Goal: Task Accomplishment & Management: Use online tool/utility

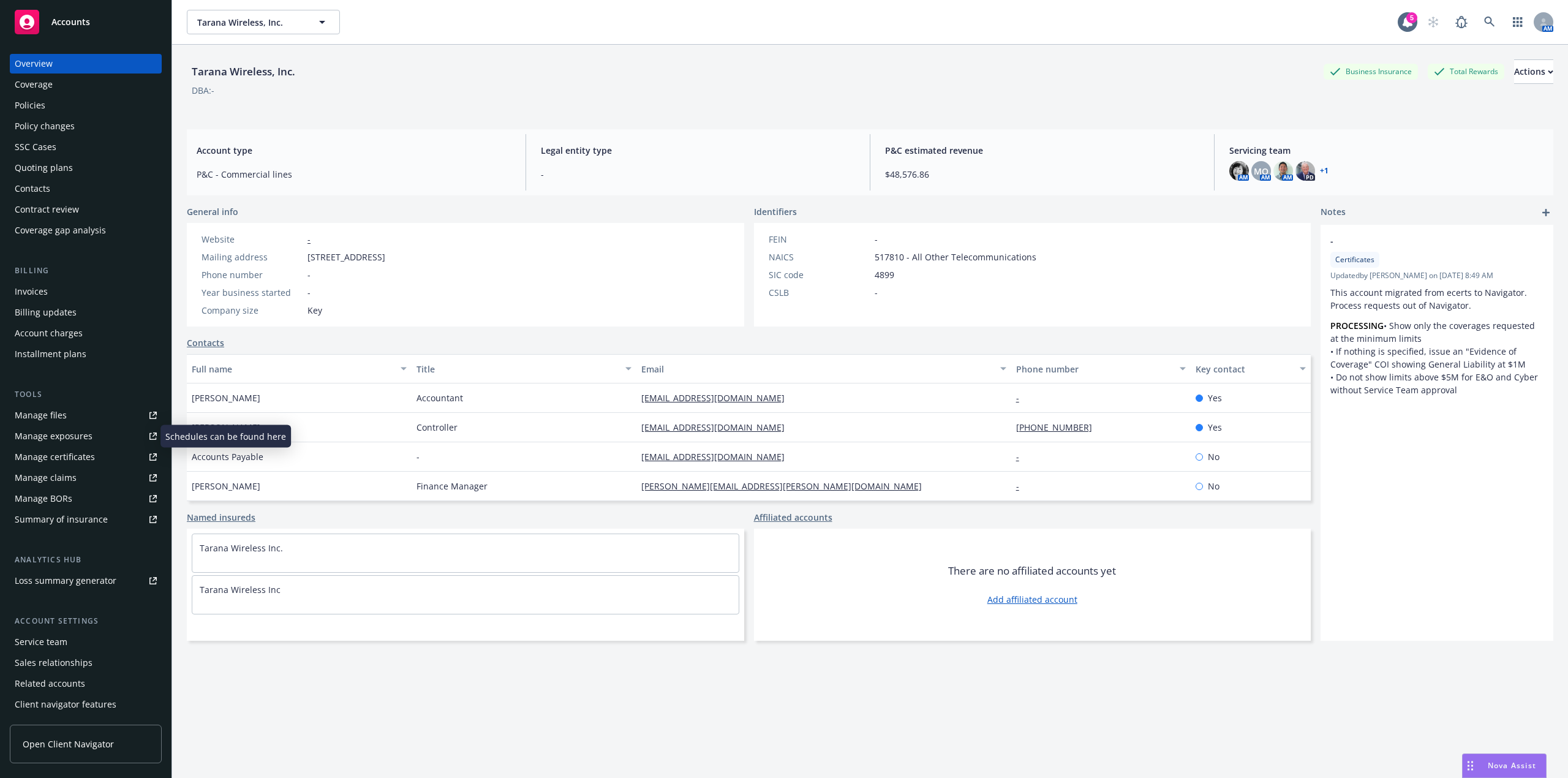
click at [44, 452] on div "Manage certificates" at bounding box center [55, 457] width 80 height 20
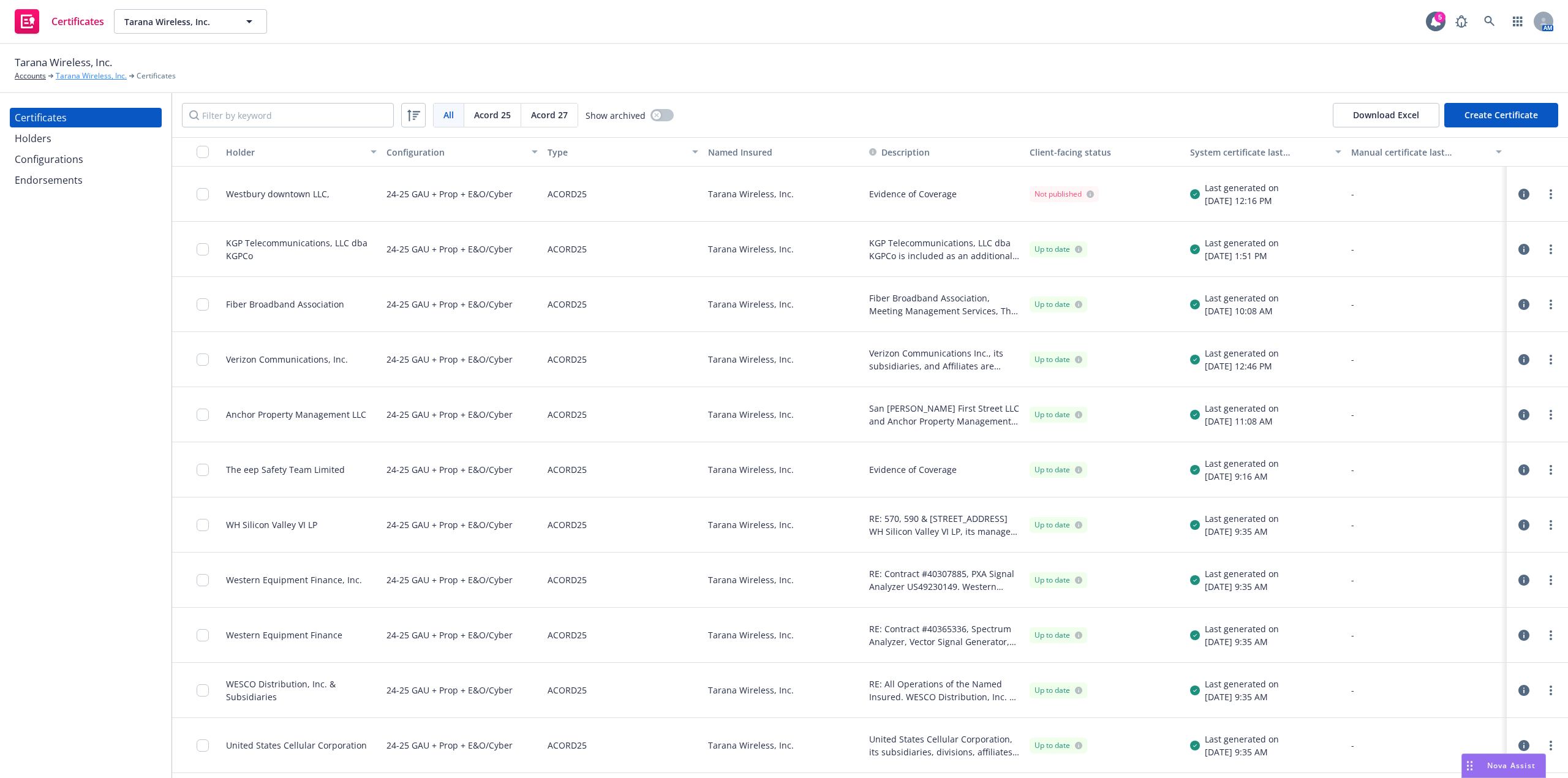
click at [74, 73] on link "Tarana Wireless, Inc." at bounding box center [91, 76] width 71 height 11
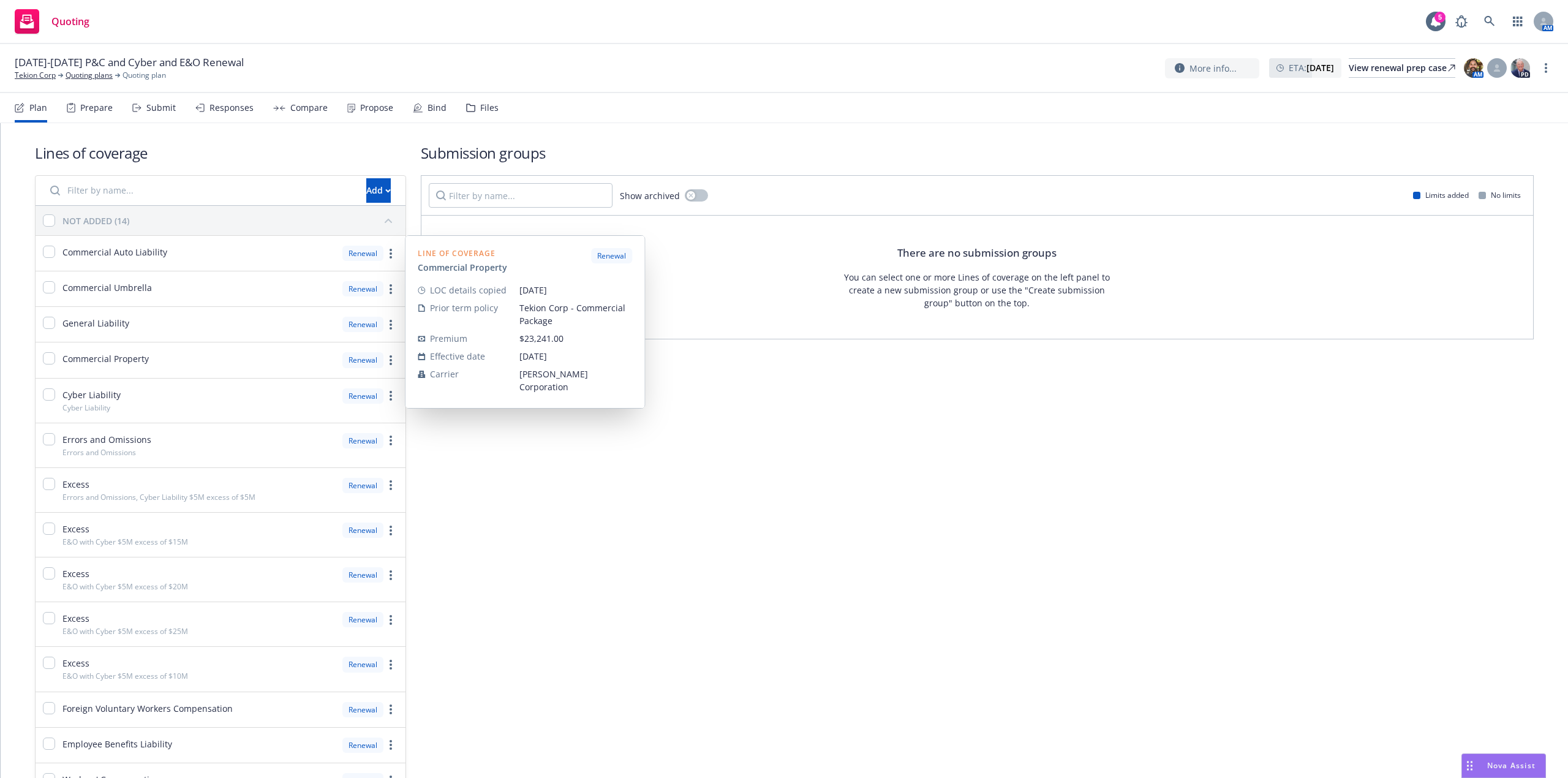
scroll to position [109, 0]
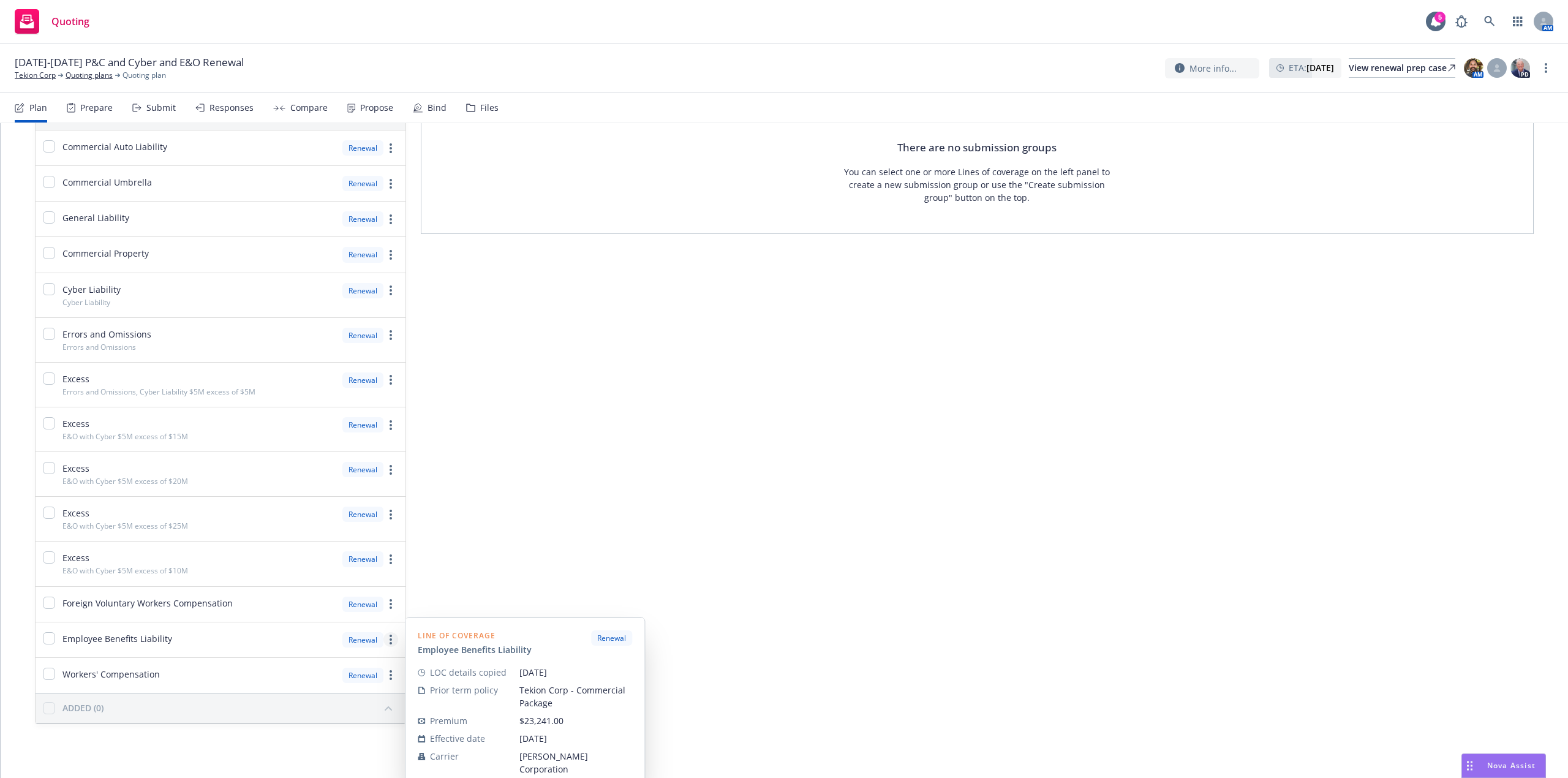
click at [390, 638] on icon "more" at bounding box center [390, 640] width 2 height 10
click at [131, 675] on span "Workers' Compensation" at bounding box center [111, 674] width 97 height 13
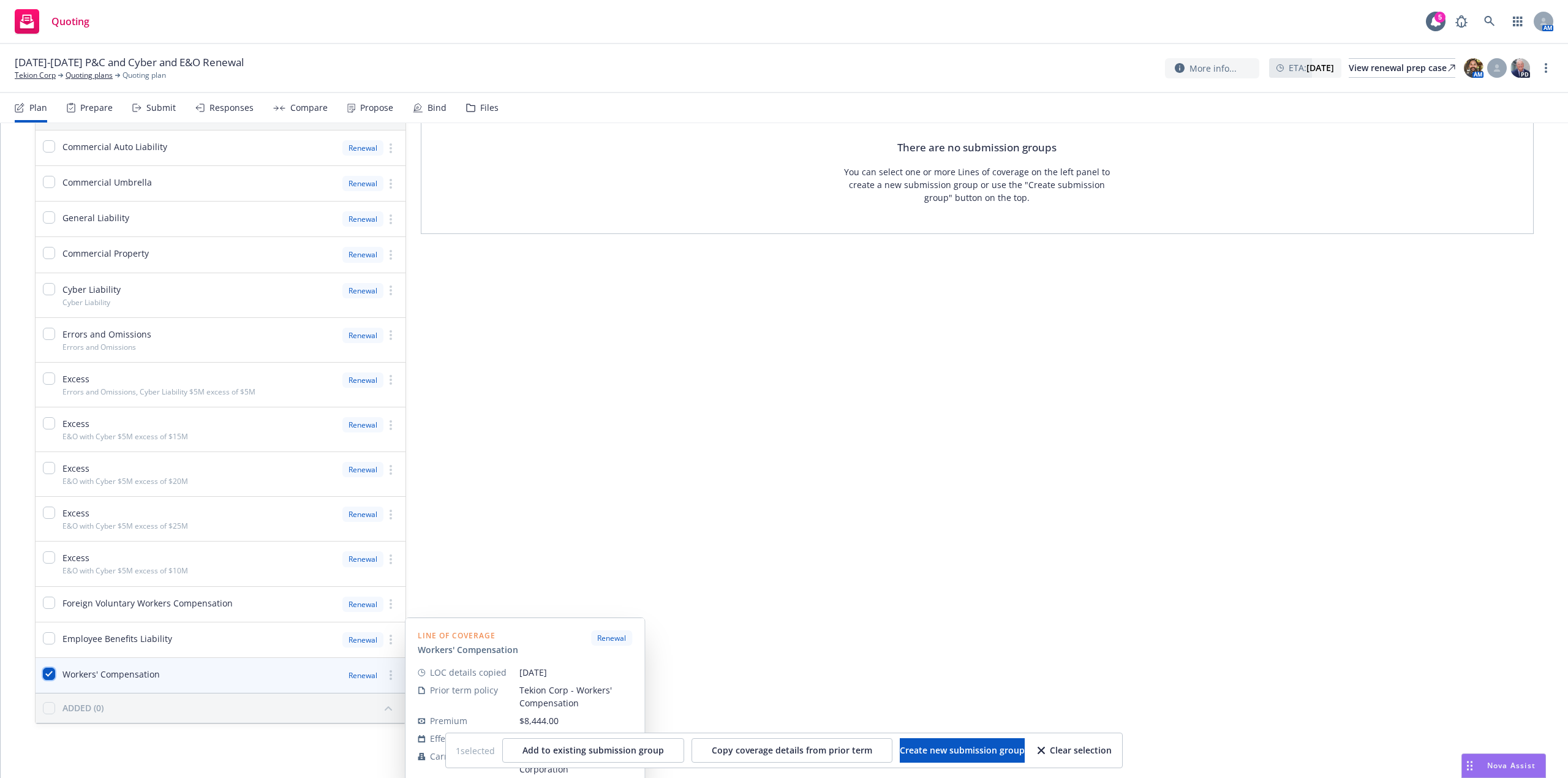
click at [50, 674] on input "checkbox" at bounding box center [49, 674] width 12 height 12
checkbox input "false"
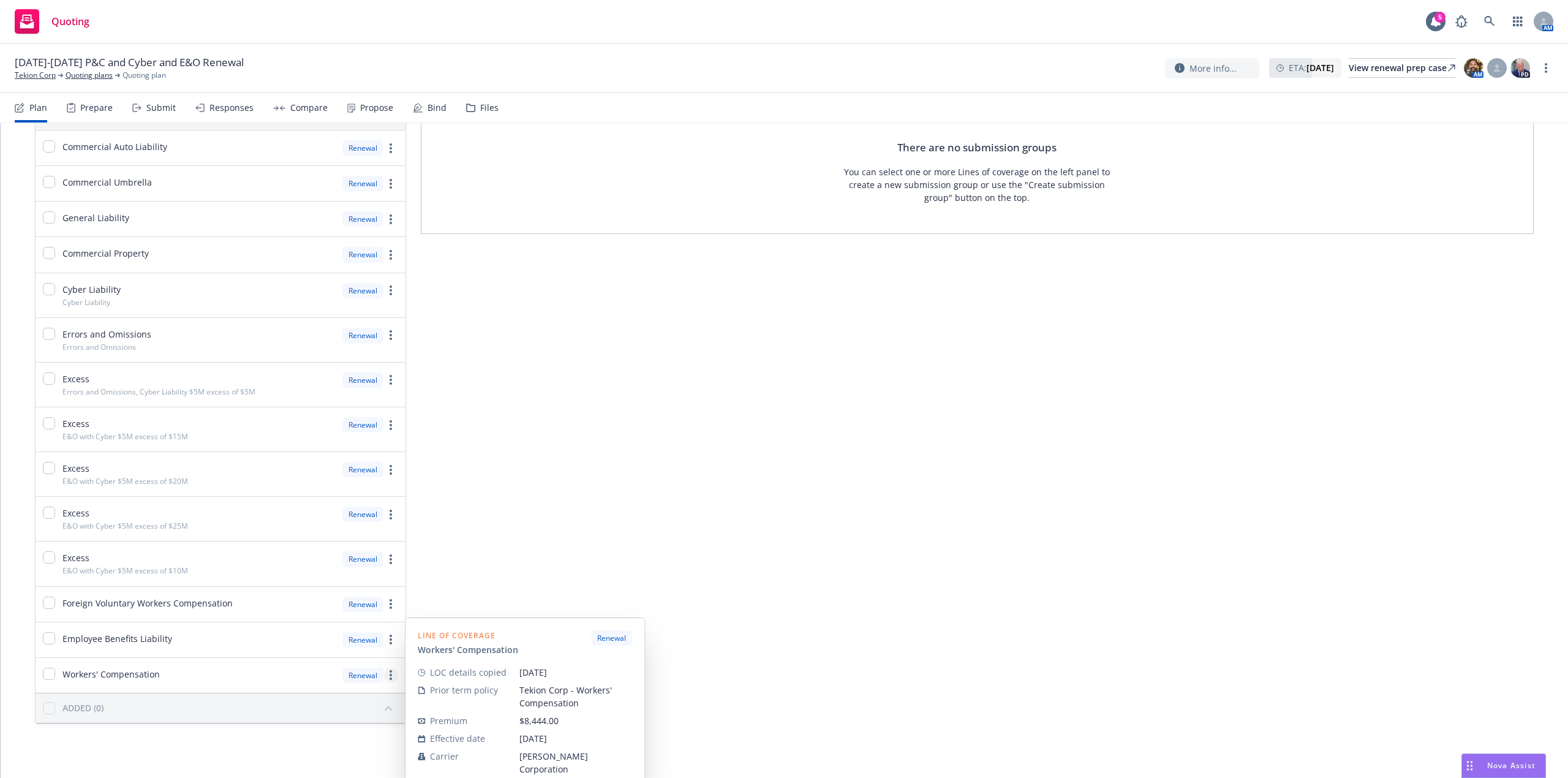
click at [390, 677] on circle "more" at bounding box center [390, 675] width 2 height 2
drag, startPoint x: 604, startPoint y: 516, endPoint x: 623, endPoint y: 432, distance: 86.1
click at [604, 512] on div "Submission groups Show archived Limits added No limits There are no submission …" at bounding box center [977, 381] width 1113 height 687
click at [153, 109] on div "Submit" at bounding box center [161, 108] width 30 height 10
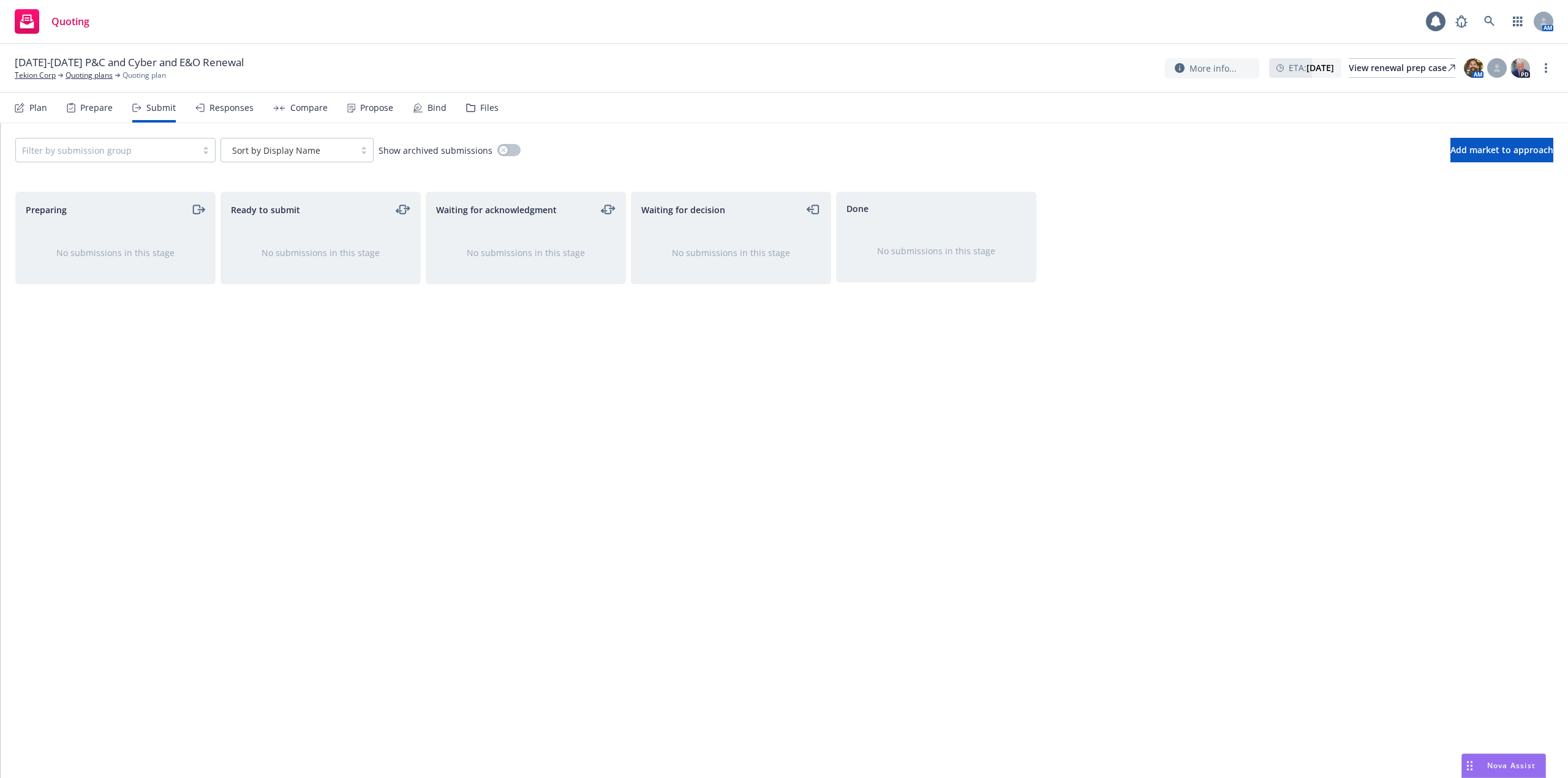
click at [98, 106] on div "Prepare" at bounding box center [97, 108] width 32 height 10
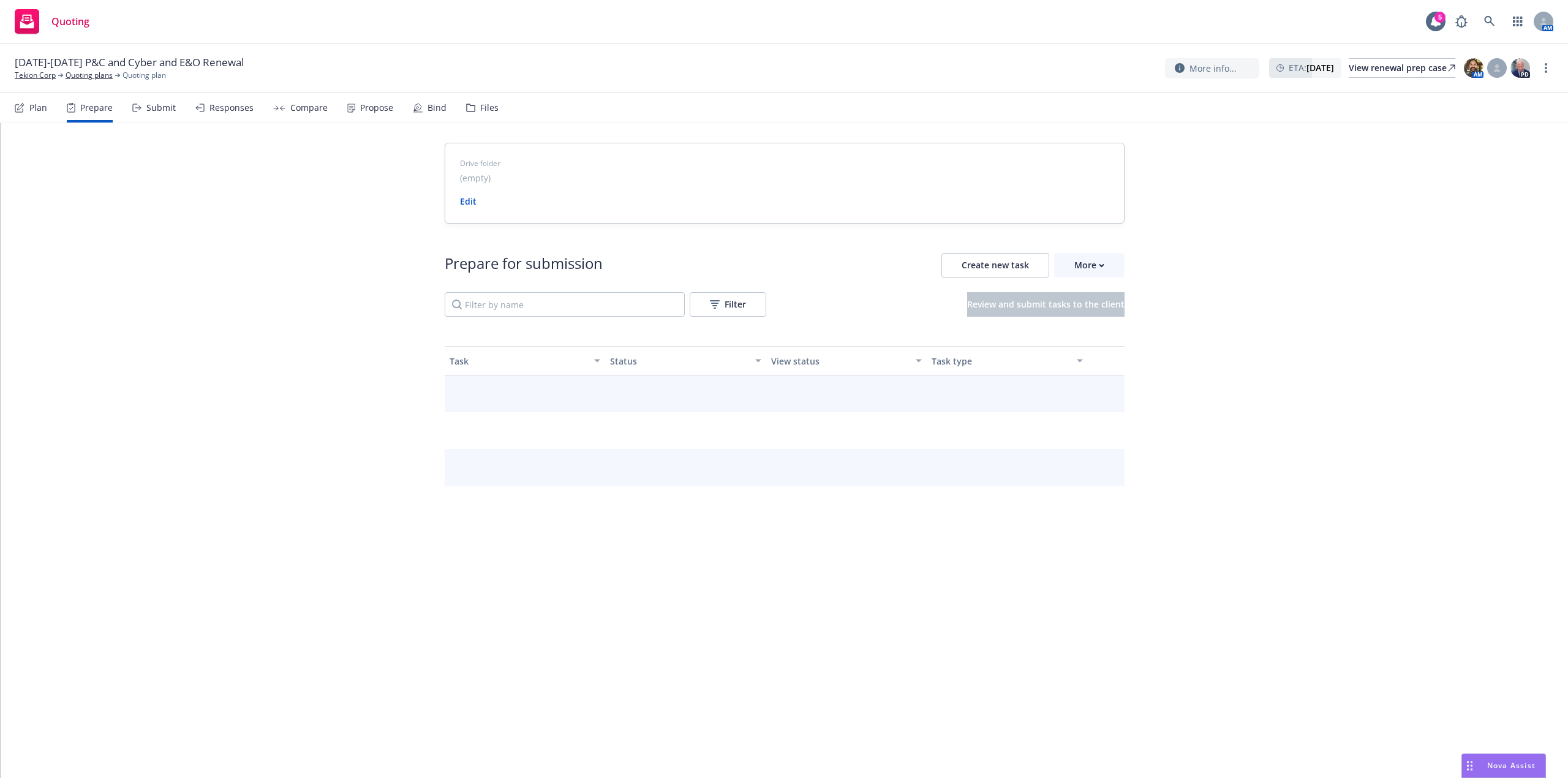
click at [44, 99] on div "Plan" at bounding box center [31, 108] width 32 height 30
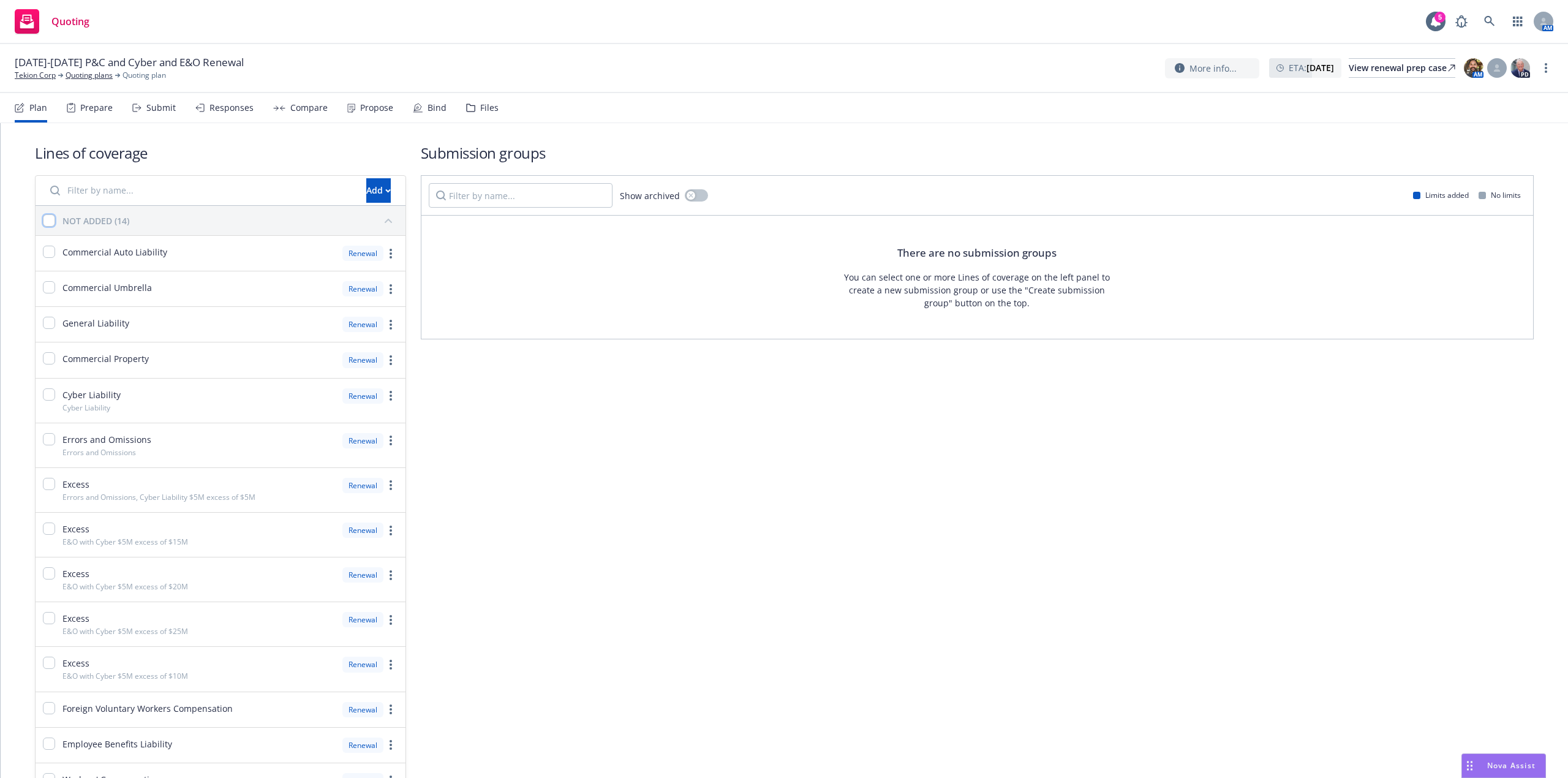
click at [44, 218] on input "checkbox" at bounding box center [49, 220] width 12 height 12
checkbox input "true"
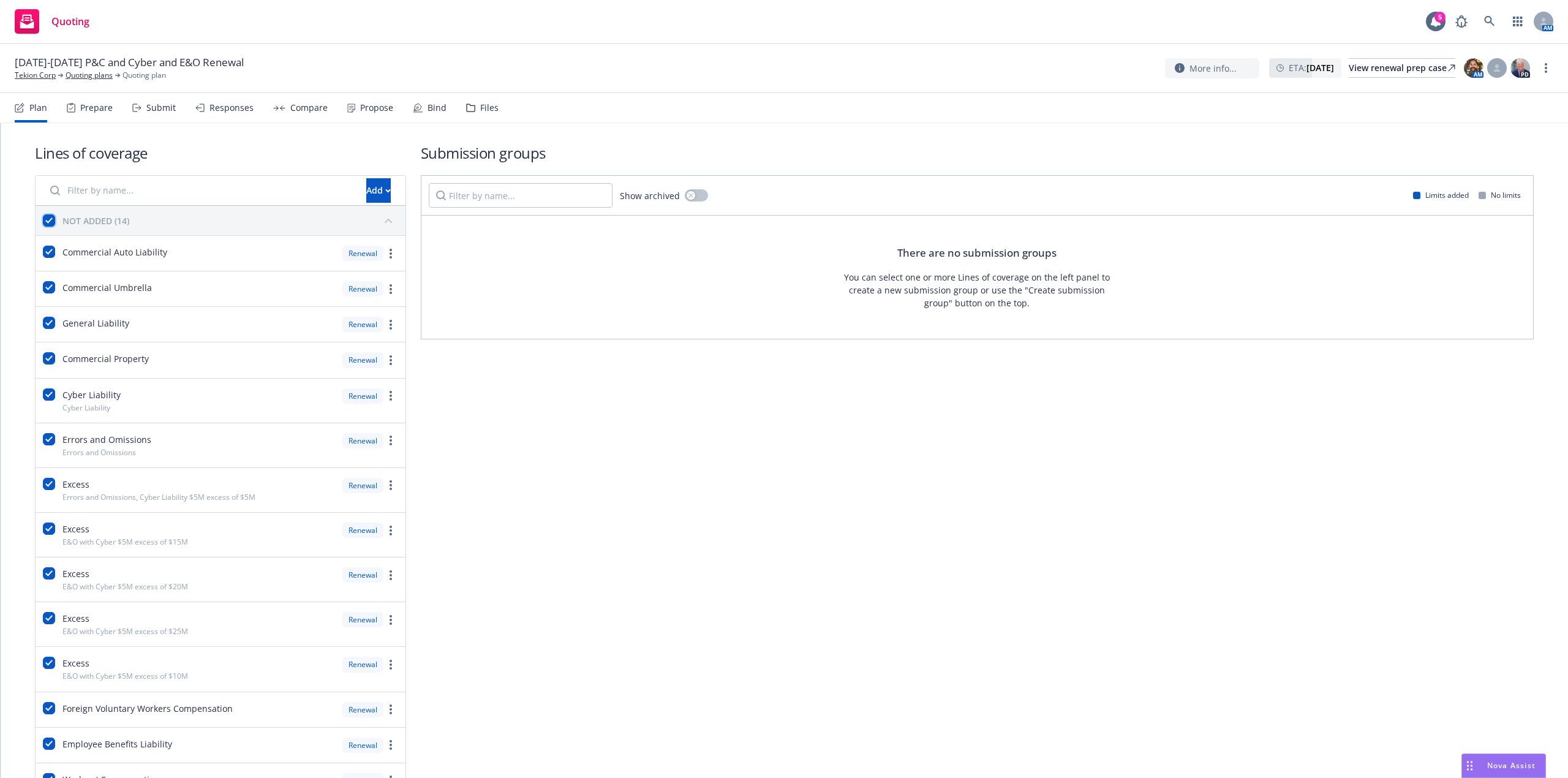
checkbox input "true"
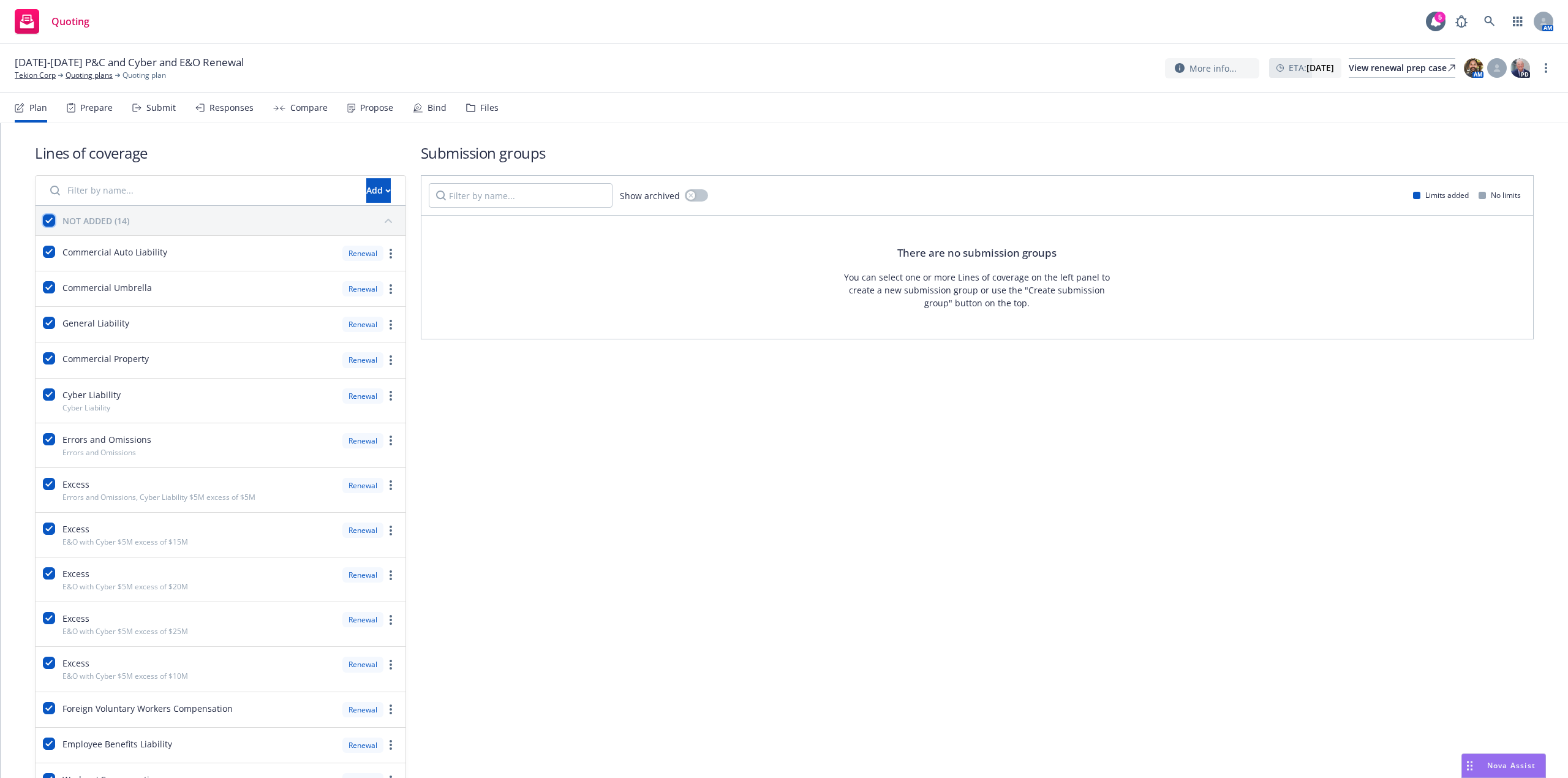
checkbox input "true"
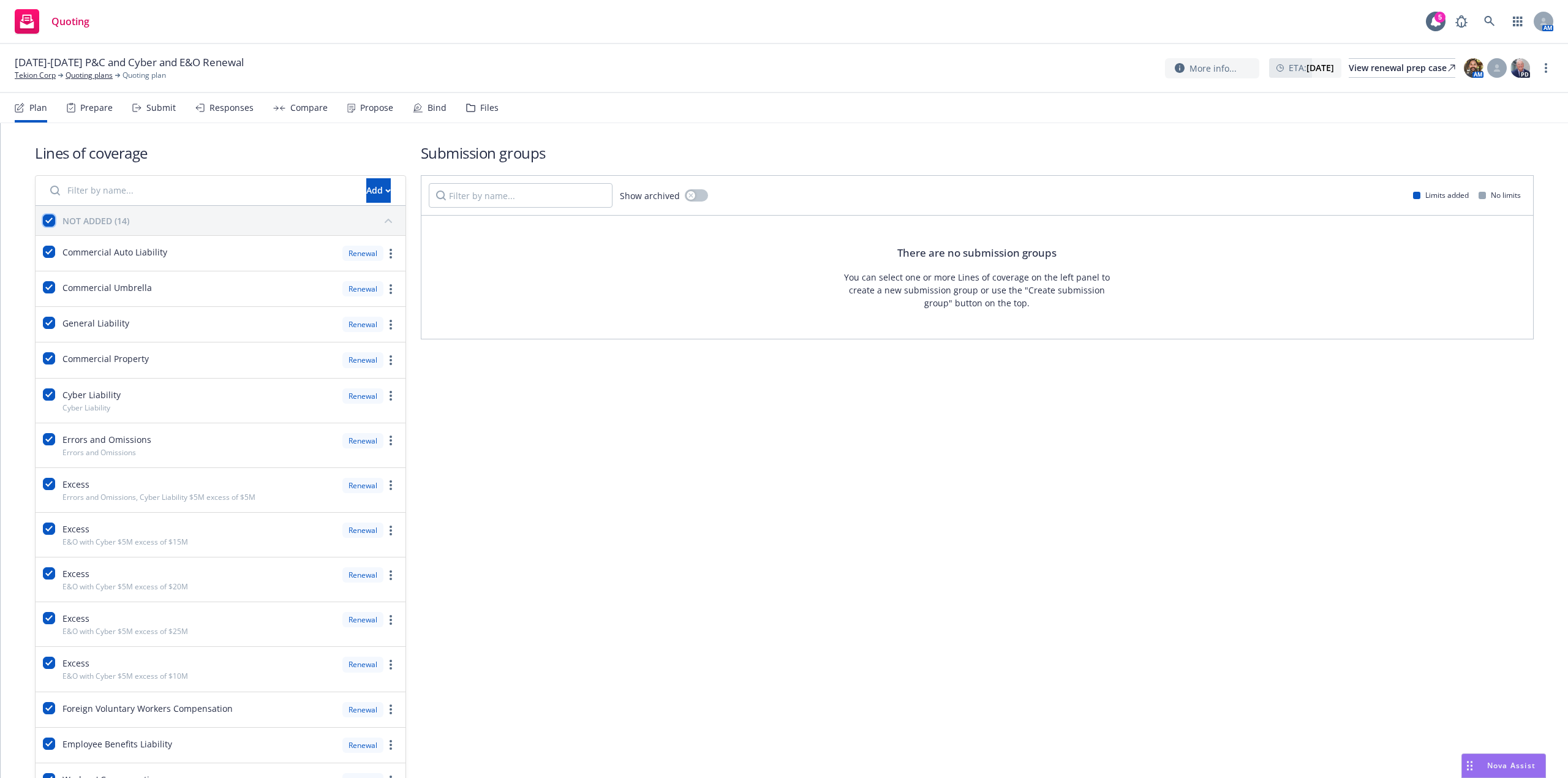
checkbox input "true"
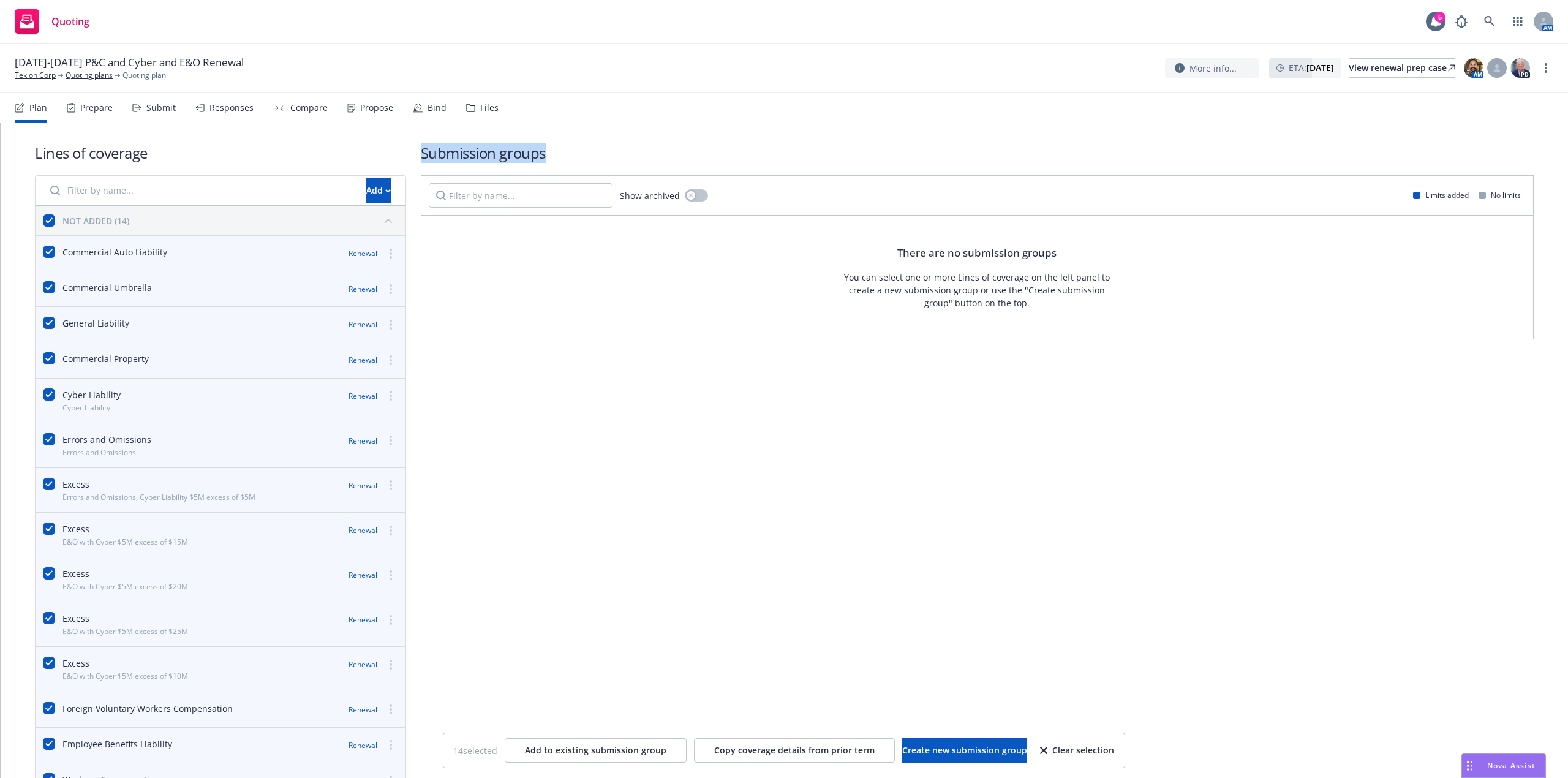
drag, startPoint x: 413, startPoint y: 157, endPoint x: 585, endPoint y: 144, distance: 172.5
click at [585, 144] on div "Lines of coverage Add NOT ADDED (14) Commercial Auto Liability Renewal Commerci…" at bounding box center [785, 486] width 1499 height 687
click at [585, 144] on h1 "Submission groups" at bounding box center [977, 153] width 1113 height 20
click at [699, 388] on div "Submission groups Show archived Limits added No limits There are no submission …" at bounding box center [977, 486] width 1113 height 687
click at [47, 222] on input "checkbox" at bounding box center [49, 220] width 12 height 12
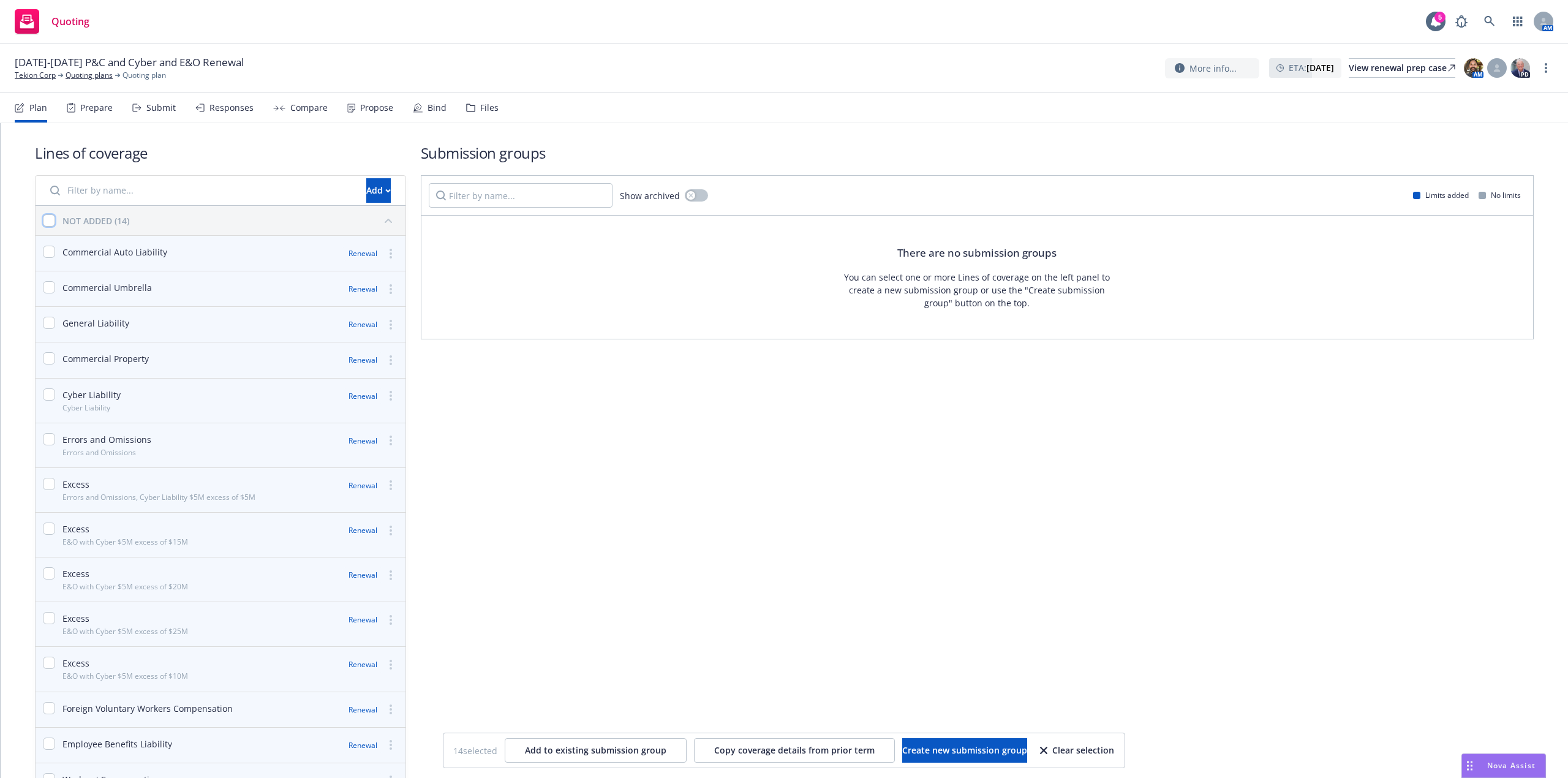
checkbox input "false"
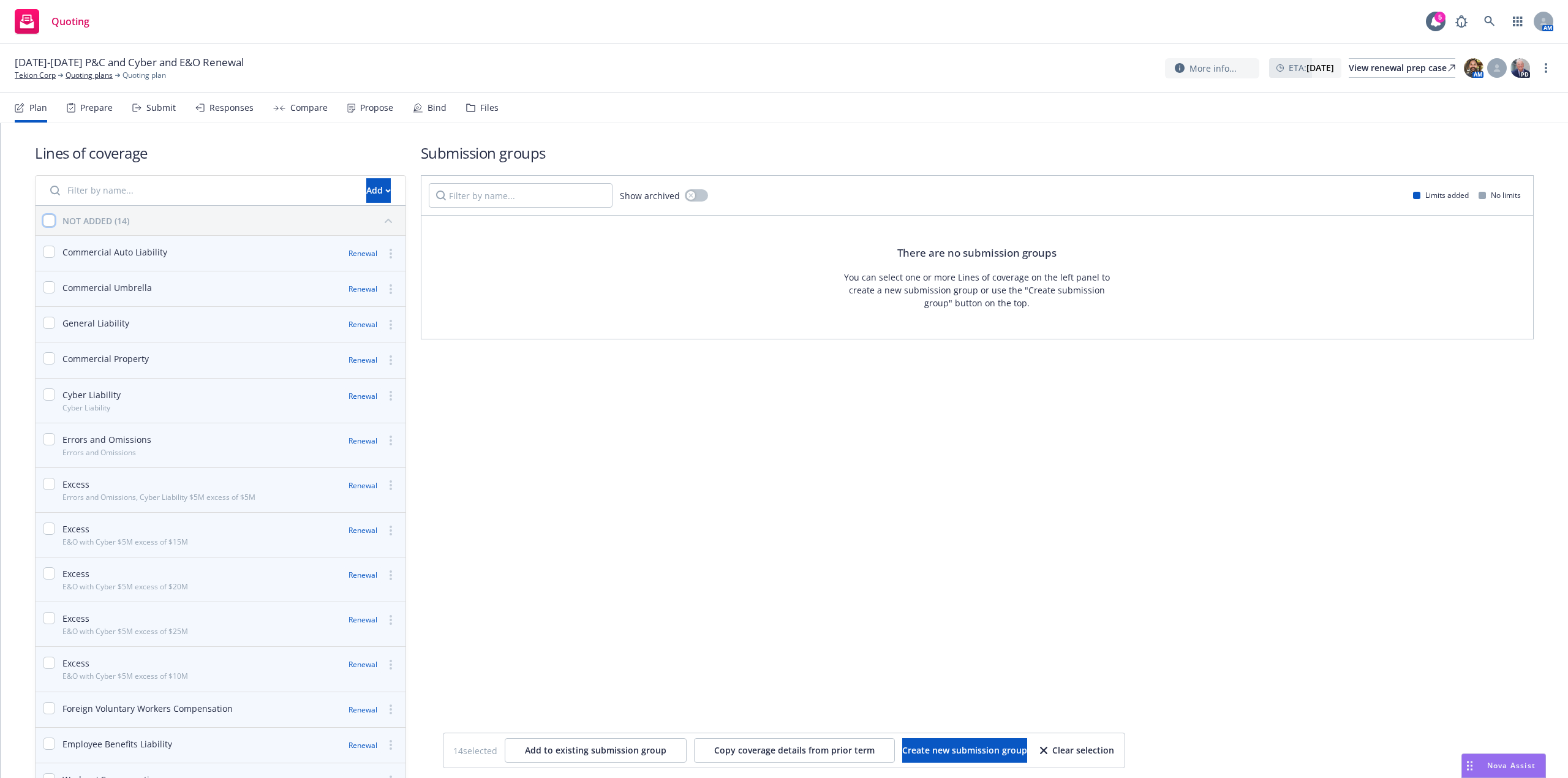
checkbox input "false"
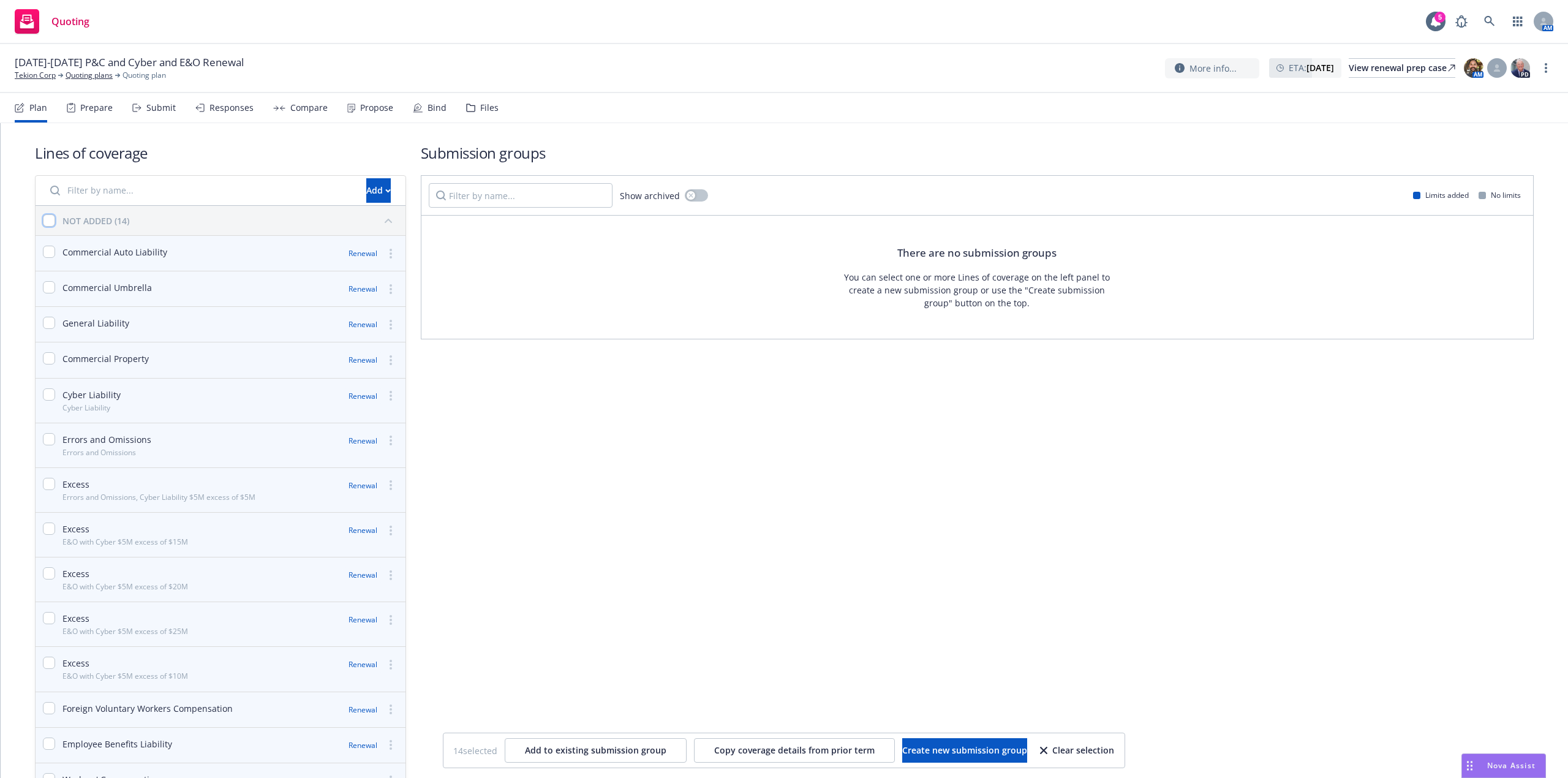
checkbox input "false"
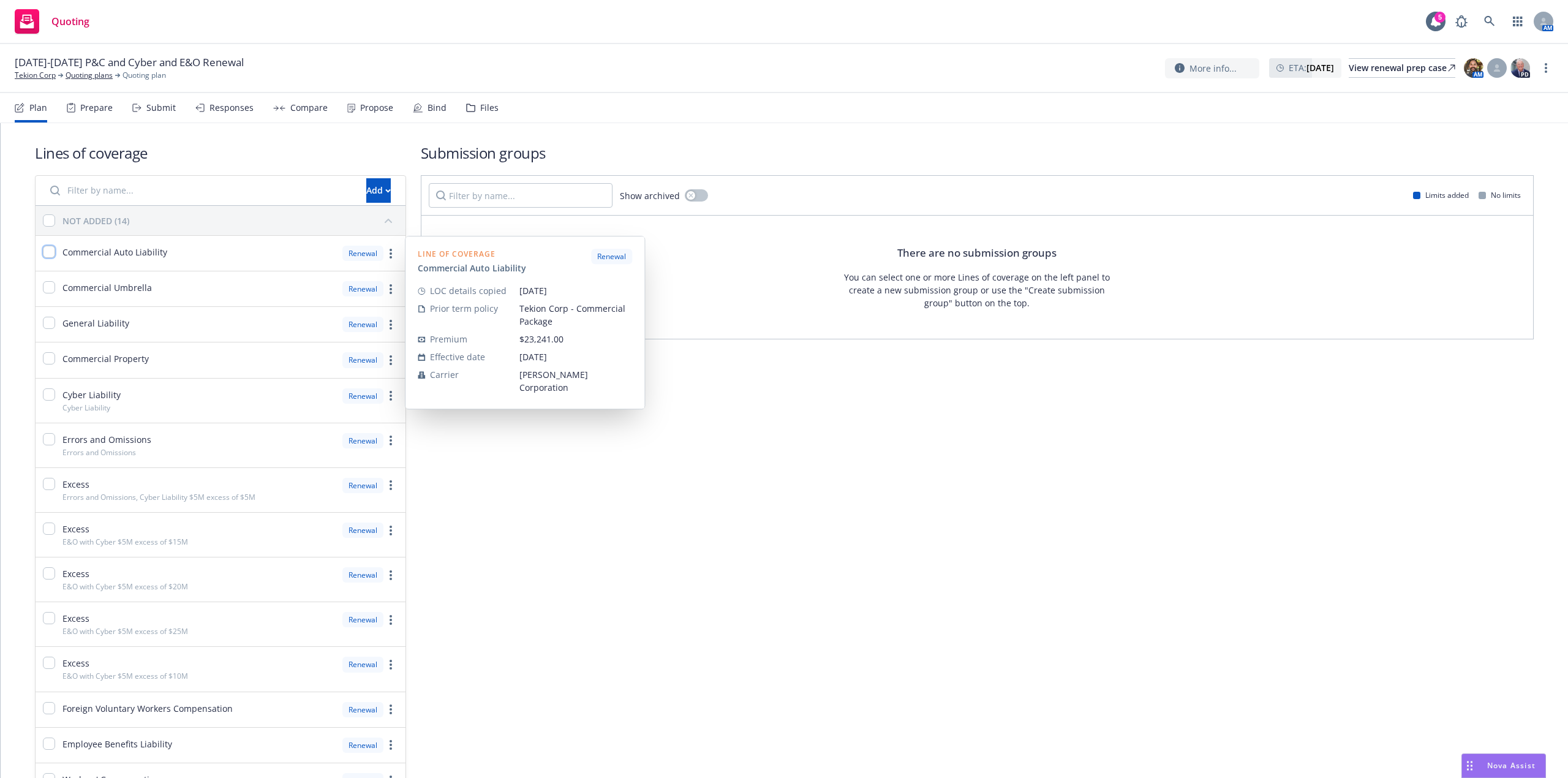
click at [44, 256] on input "checkbox" at bounding box center [49, 252] width 12 height 12
checkbox input "true"
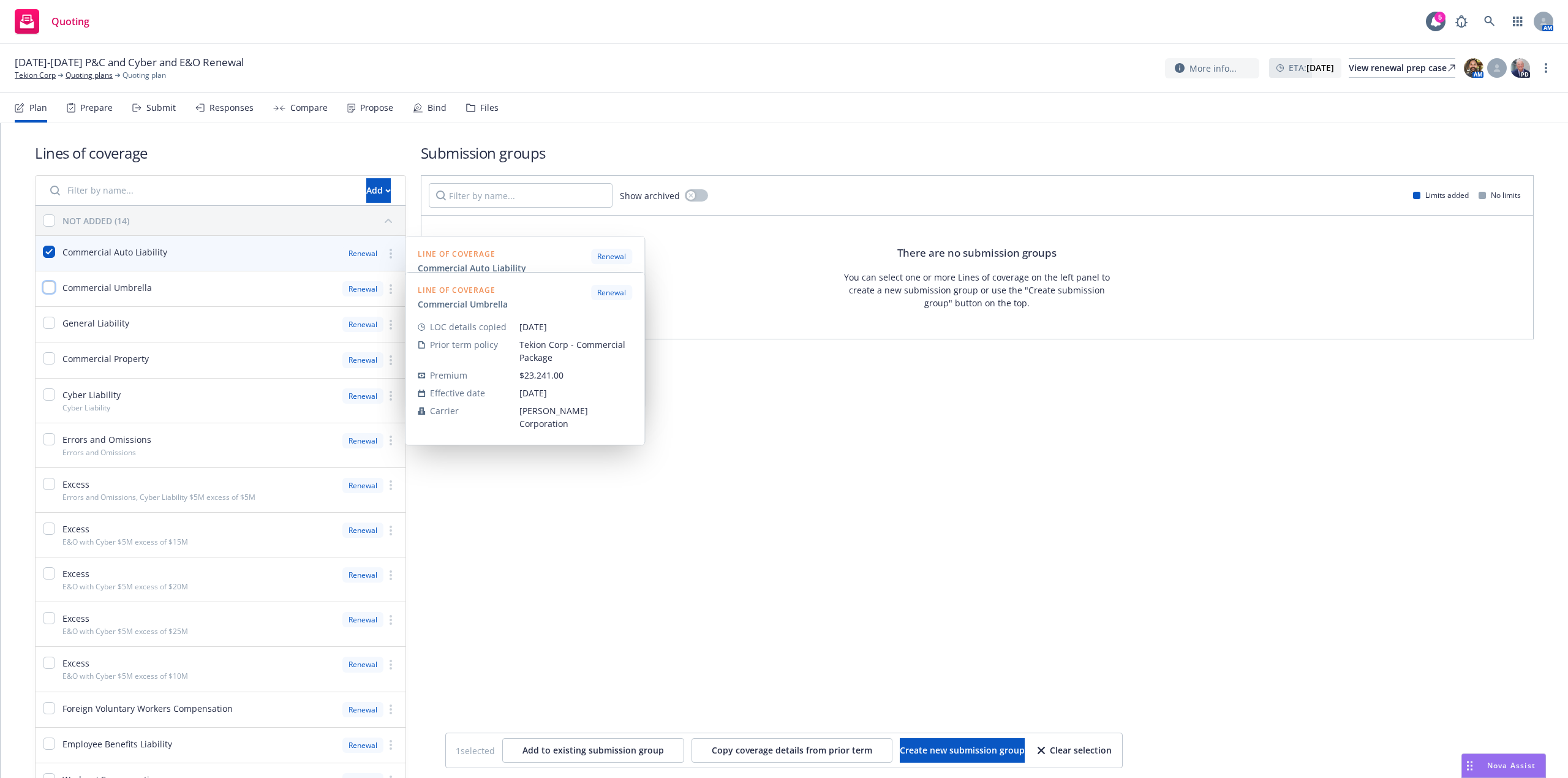
click at [46, 288] on input "checkbox" at bounding box center [49, 287] width 12 height 12
checkbox input "true"
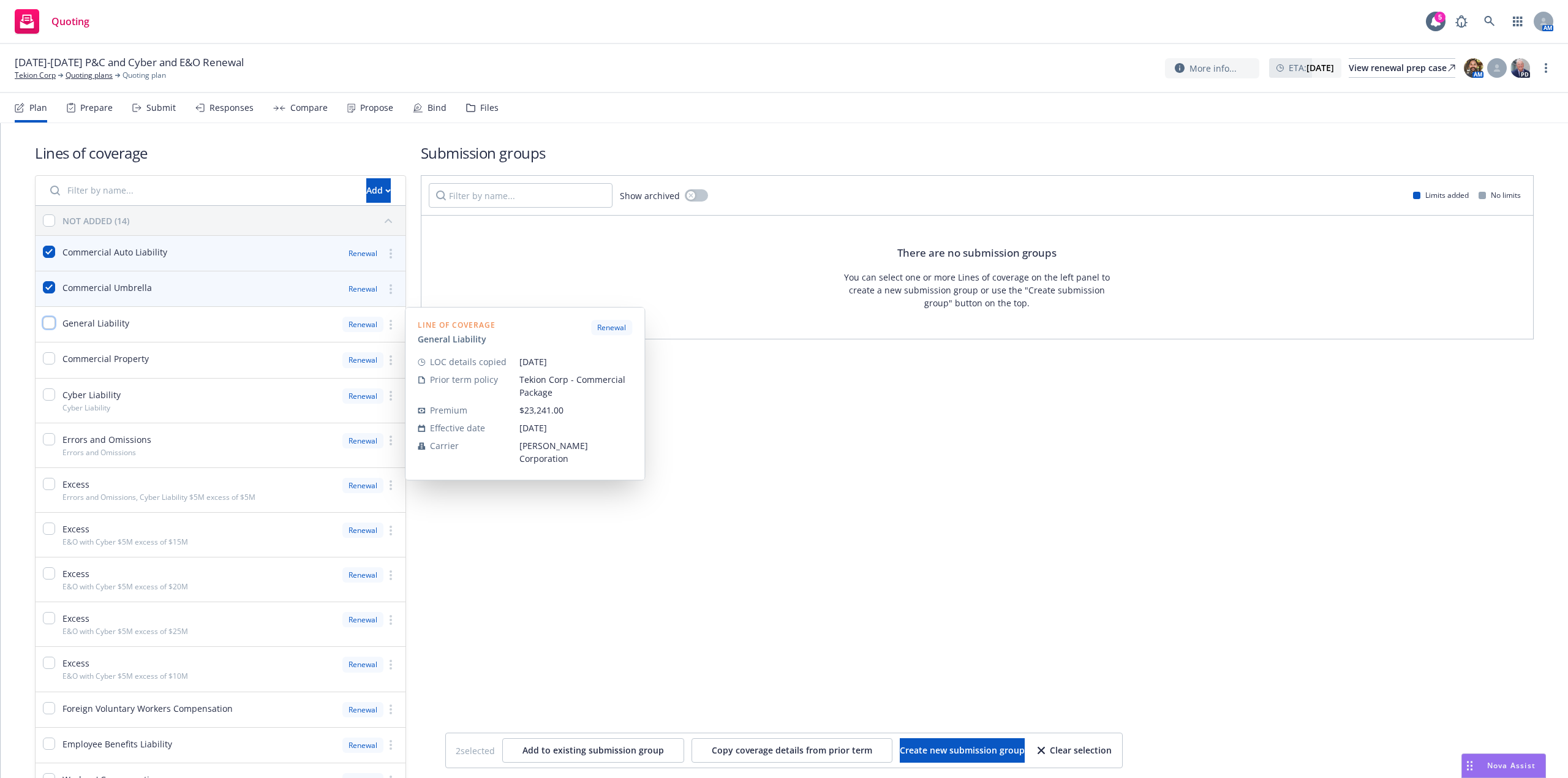
click at [46, 321] on input "checkbox" at bounding box center [49, 323] width 12 height 12
checkbox input "true"
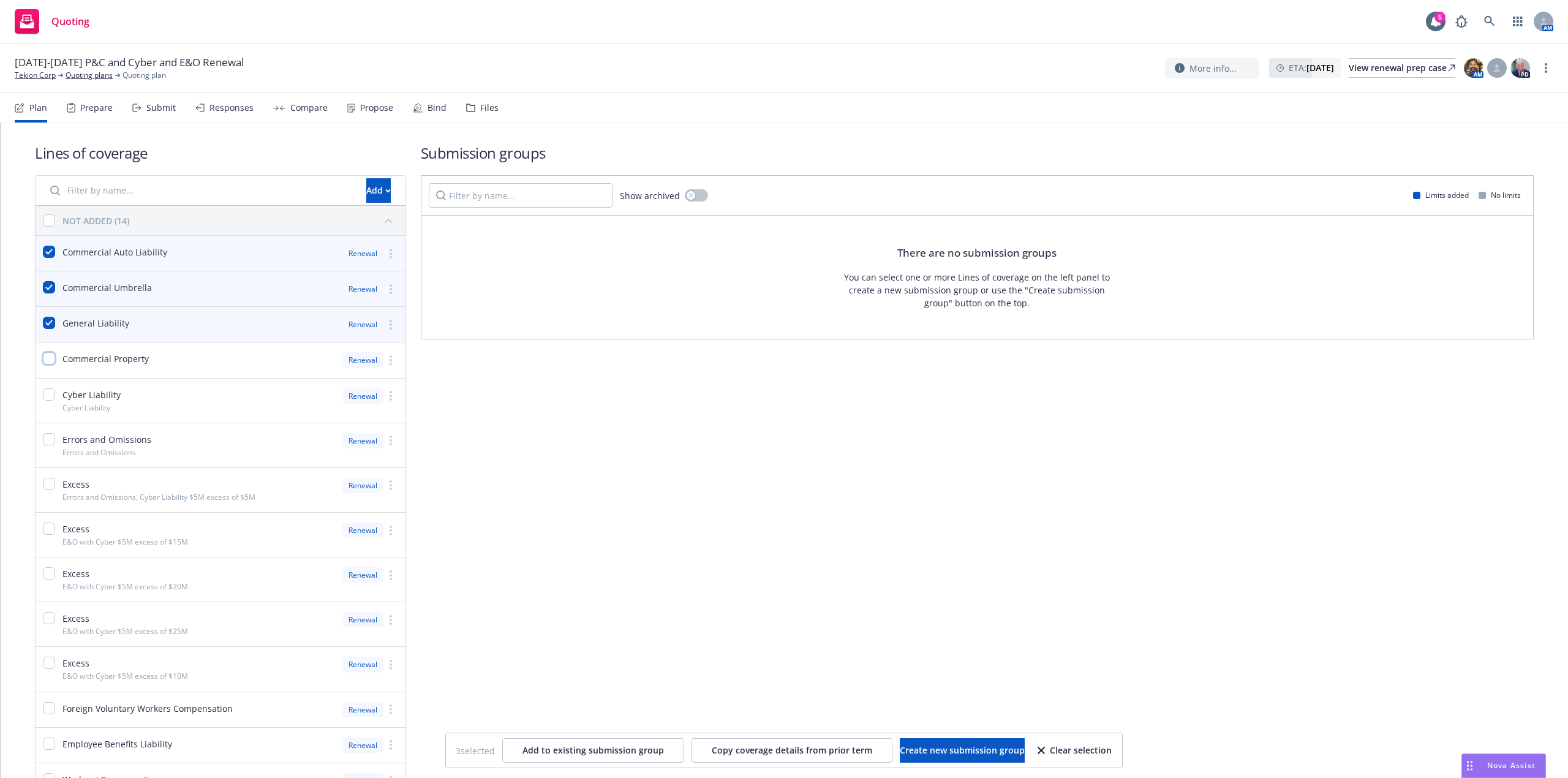
click at [49, 362] on input "checkbox" at bounding box center [49, 358] width 12 height 12
checkbox input "true"
click at [769, 468] on div "Submission groups Show archived Limits added No limits There are no submission …" at bounding box center [977, 486] width 1113 height 687
click at [55, 250] on div "Commercial Auto Liability" at bounding box center [105, 253] width 125 height 15
checkbox input "false"
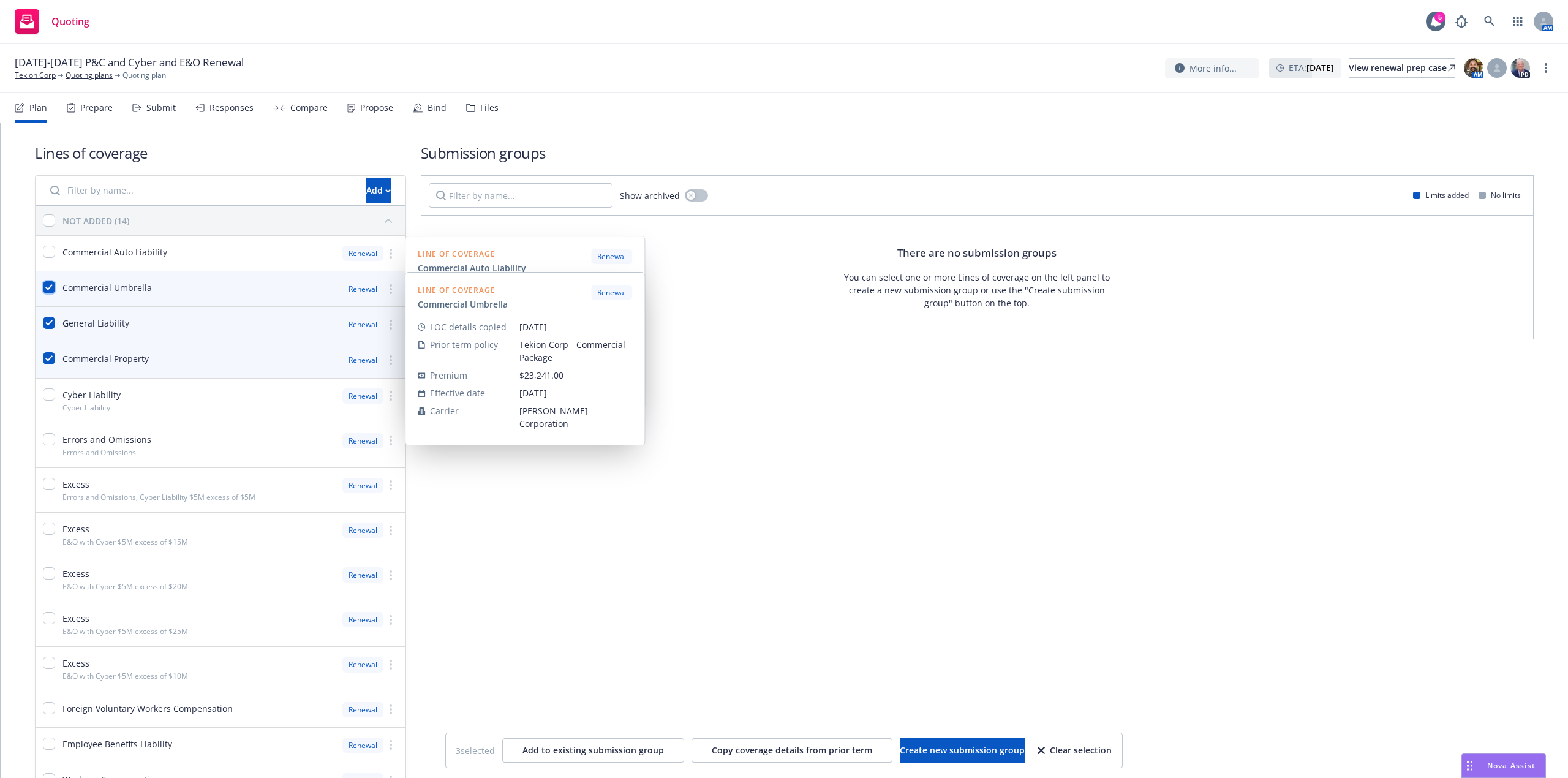
click at [49, 288] on input "checkbox" at bounding box center [49, 287] width 12 height 12
checkbox input "false"
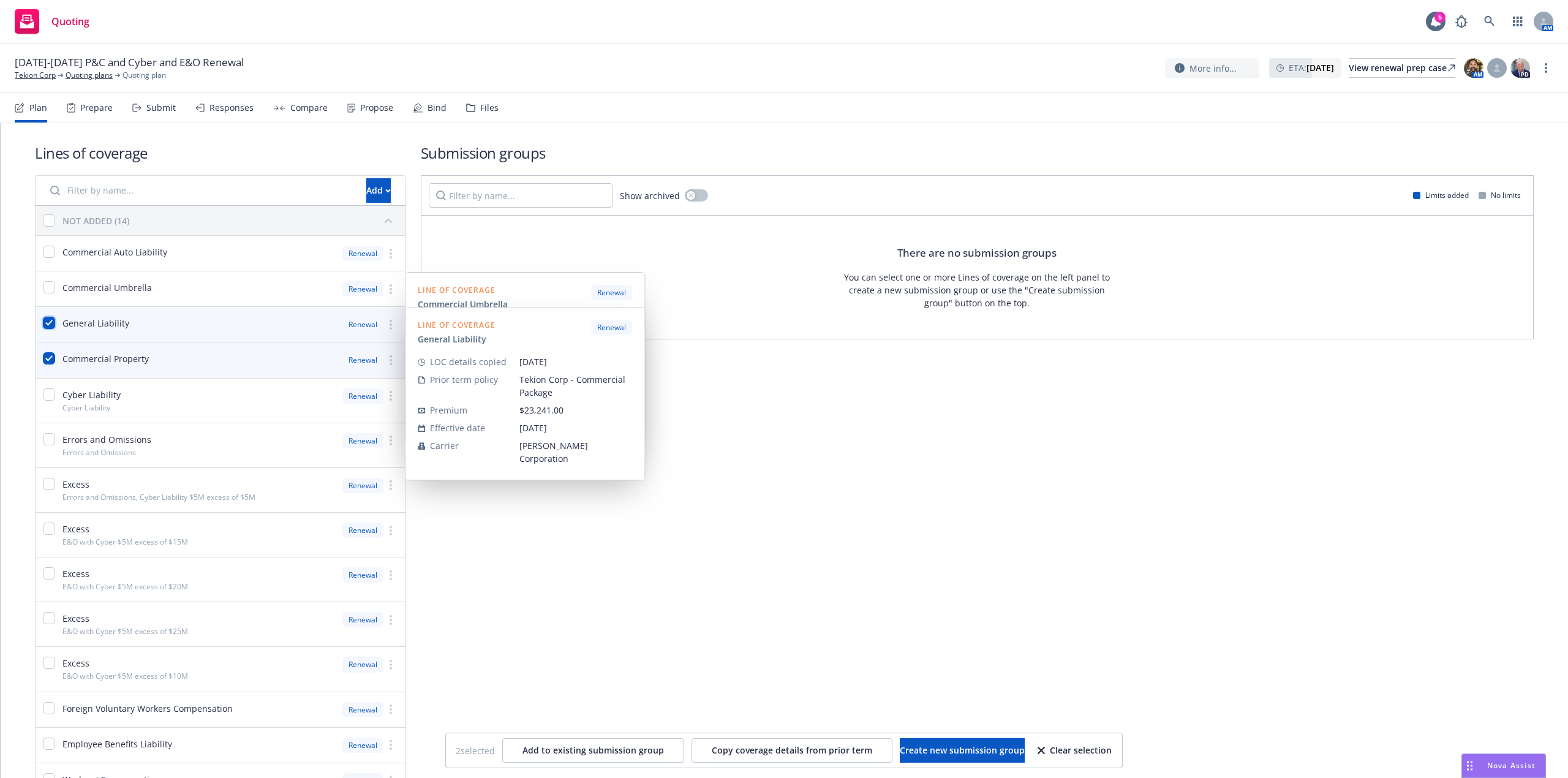
drag, startPoint x: 52, startPoint y: 319, endPoint x: 52, endPoint y: 333, distance: 14.0
click at [52, 321] on input "checkbox" at bounding box center [49, 323] width 12 height 12
checkbox input "false"
click at [53, 352] on div "Commercial Property" at bounding box center [92, 360] width 113 height 35
checkbox input "false"
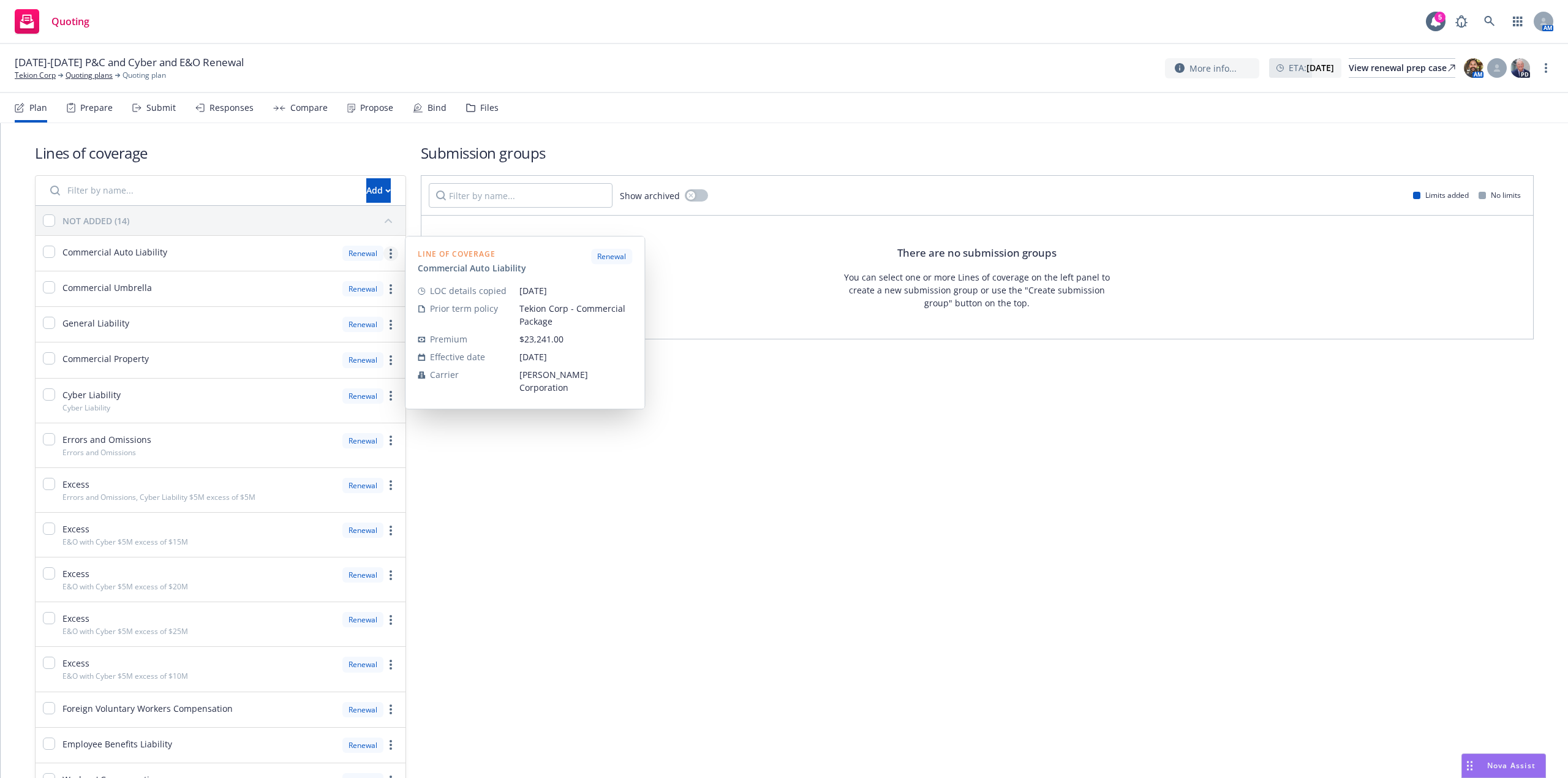
click at [390, 252] on icon "more" at bounding box center [390, 254] width 2 height 10
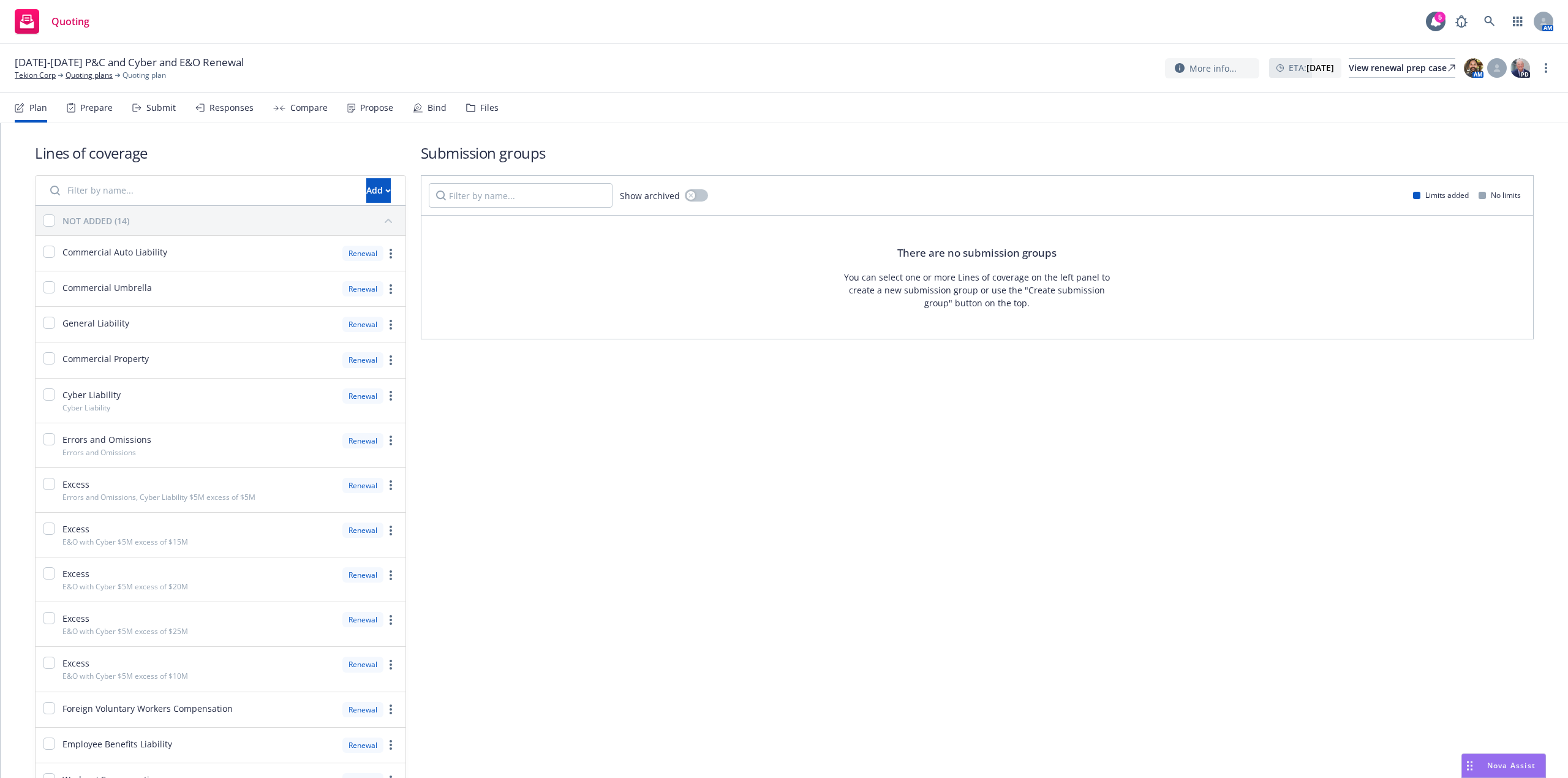
drag, startPoint x: 799, startPoint y: 442, endPoint x: 456, endPoint y: 295, distance: 373.2
click at [790, 442] on div "Submission groups Show archived Limits added No limits There are no submission …" at bounding box center [977, 486] width 1113 height 687
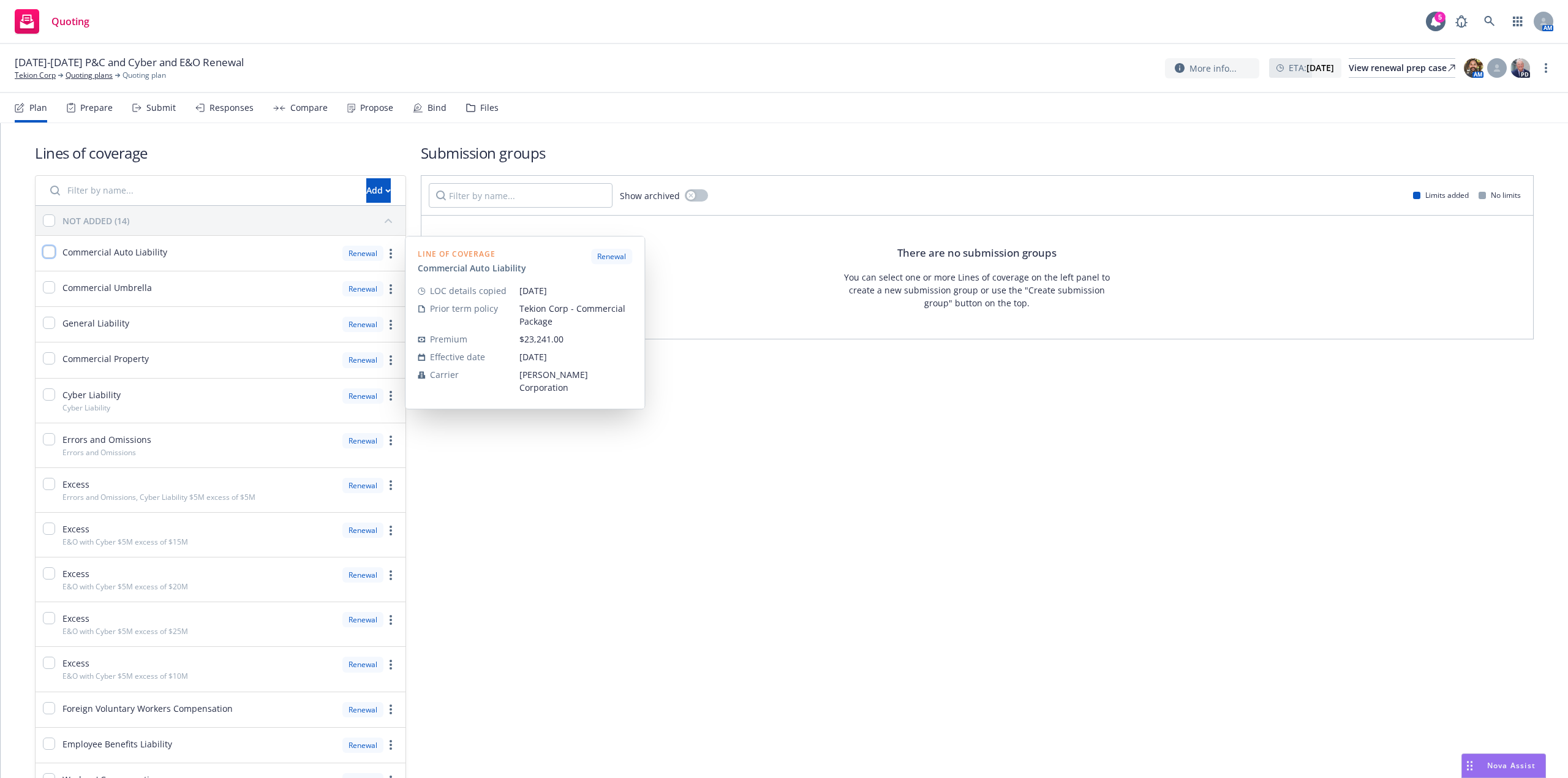
click at [49, 254] on input "checkbox" at bounding box center [49, 252] width 12 height 12
checkbox input "true"
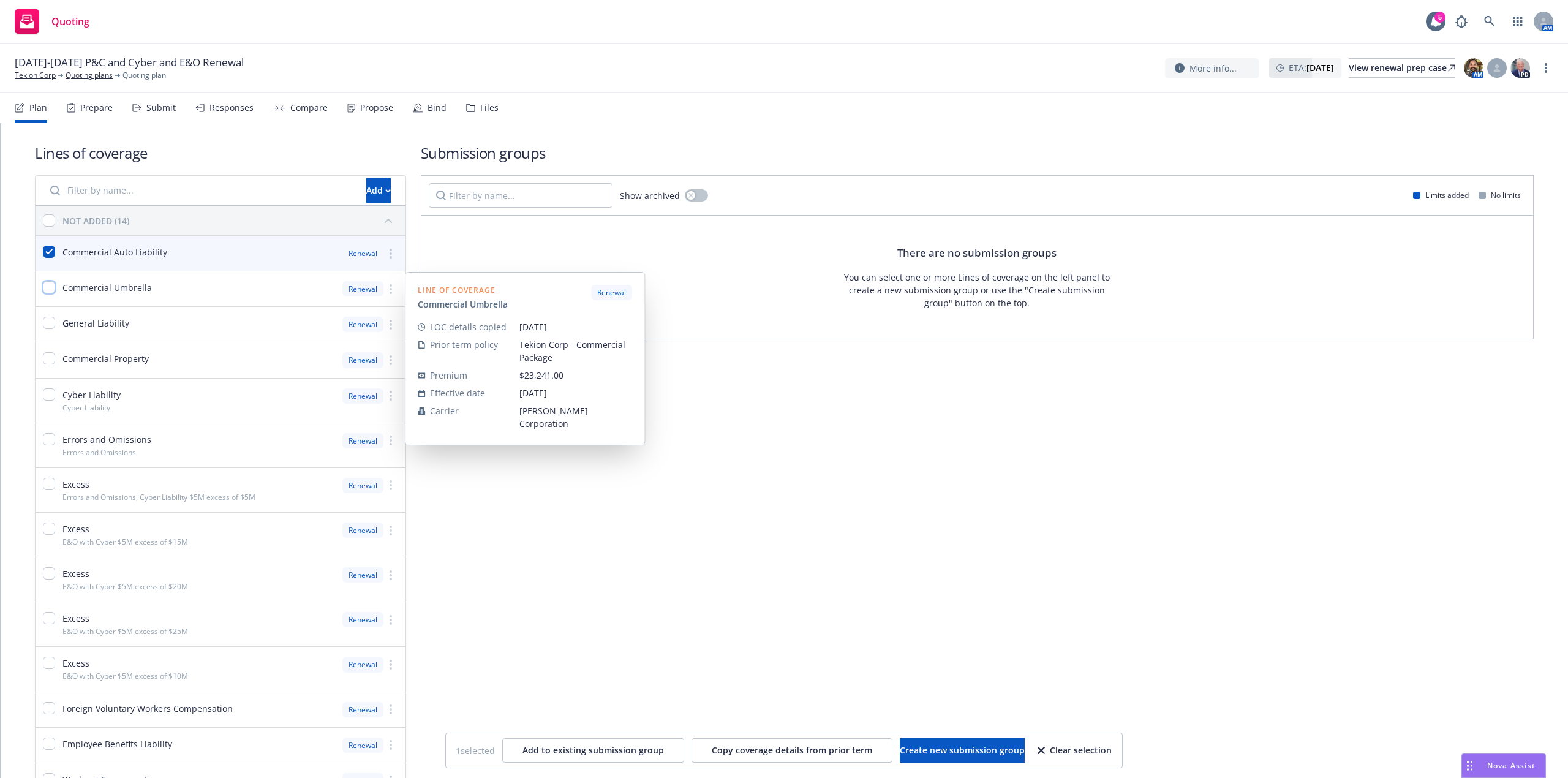
click at [51, 285] on input "checkbox" at bounding box center [49, 287] width 12 height 12
checkbox input "true"
click at [46, 329] on input "checkbox" at bounding box center [49, 323] width 12 height 12
checkbox input "true"
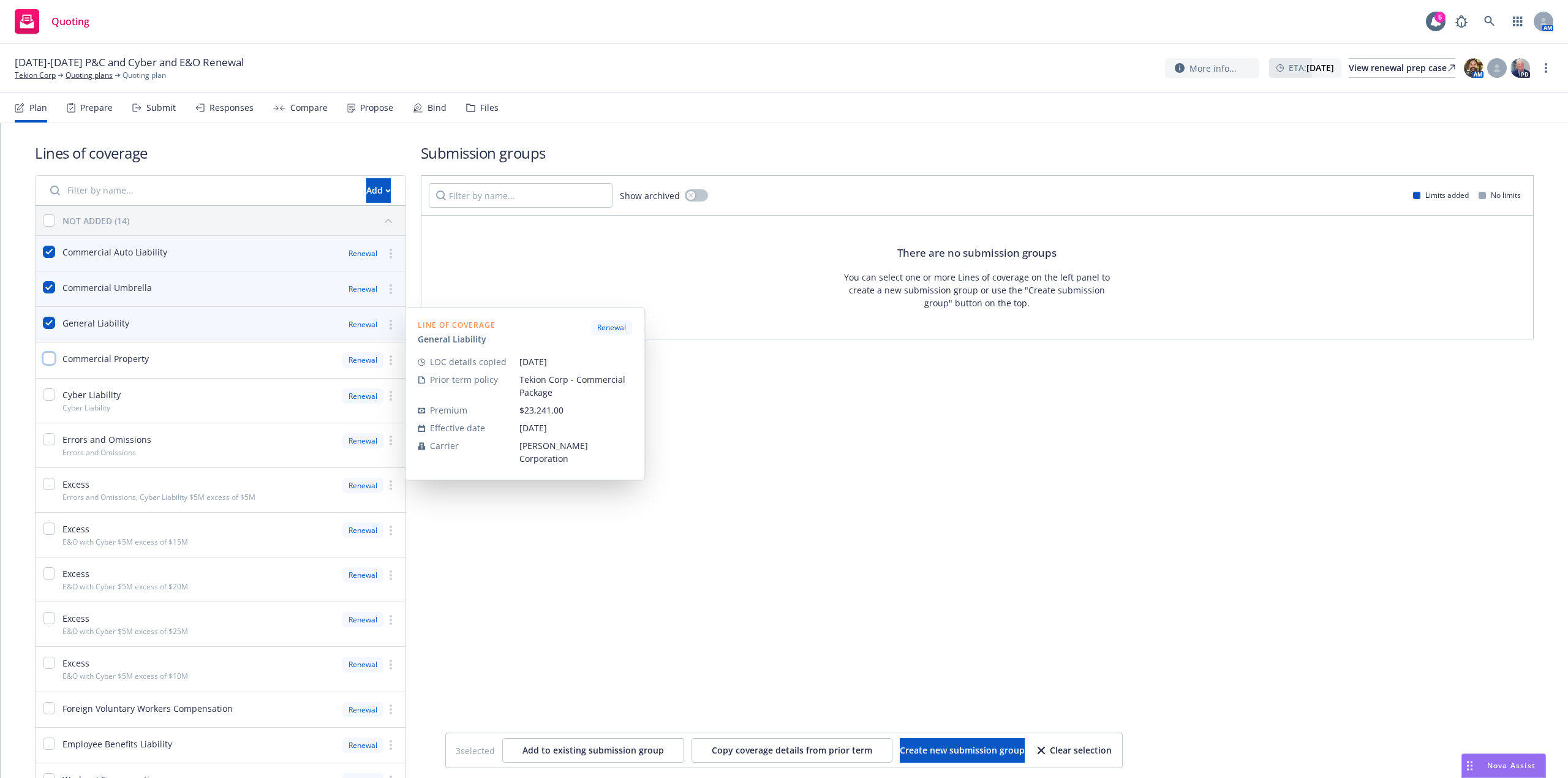
click at [47, 355] on input "checkbox" at bounding box center [49, 358] width 12 height 12
checkbox input "true"
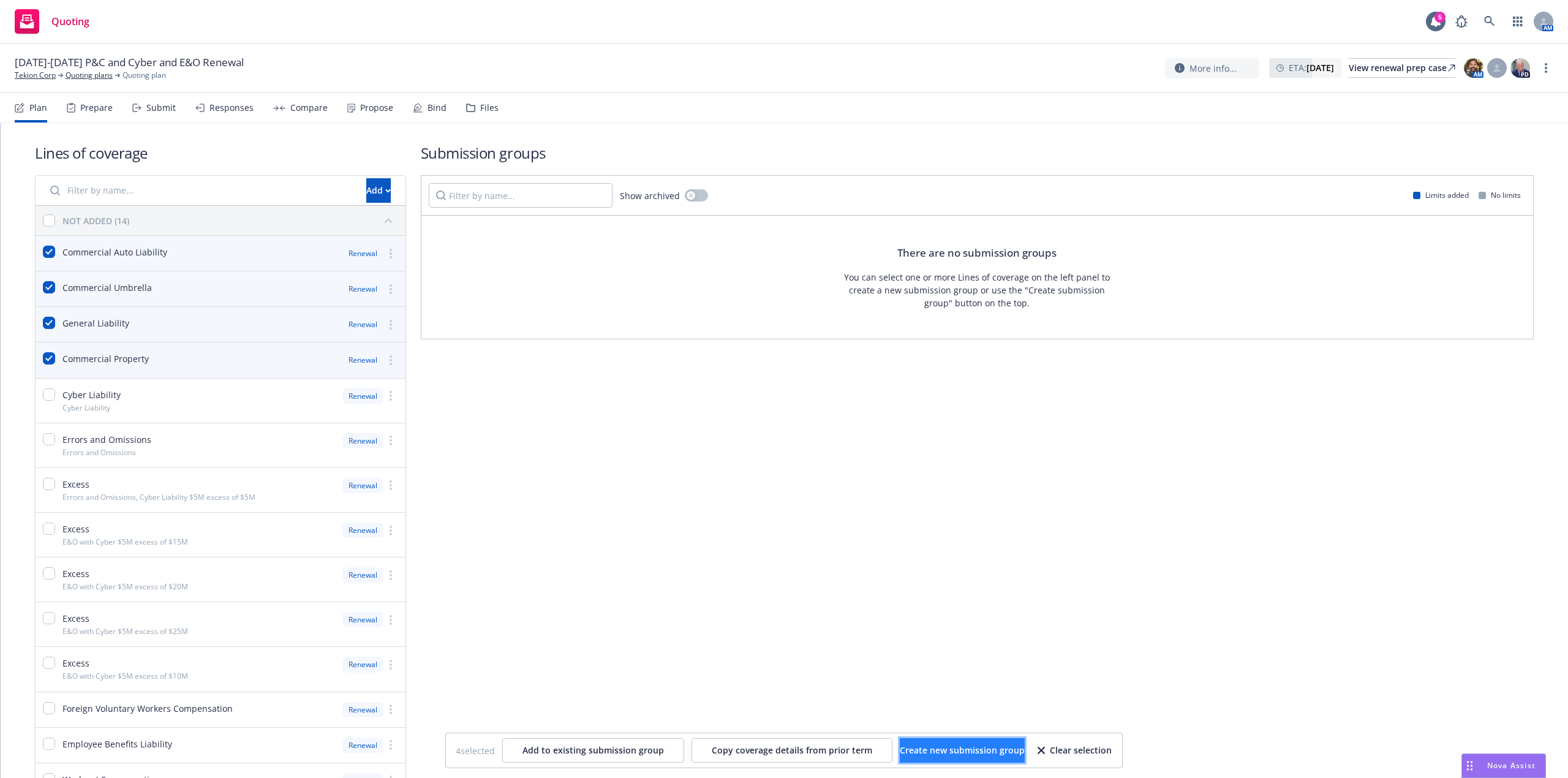
click at [938, 755] on span "Create new submission group" at bounding box center [962, 751] width 125 height 12
checkbox input "false"
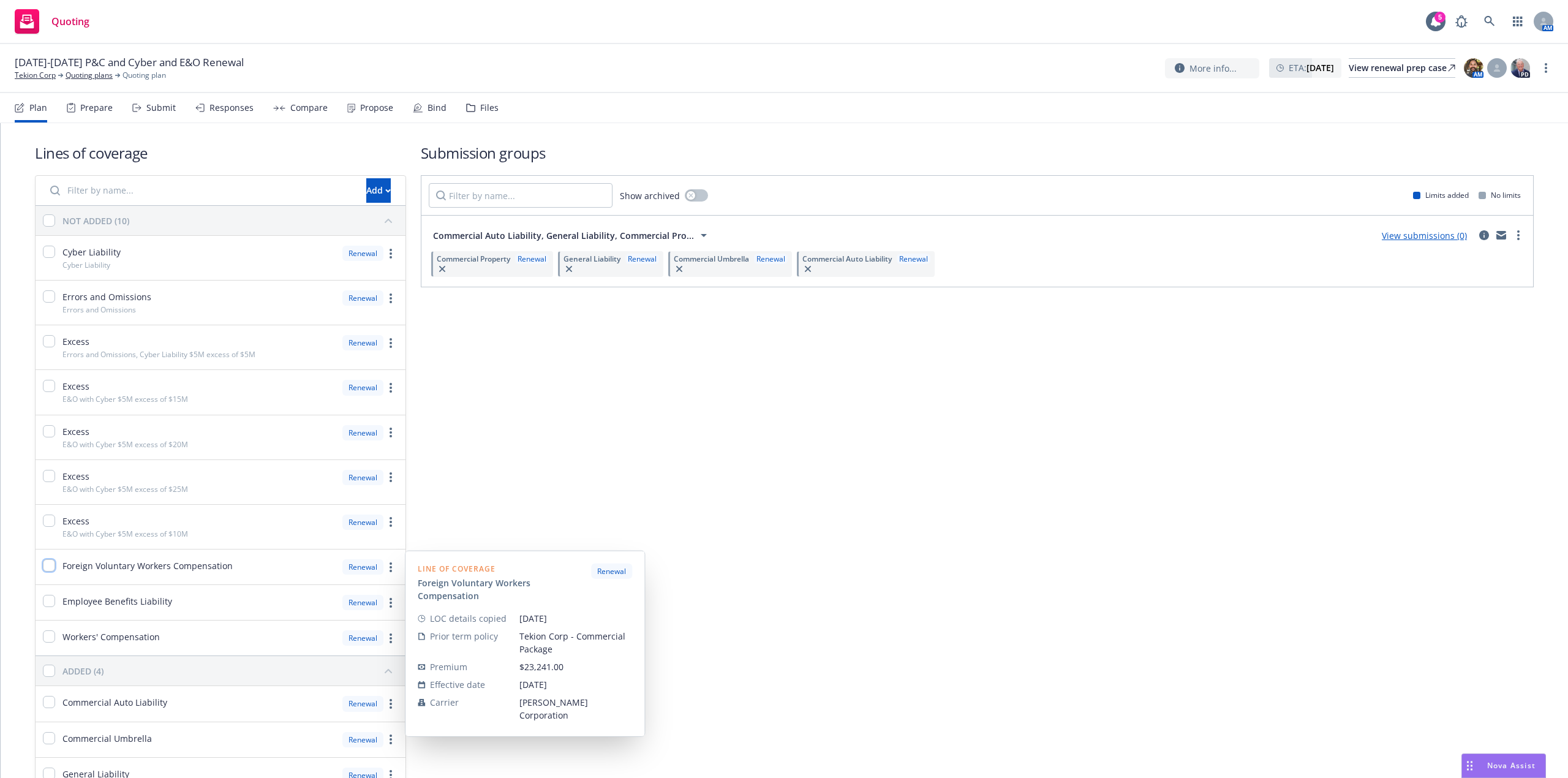
click at [43, 567] on input "checkbox" at bounding box center [49, 565] width 12 height 12
checkbox input "true"
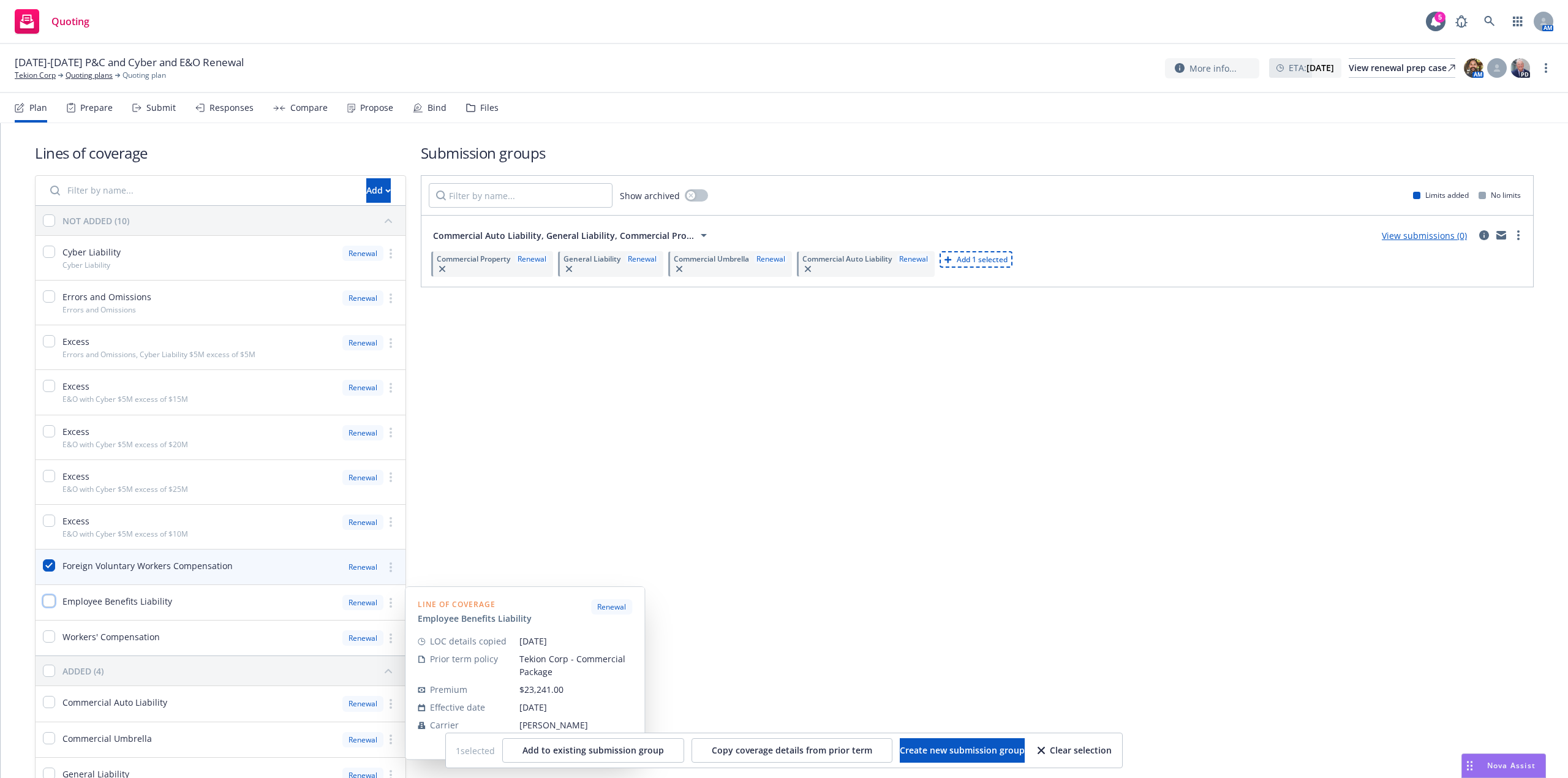
click at [54, 604] on input "checkbox" at bounding box center [49, 600] width 12 height 12
checkbox input "true"
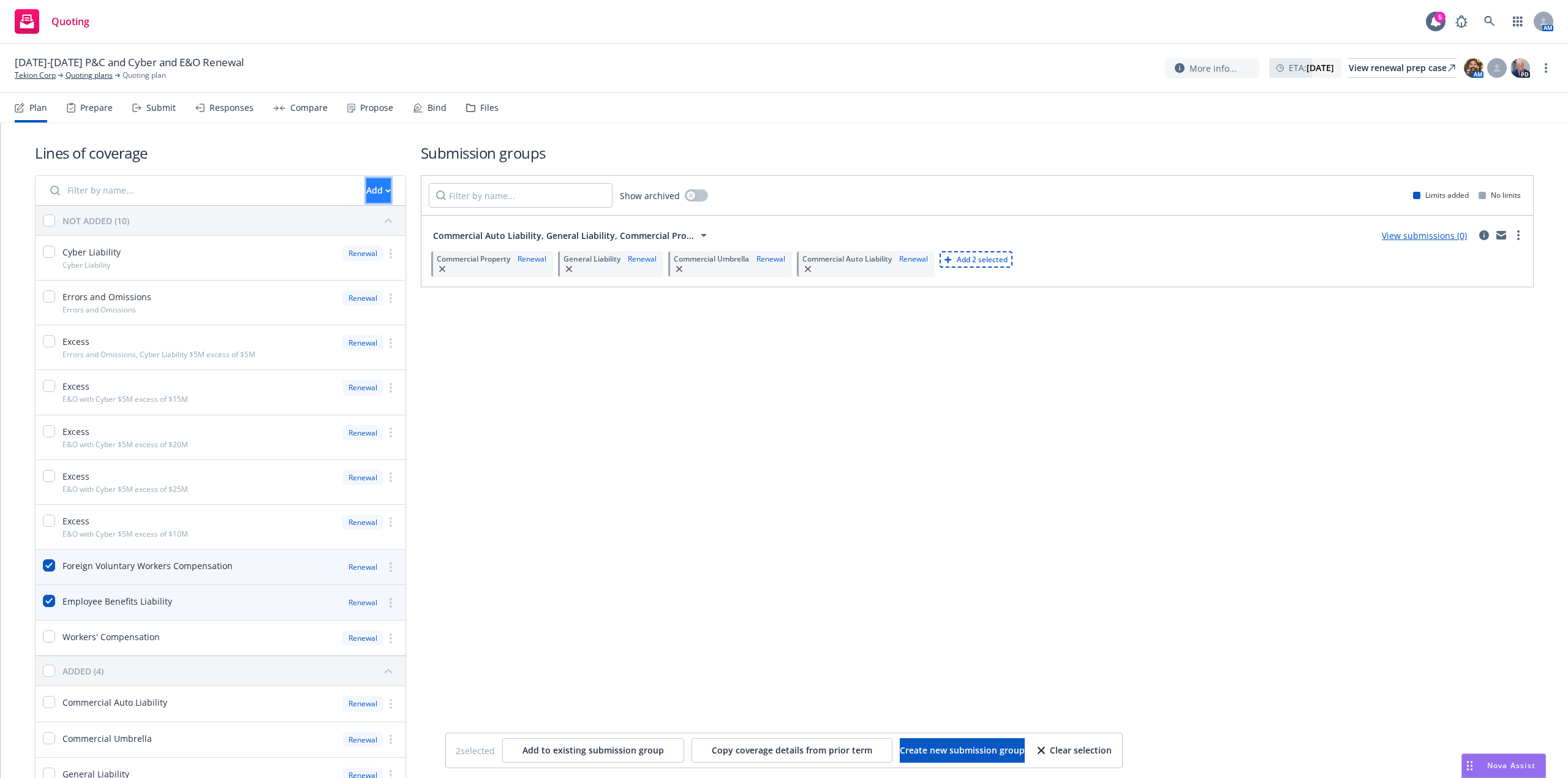
click at [368, 190] on button "Add" at bounding box center [378, 190] width 25 height 25
click at [957, 258] on div "Add 2 selected" at bounding box center [976, 259] width 63 height 11
checkbox input "false"
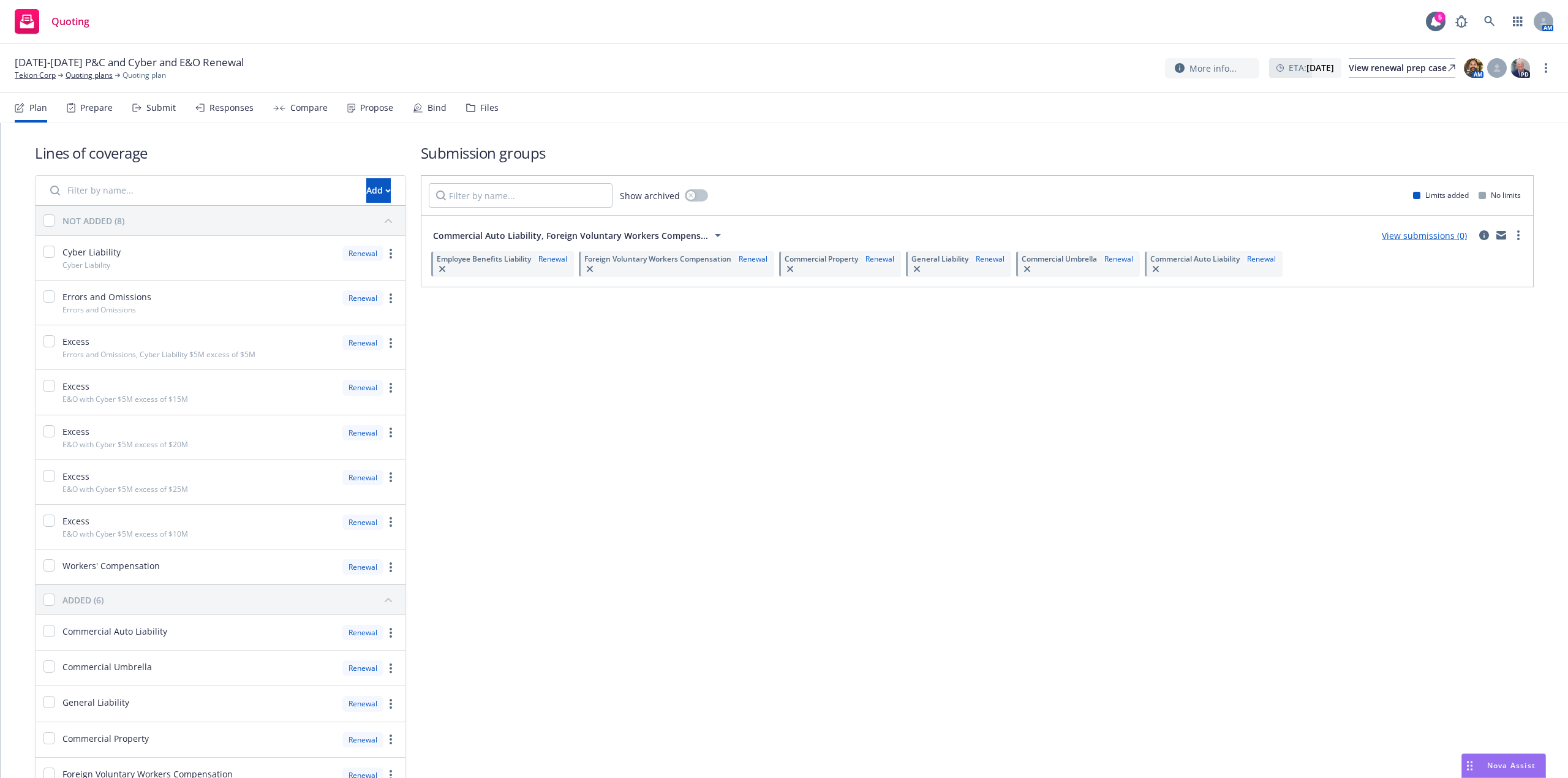
click at [152, 108] on div "Submit" at bounding box center [161, 108] width 30 height 10
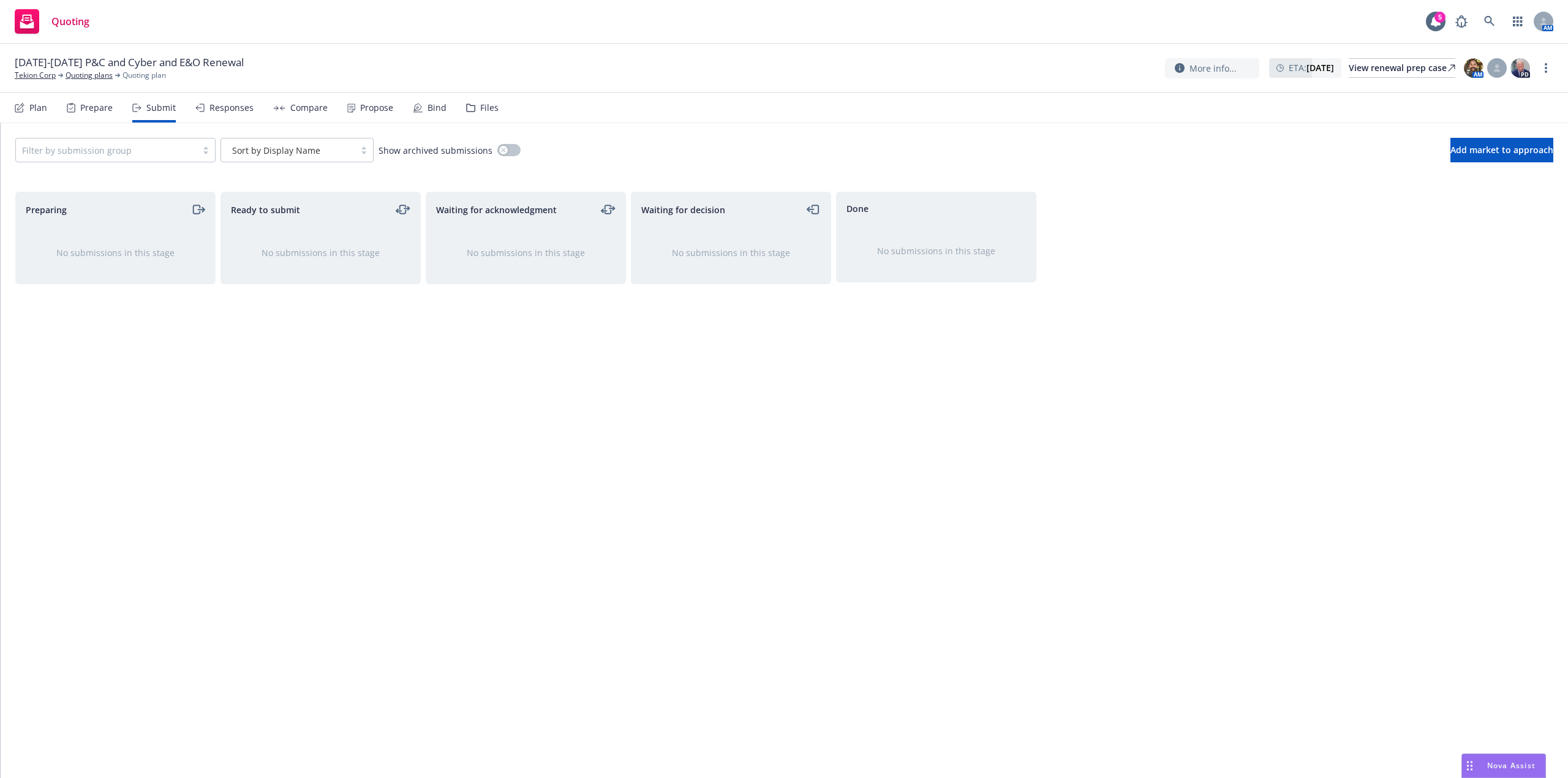
click at [113, 151] on div at bounding box center [106, 150] width 168 height 15
click at [97, 180] on span "Commercial Auto Liability, Foreign Volun..." at bounding box center [114, 181] width 173 height 13
click at [1481, 155] on span "Add market to approach" at bounding box center [1502, 149] width 103 height 12
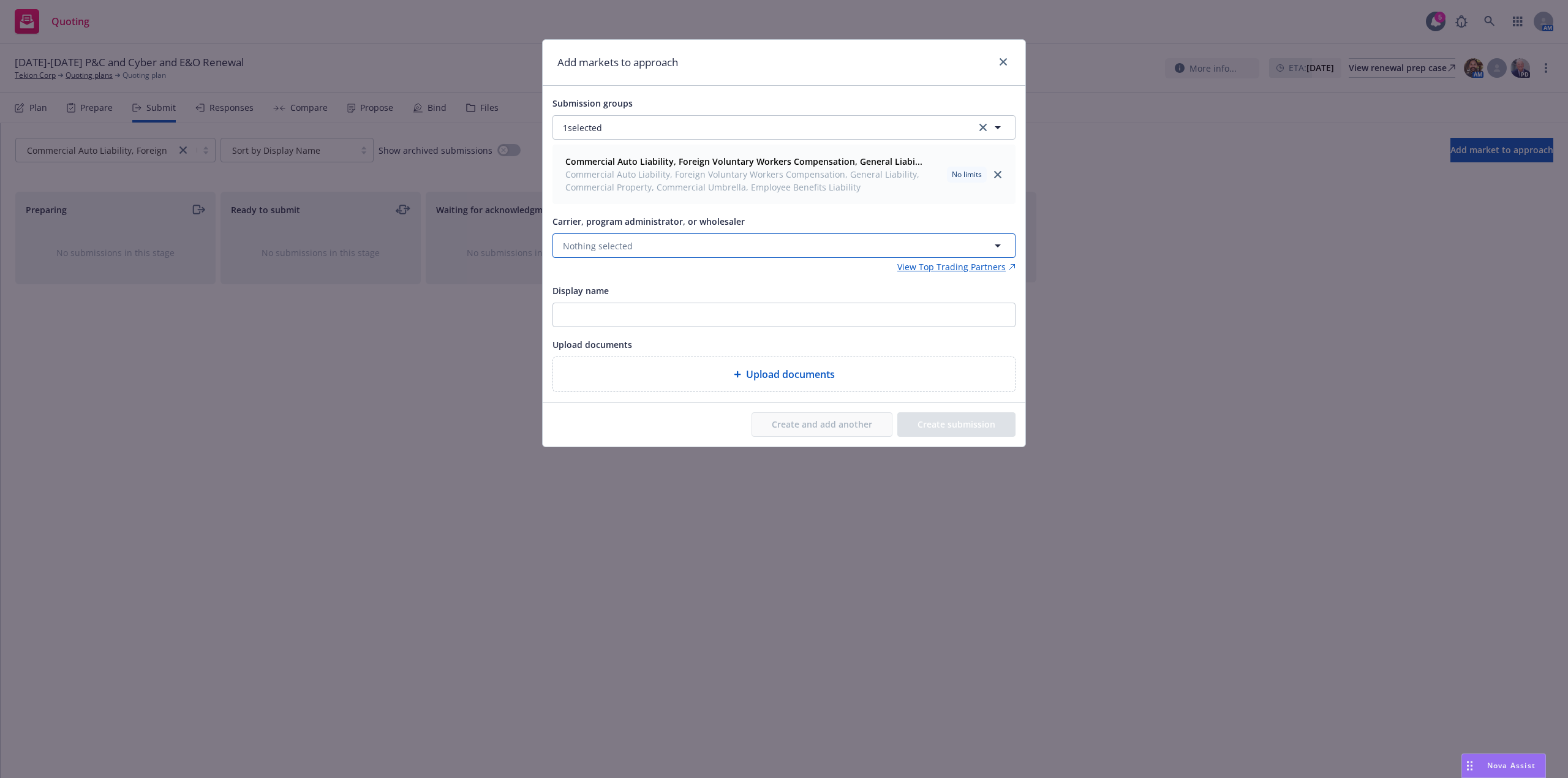
click at [675, 247] on button "Nothing selected" at bounding box center [783, 245] width 463 height 25
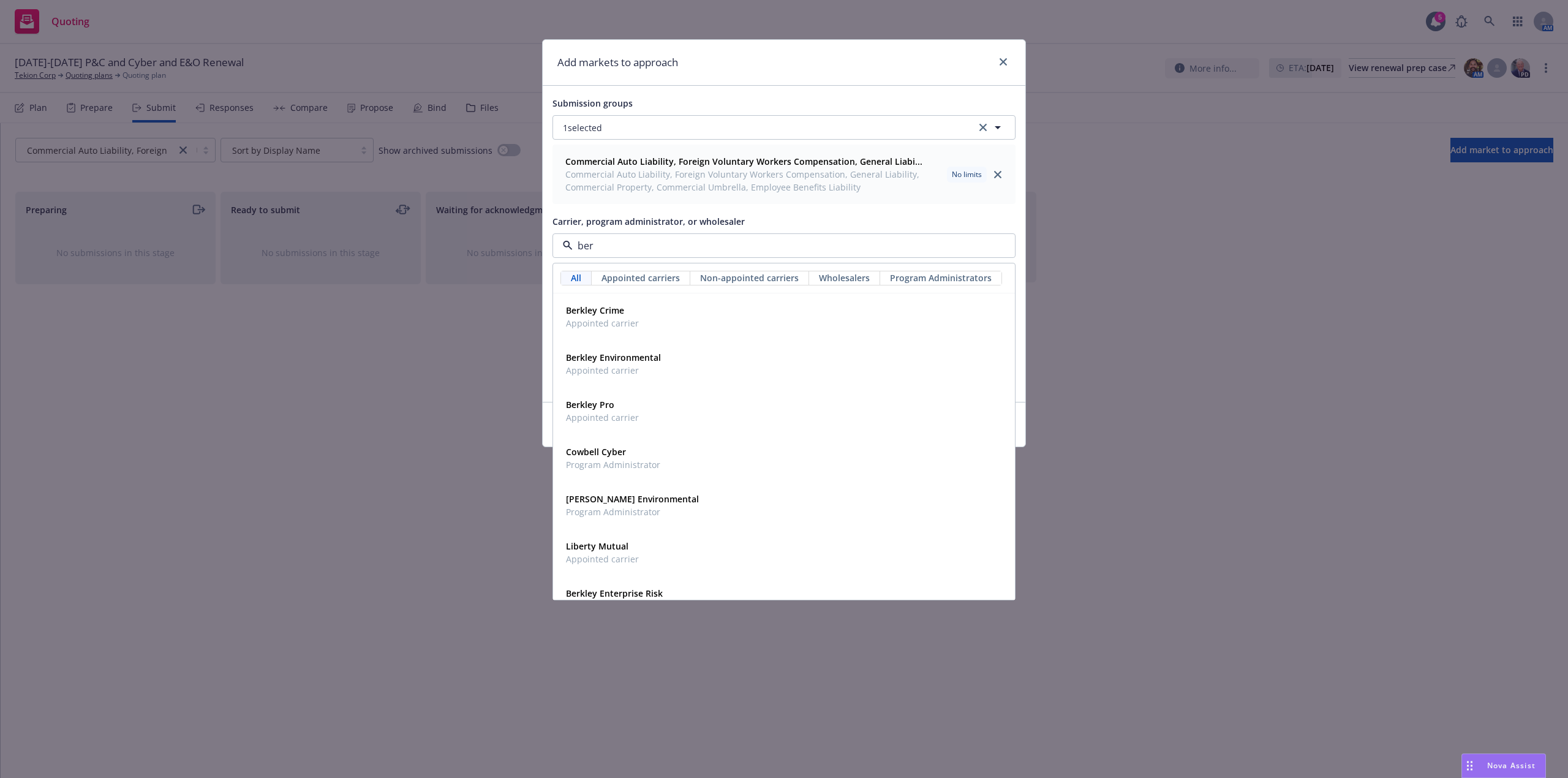
type input "[PERSON_NAME]"
click at [682, 451] on strong "Berkley Technology Underwriters" at bounding box center [636, 450] width 139 height 12
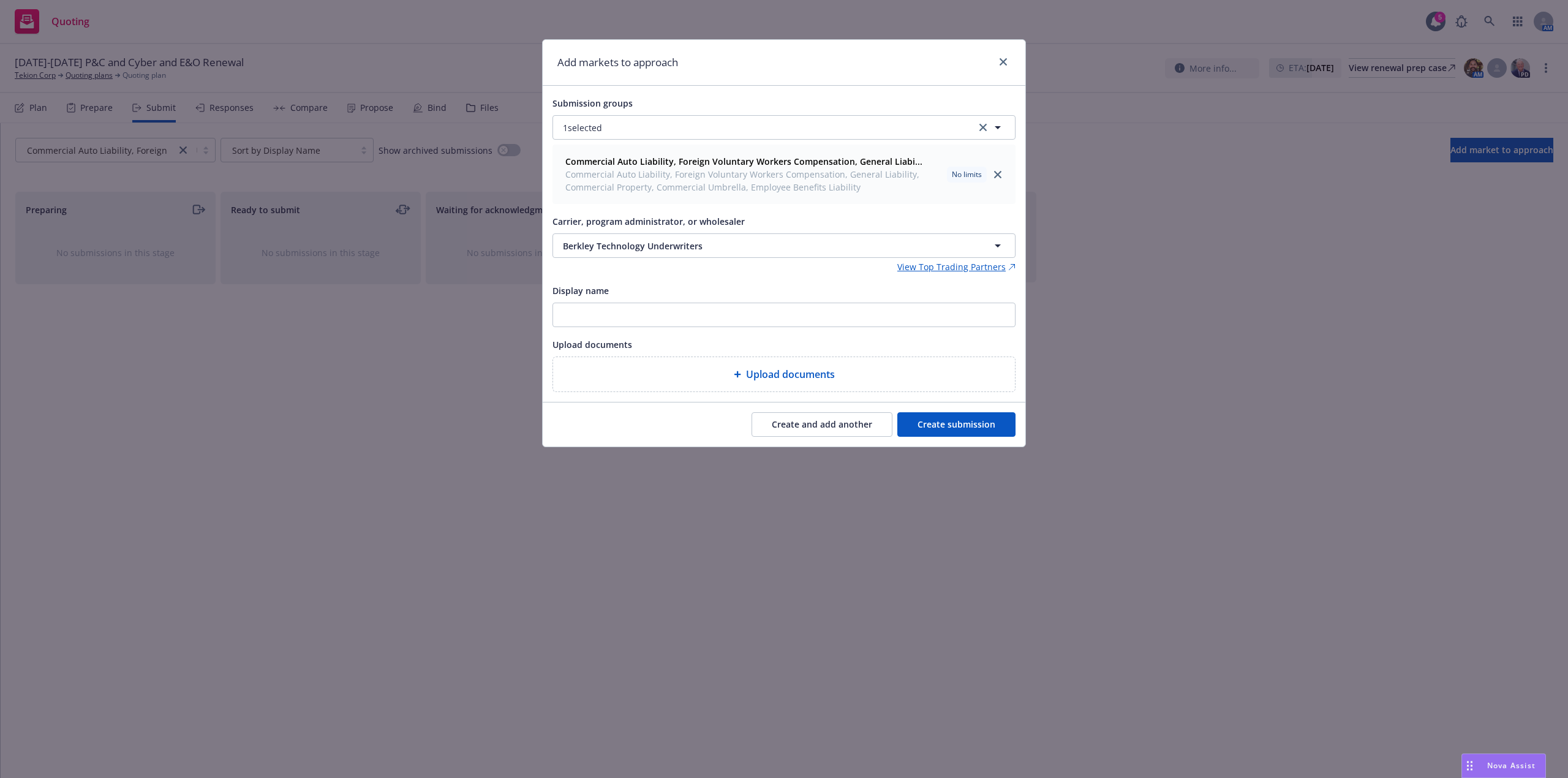
click at [929, 430] on button "Create submission" at bounding box center [957, 424] width 118 height 25
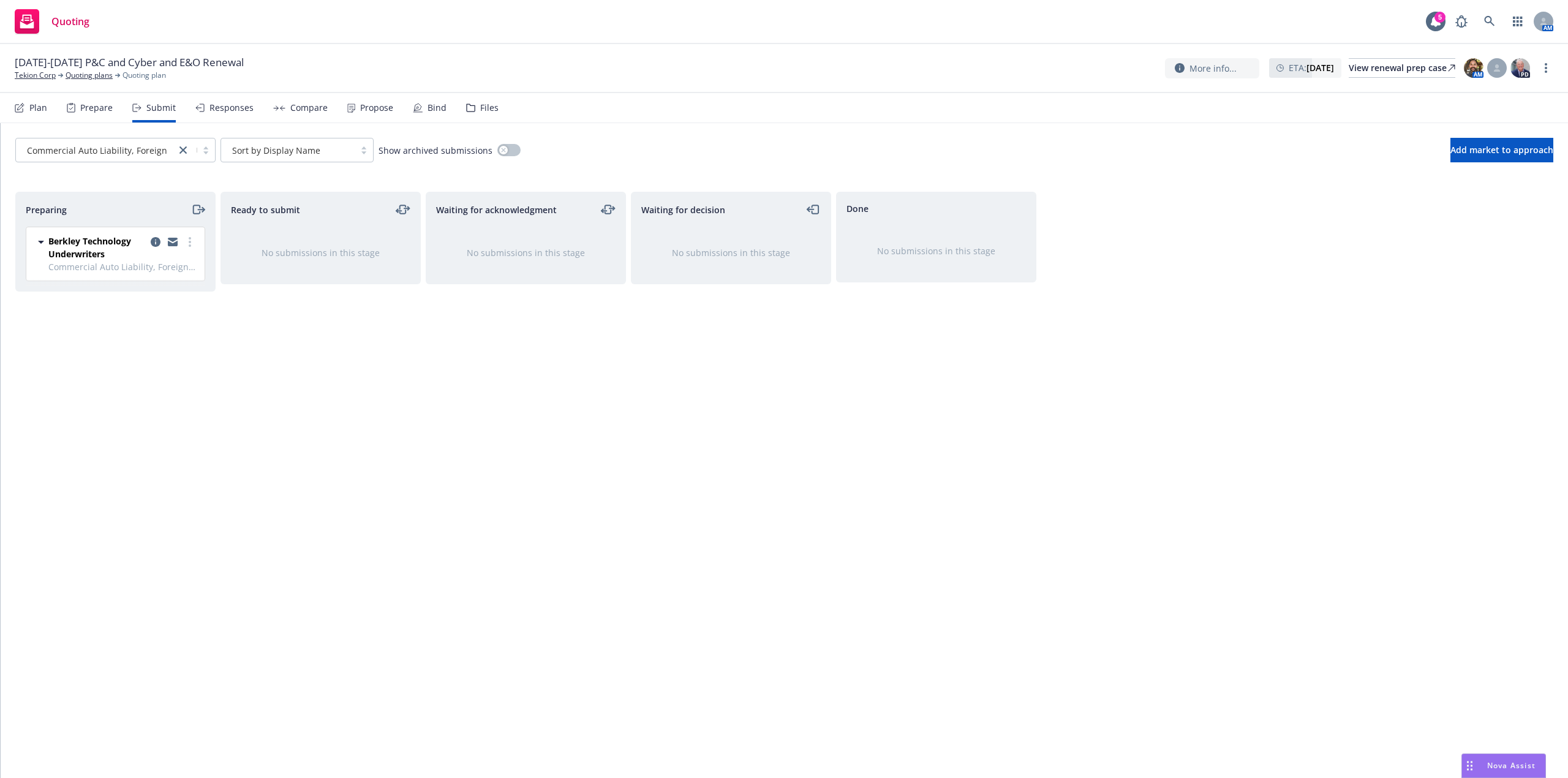
click at [91, 109] on div "Prepare" at bounding box center [97, 108] width 32 height 10
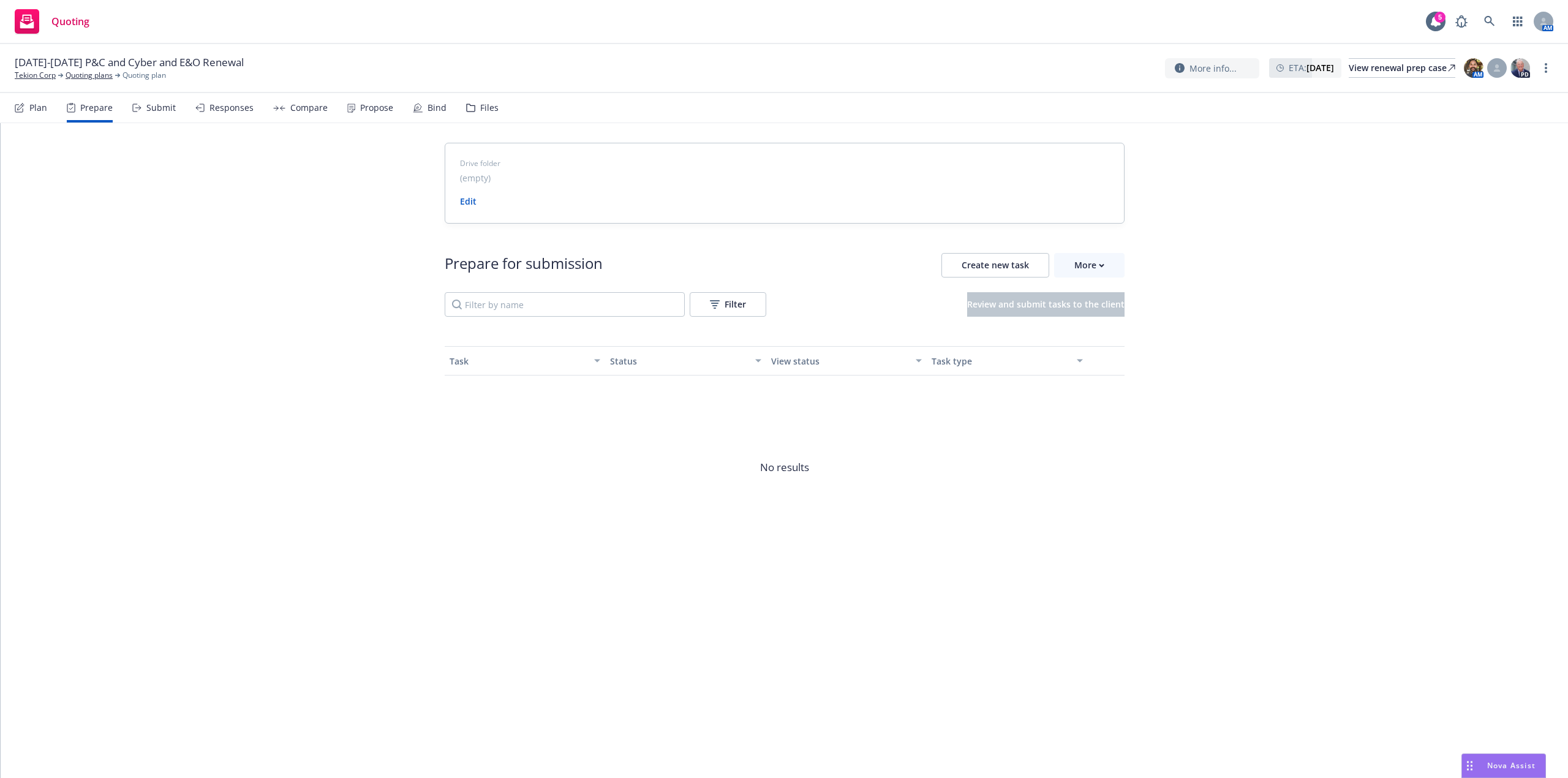
click at [43, 106] on div "Plan" at bounding box center [38, 108] width 18 height 10
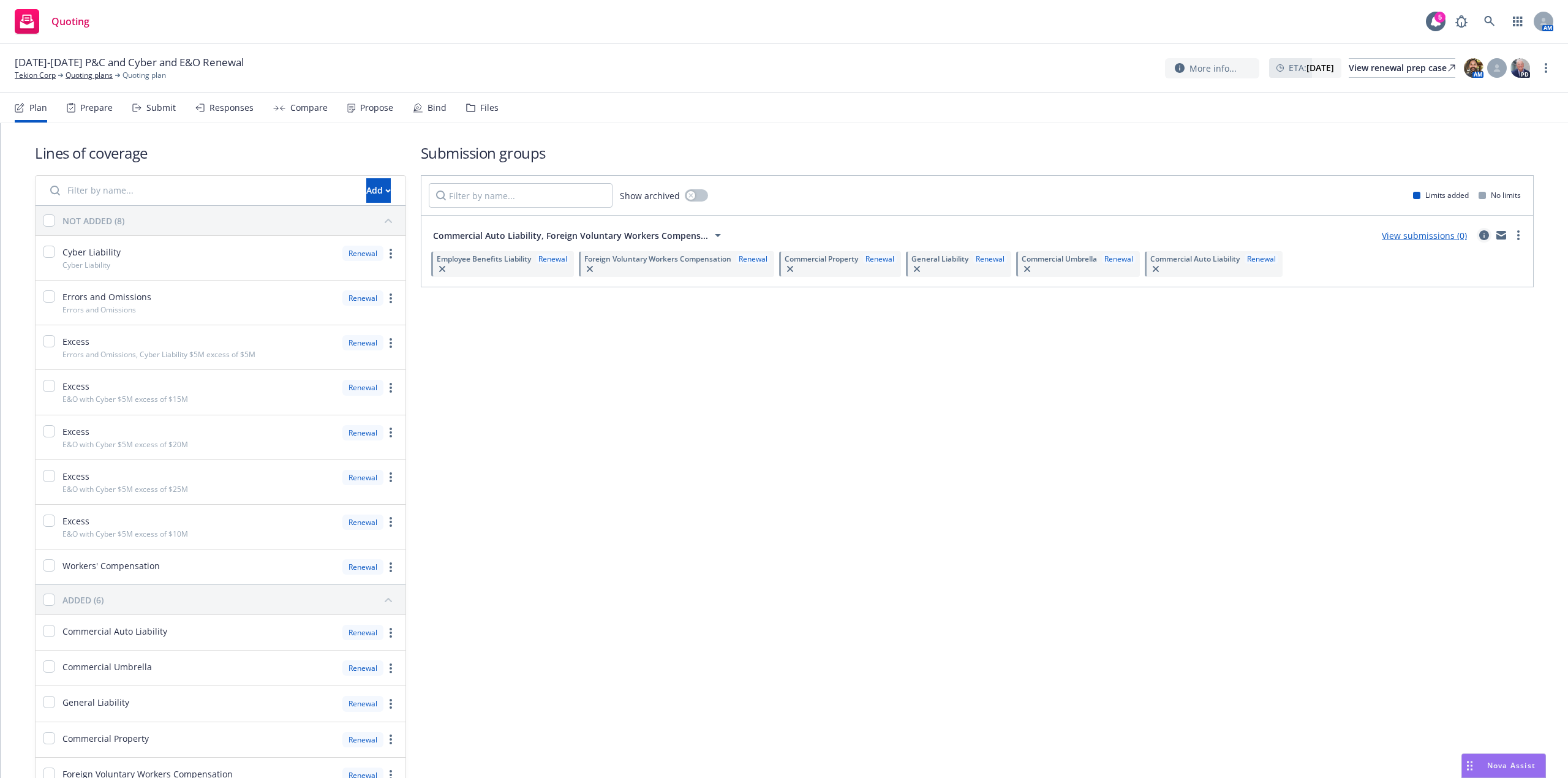
click at [1479, 237] on icon "circleInformation" at bounding box center [1484, 235] width 10 height 10
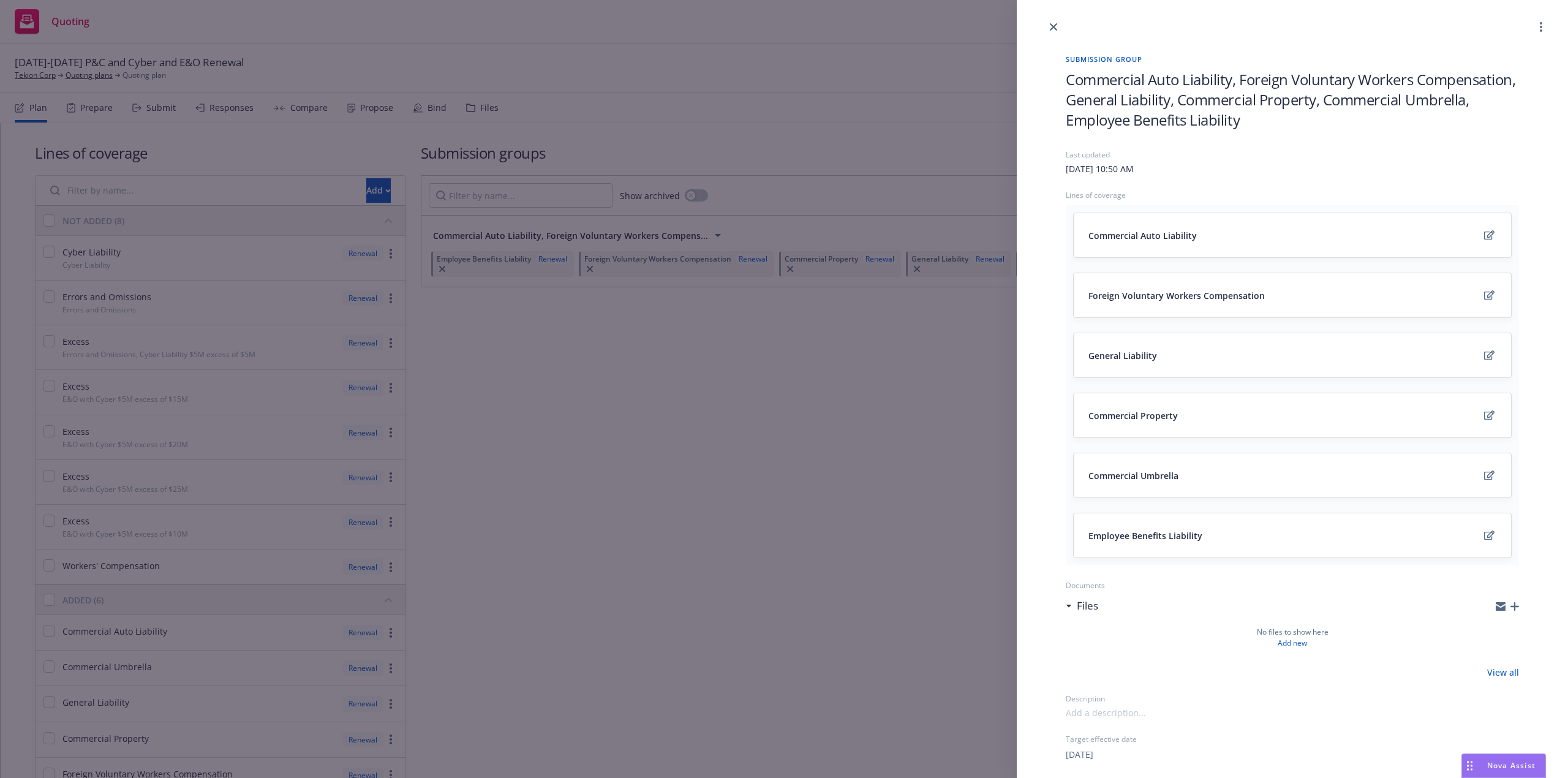
click at [1302, 91] on span "Commercial Auto Liability, Foreign Voluntary Workers Compensation, General Liab…" at bounding box center [1293, 99] width 454 height 61
click at [1346, 80] on span "Commercial Auto Liability, Foreign Voluntary Workers Compensation, General Liab…" at bounding box center [1293, 99] width 454 height 61
click at [1373, 78] on span "Commercial Auto Liability, Foreign Voluntary Workers Compensation, General Liab…" at bounding box center [1293, 99] width 454 height 61
click at [1364, 78] on span "Commercial Auto Liability, Foreign Voluntary Workers Compensation, General Liab…" at bounding box center [1293, 99] width 454 height 61
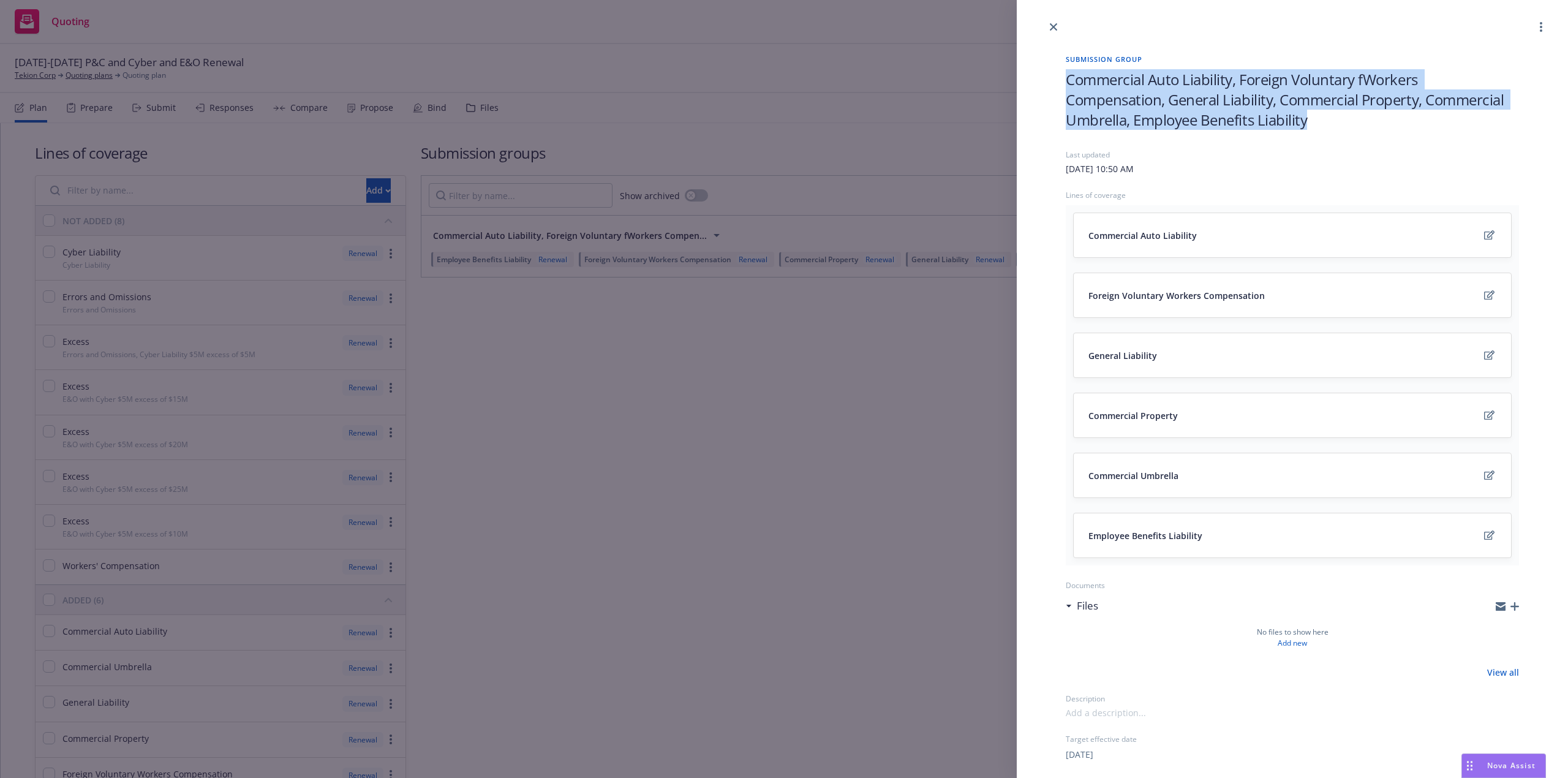
drag, startPoint x: 1384, startPoint y: 128, endPoint x: 1062, endPoint y: 80, distance: 325.6
click at [1062, 80] on div "Submission group Commercial Auto Liability, Foreign Voluntary fWorkers Compensa…" at bounding box center [1292, 538] width 492 height 1008
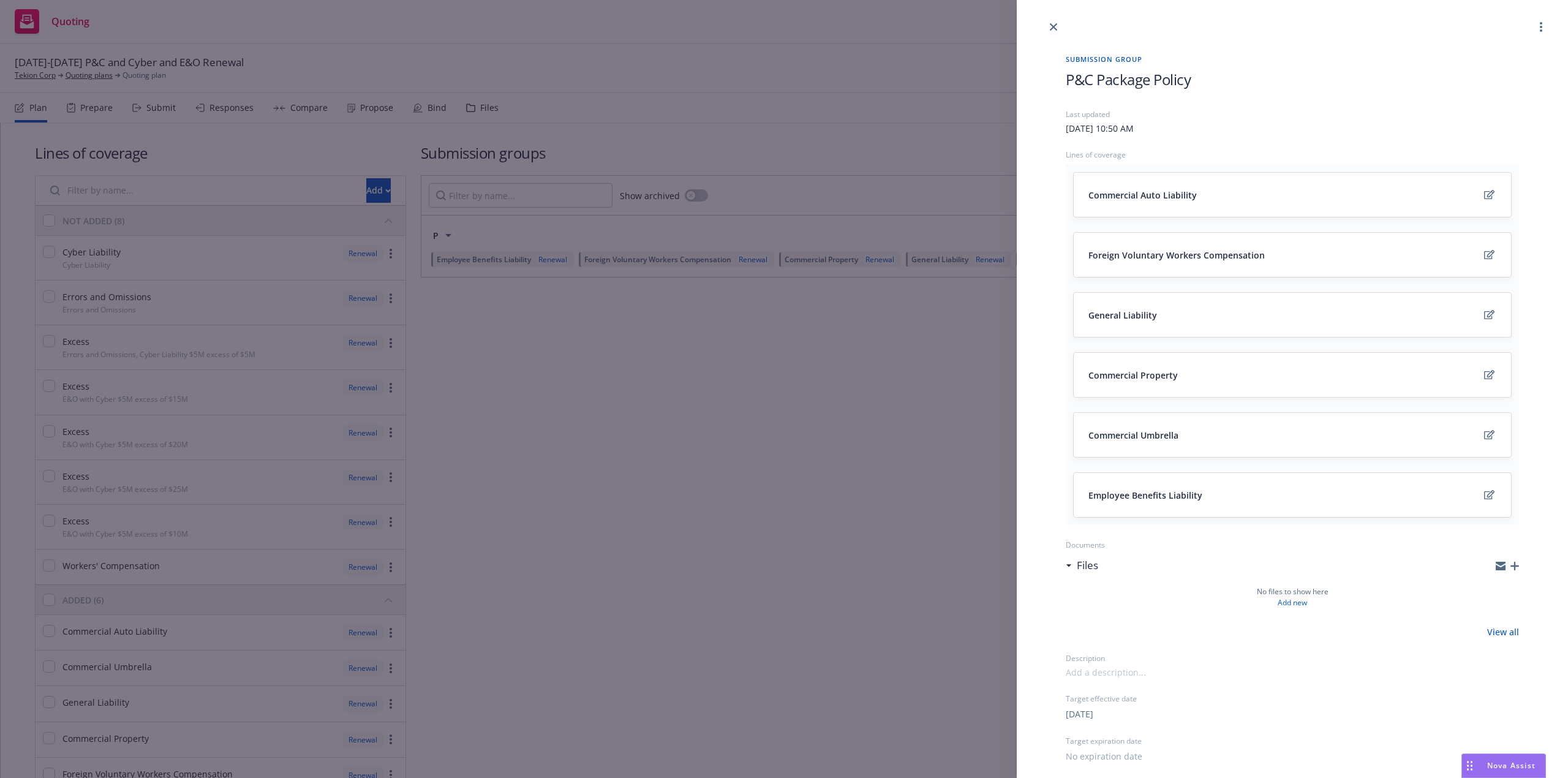
click at [1175, 81] on span "P&C Package Policy" at bounding box center [1128, 79] width 125 height 20
click at [1047, 26] on link "close" at bounding box center [1053, 27] width 15 height 15
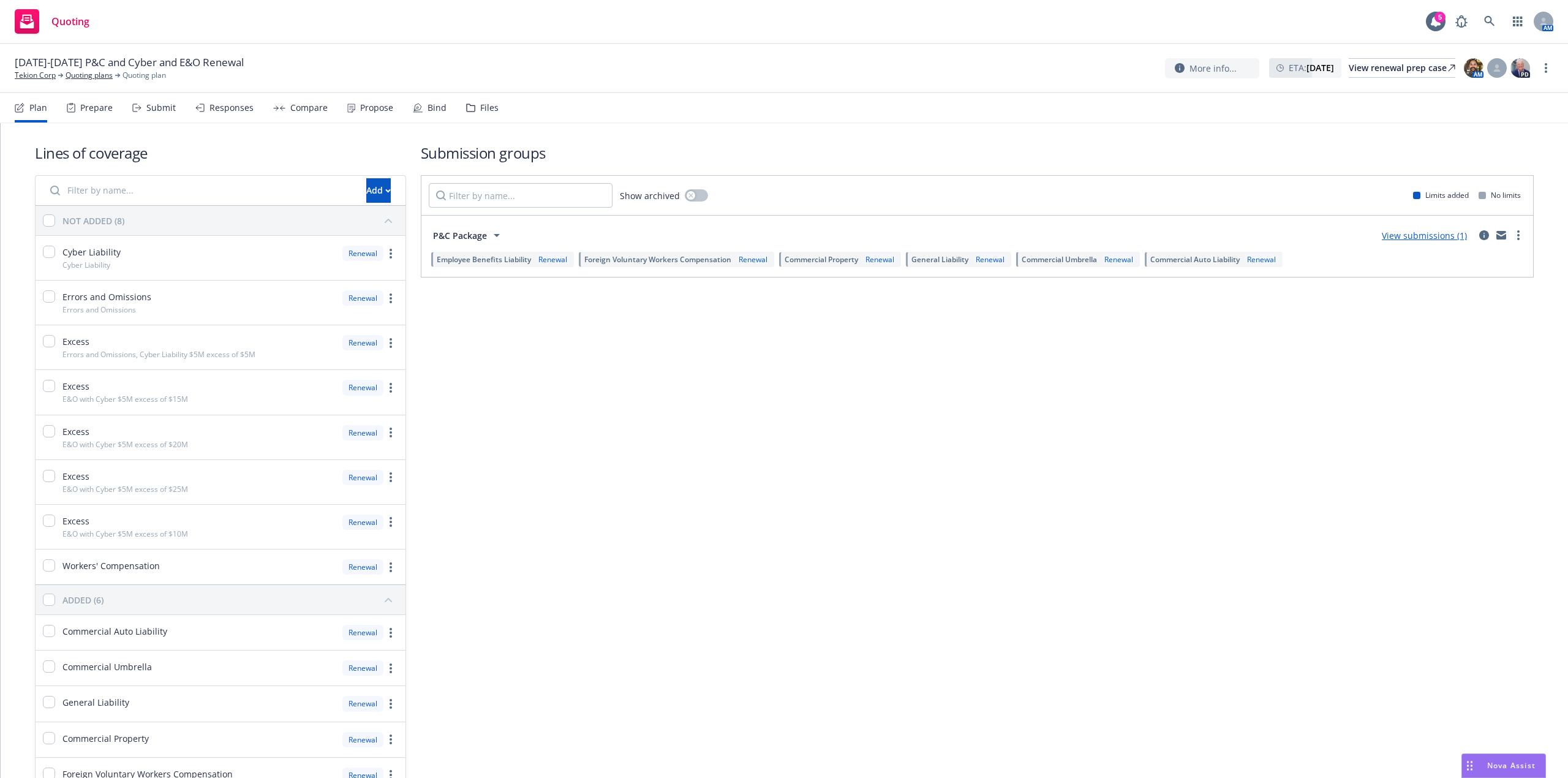
click at [1398, 241] on link "View submissions (1)" at bounding box center [1424, 235] width 85 height 12
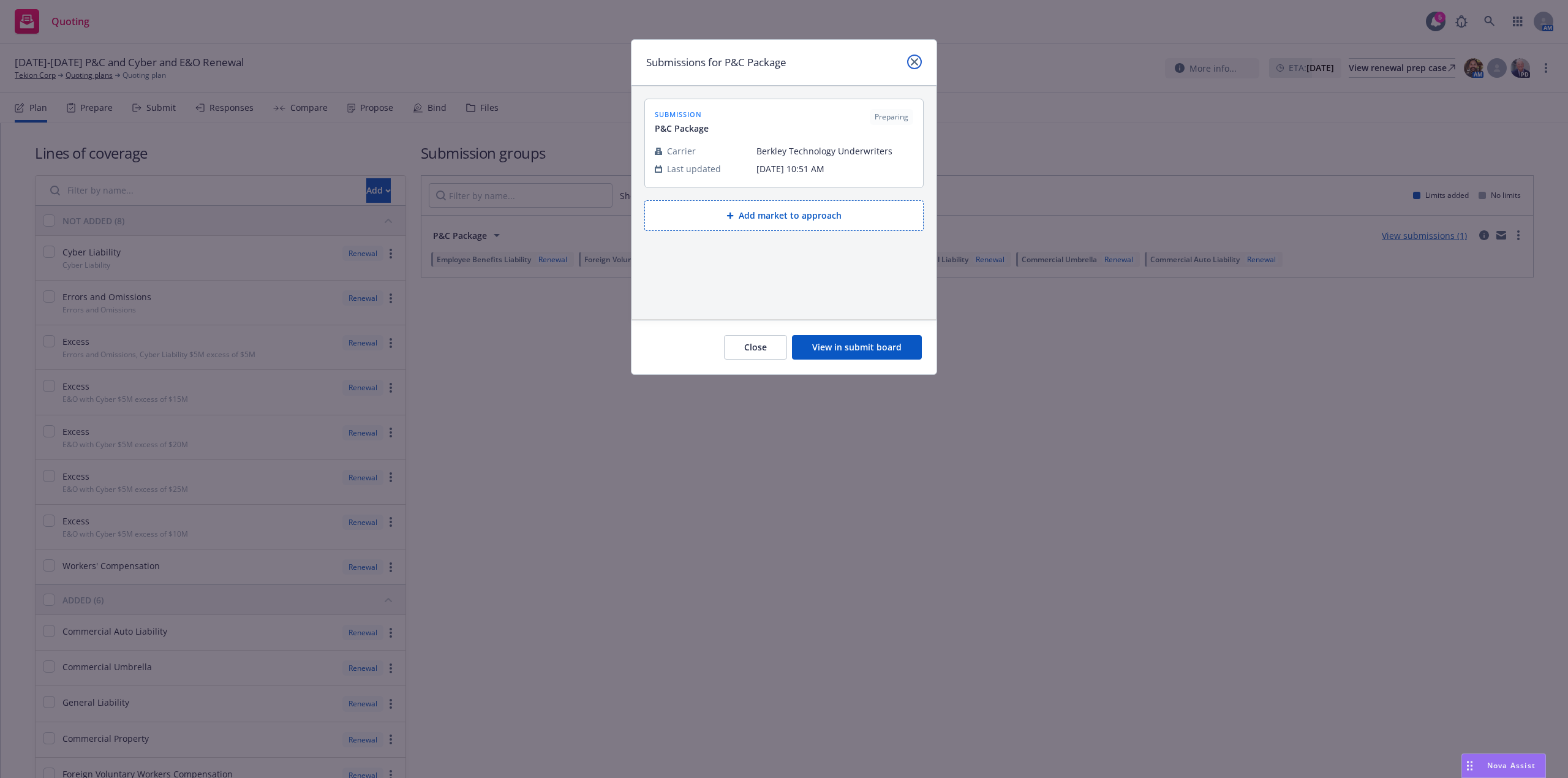
drag, startPoint x: 914, startPoint y: 63, endPoint x: 918, endPoint y: 70, distance: 8.1
click at [914, 67] on link "close" at bounding box center [914, 61] width 15 height 15
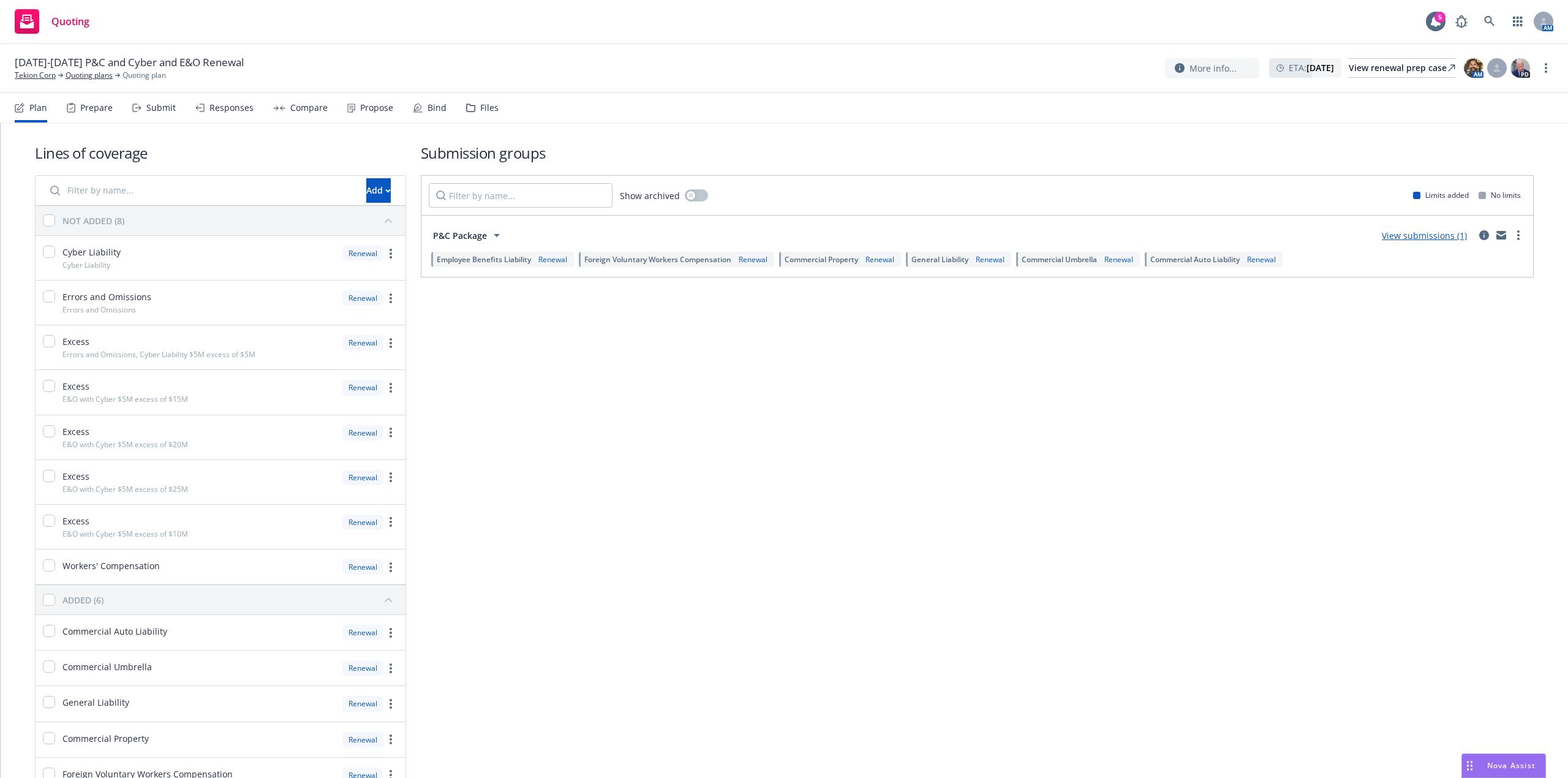
drag, startPoint x: 154, startPoint y: 113, endPoint x: 126, endPoint y: 132, distance: 33.8
click at [153, 113] on div "Submit" at bounding box center [154, 108] width 44 height 30
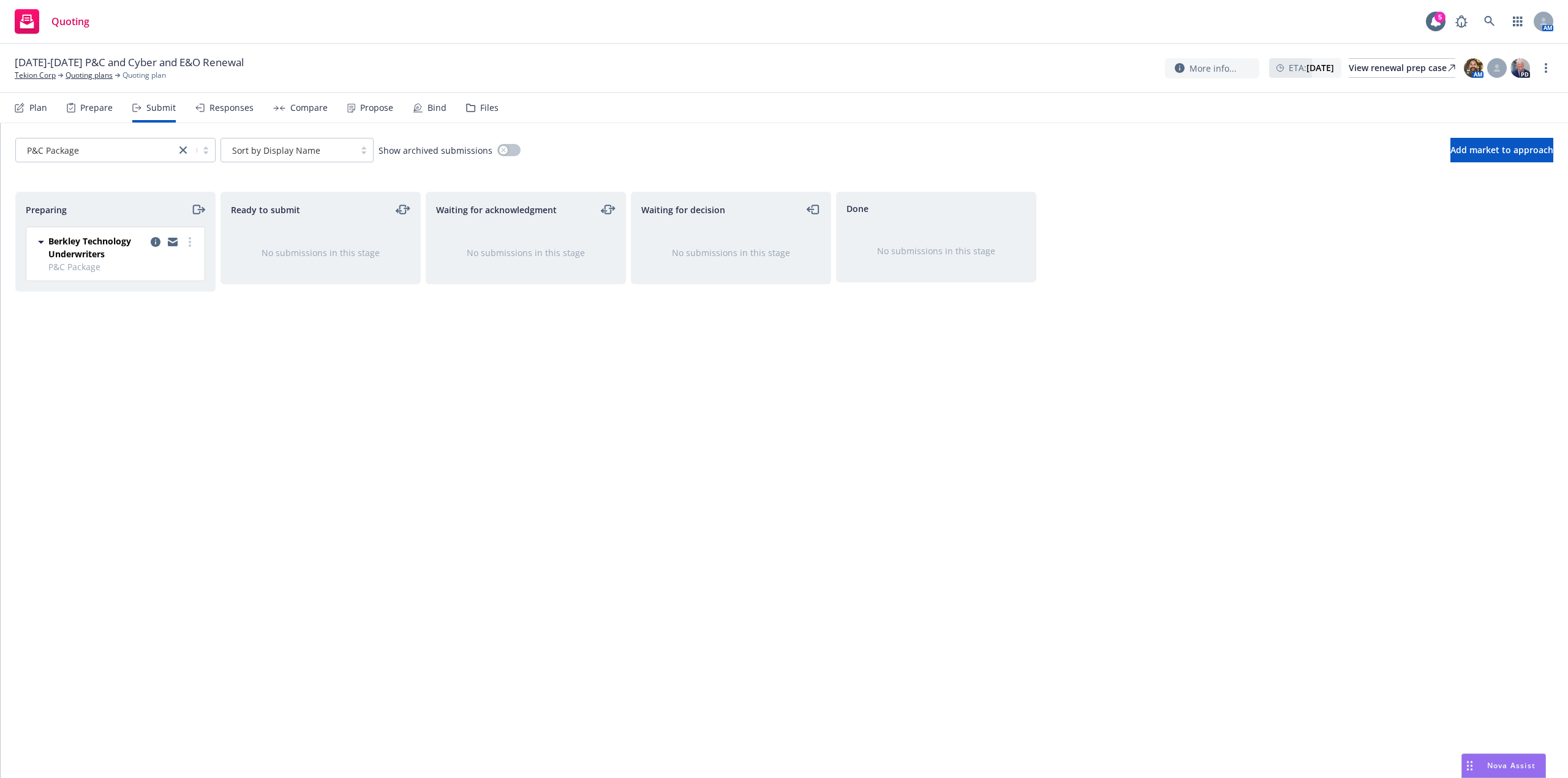
click at [44, 106] on div "Plan" at bounding box center [38, 108] width 18 height 10
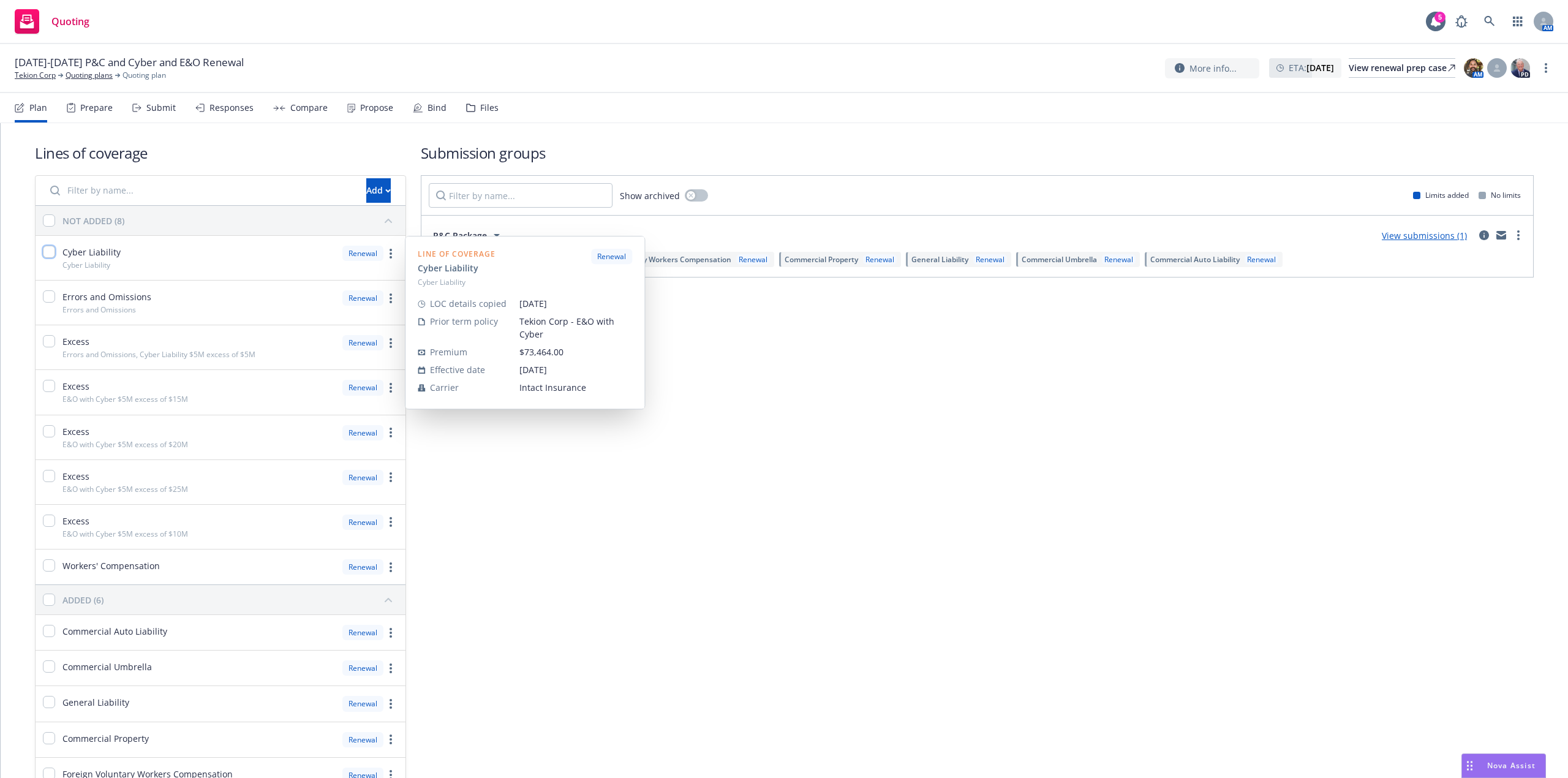
click at [50, 256] on input "checkbox" at bounding box center [49, 252] width 12 height 12
checkbox input "true"
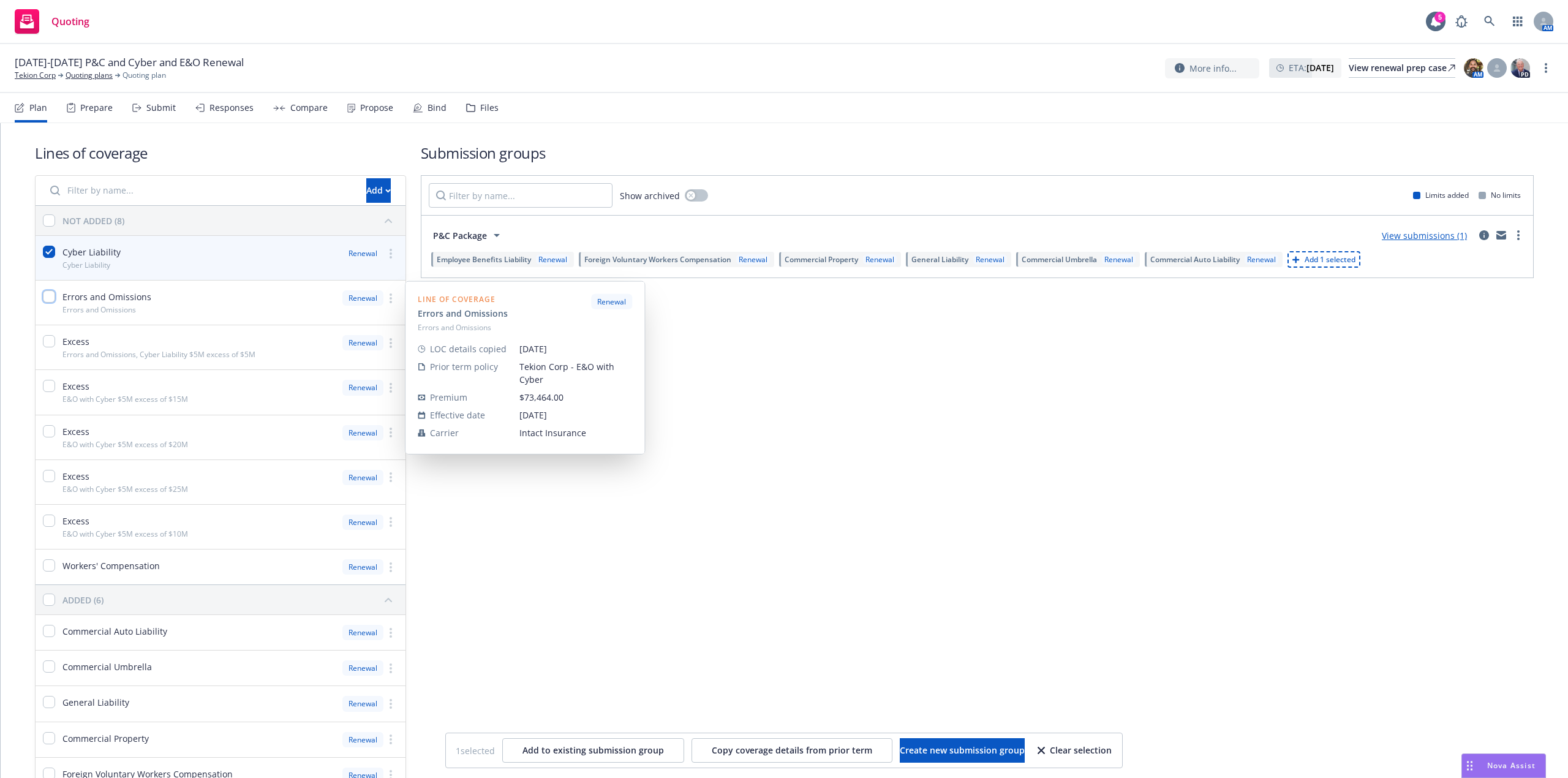
click at [47, 299] on input "checkbox" at bounding box center [49, 296] width 12 height 12
checkbox input "true"
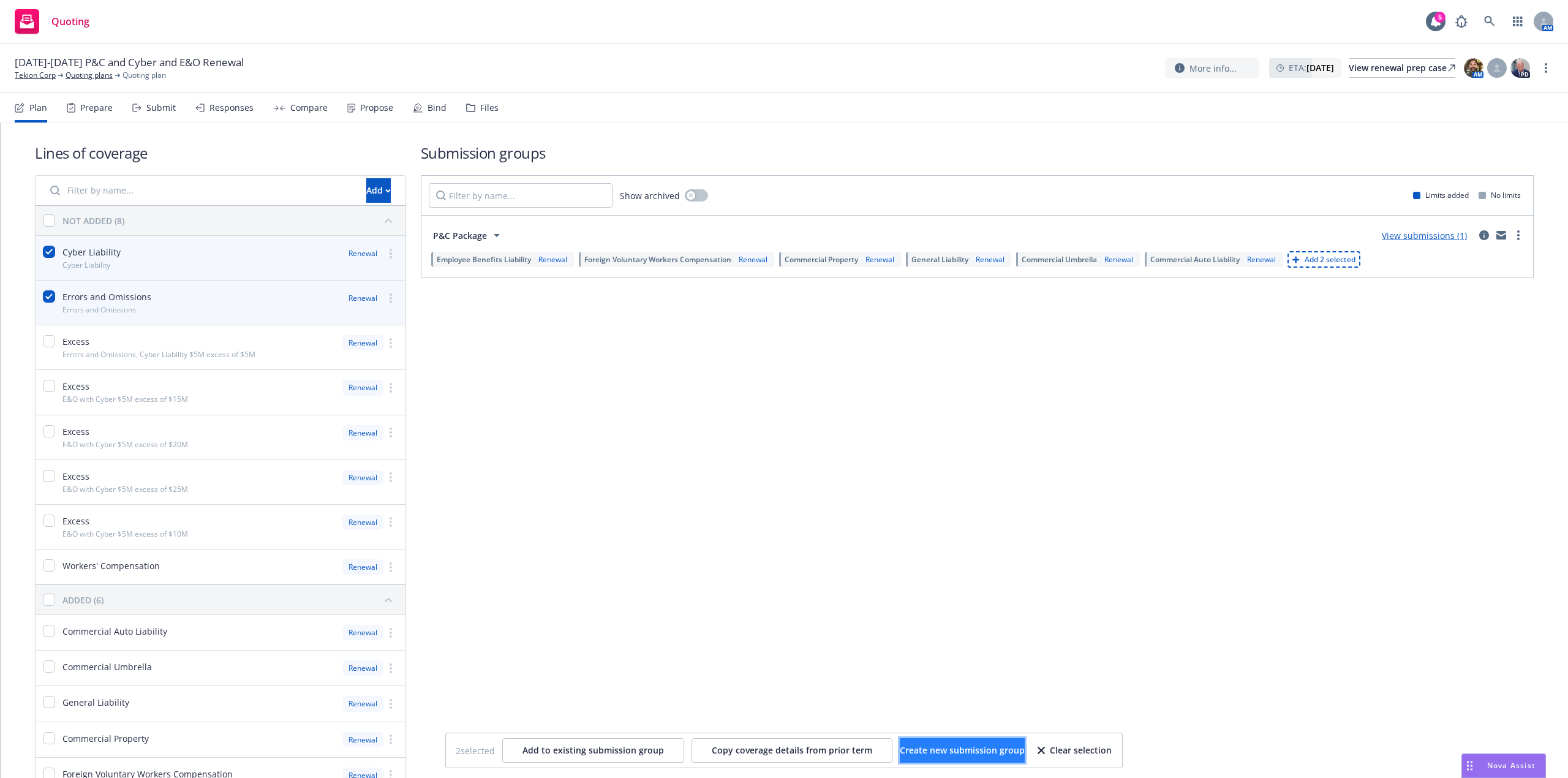
click at [956, 748] on span "Create new submission group" at bounding box center [962, 751] width 125 height 12
checkbox input "false"
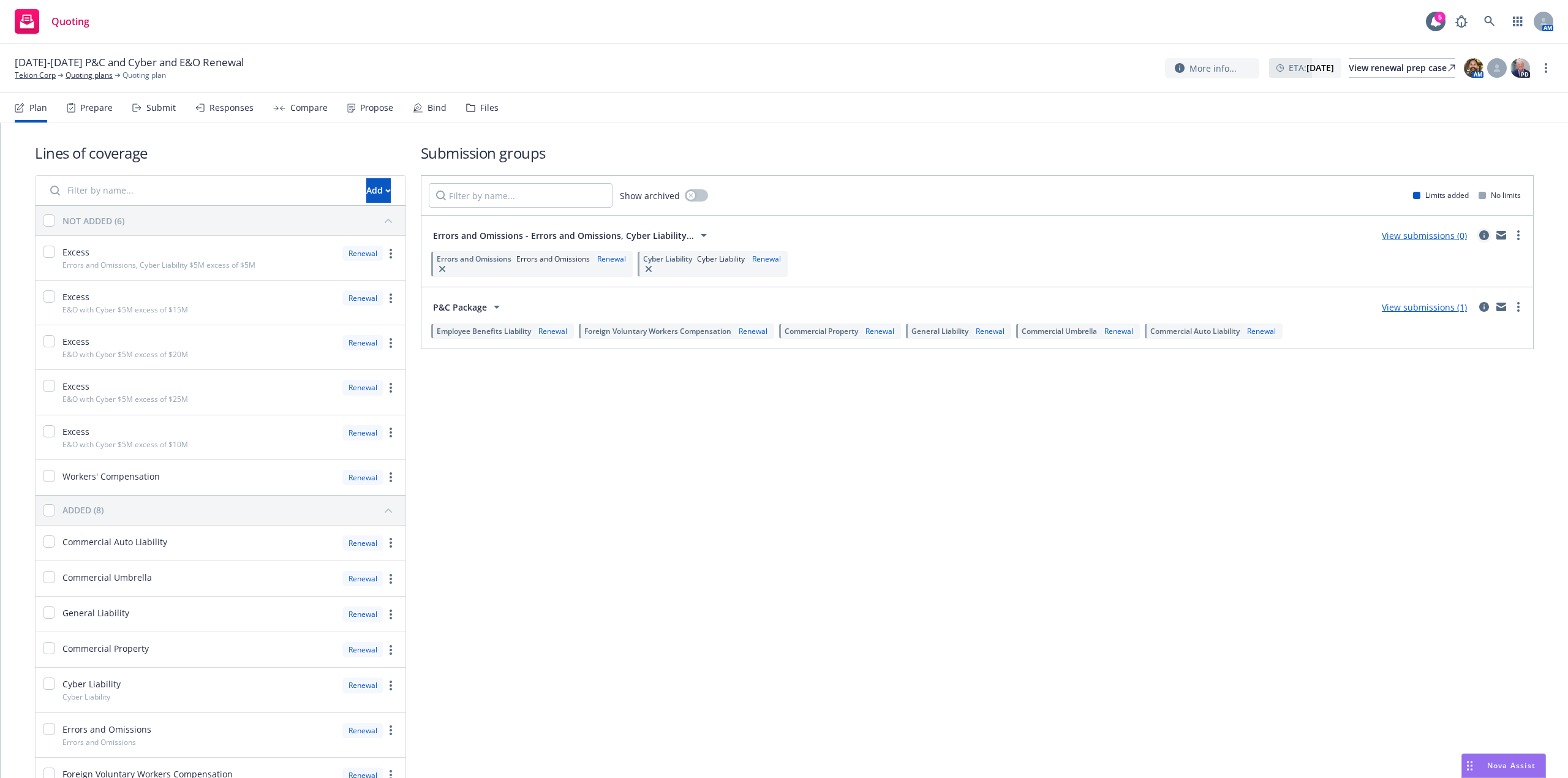
click at [1479, 236] on icon "circleInformation" at bounding box center [1484, 235] width 10 height 10
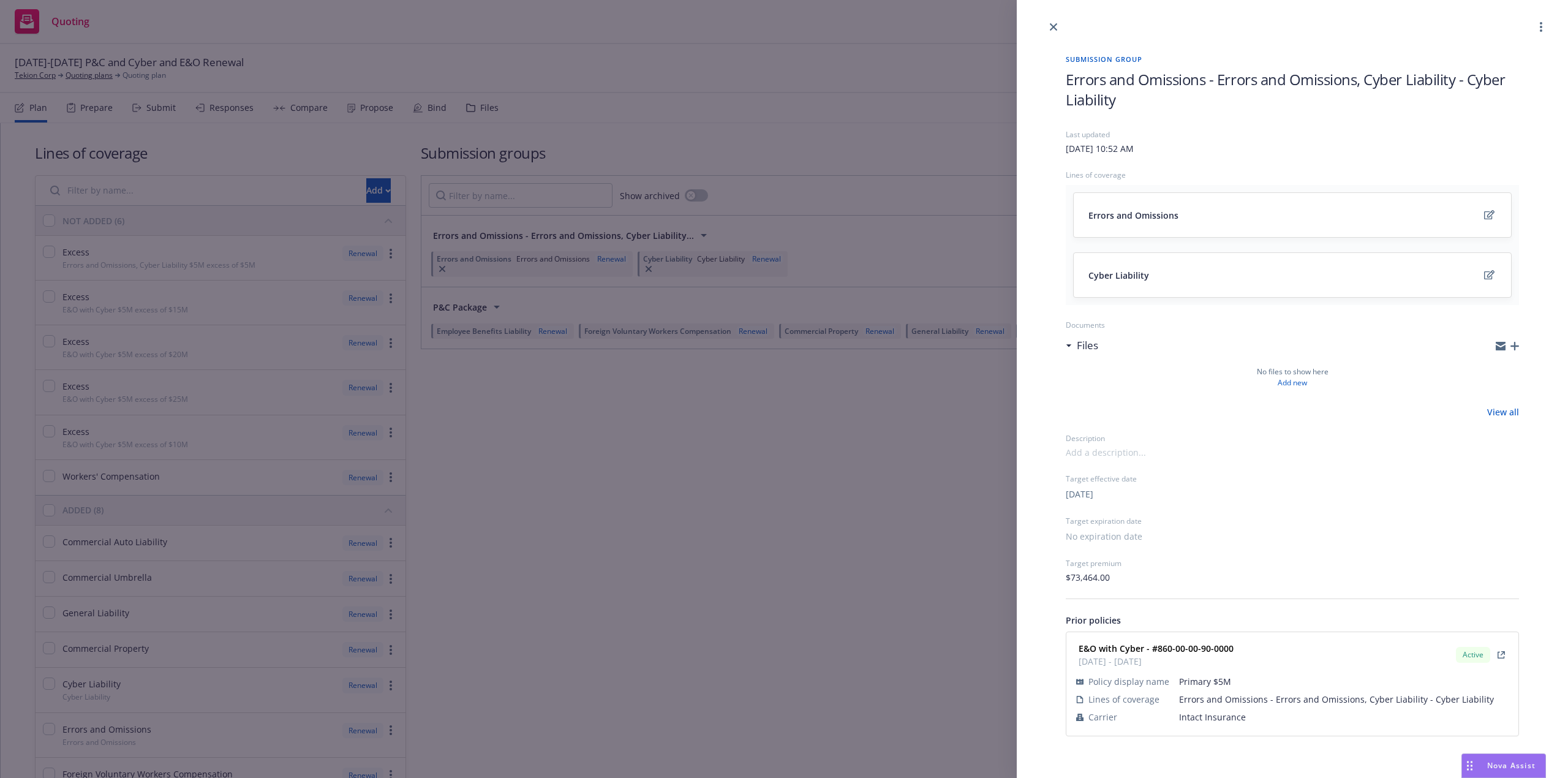
click at [1195, 88] on span "Errors and Omissions - Errors and Omissions, Cyber Liability - Cyber Liability" at bounding box center [1293, 89] width 454 height 40
drag, startPoint x: 1059, startPoint y: 94, endPoint x: 821, endPoint y: 42, distance: 243.6
click at [826, 42] on div "Submission group Errors and Omissions - Errors and Omissions, Cyber Liability -…" at bounding box center [784, 389] width 1568 height 778
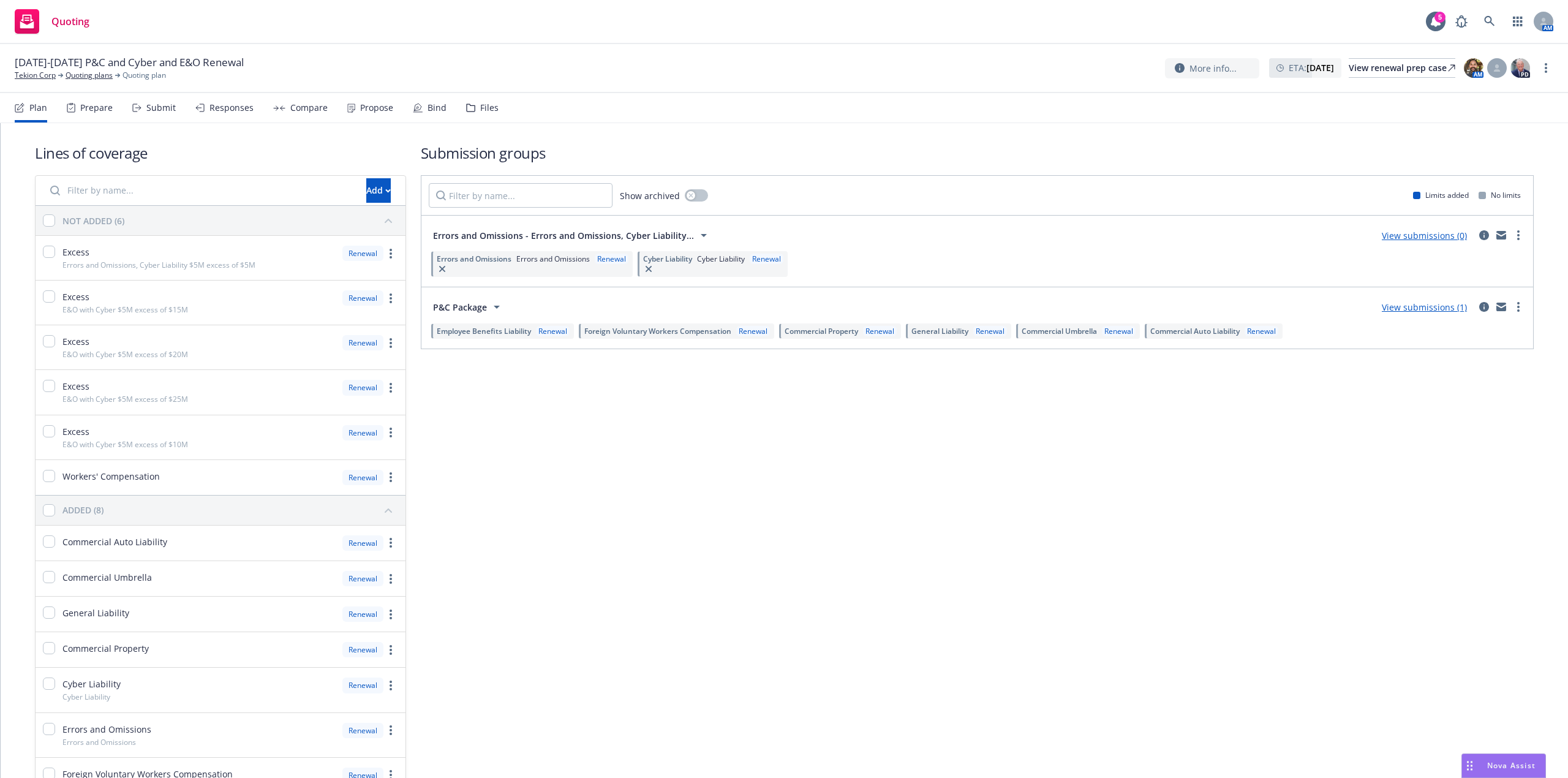
click at [1477, 229] on div "View submissions (0)" at bounding box center [1450, 235] width 151 height 15
click at [1479, 236] on icon "circleInformation" at bounding box center [1484, 235] width 10 height 10
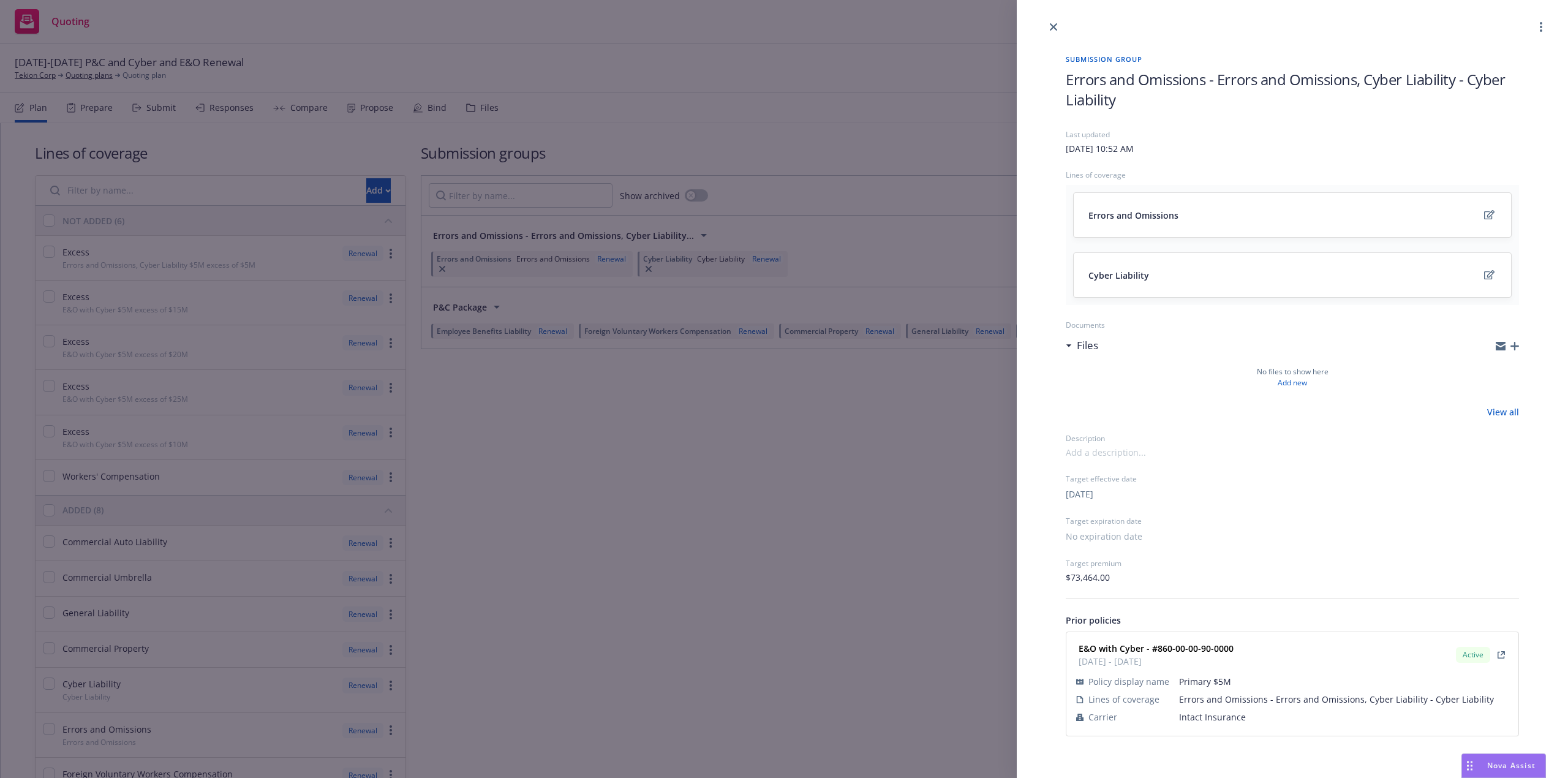
click at [1139, 98] on span "Errors and Omissions - Errors and Omissions, Cyber Liability - Cyber Liability" at bounding box center [1293, 89] width 454 height 40
drag, startPoint x: 1133, startPoint y: 99, endPoint x: 1054, endPoint y: 70, distance: 84.2
click at [1056, 72] on div "Submission group Errors and Omissions - Errors and Omissions, Cyber Liability -…" at bounding box center [1292, 395] width 492 height 722
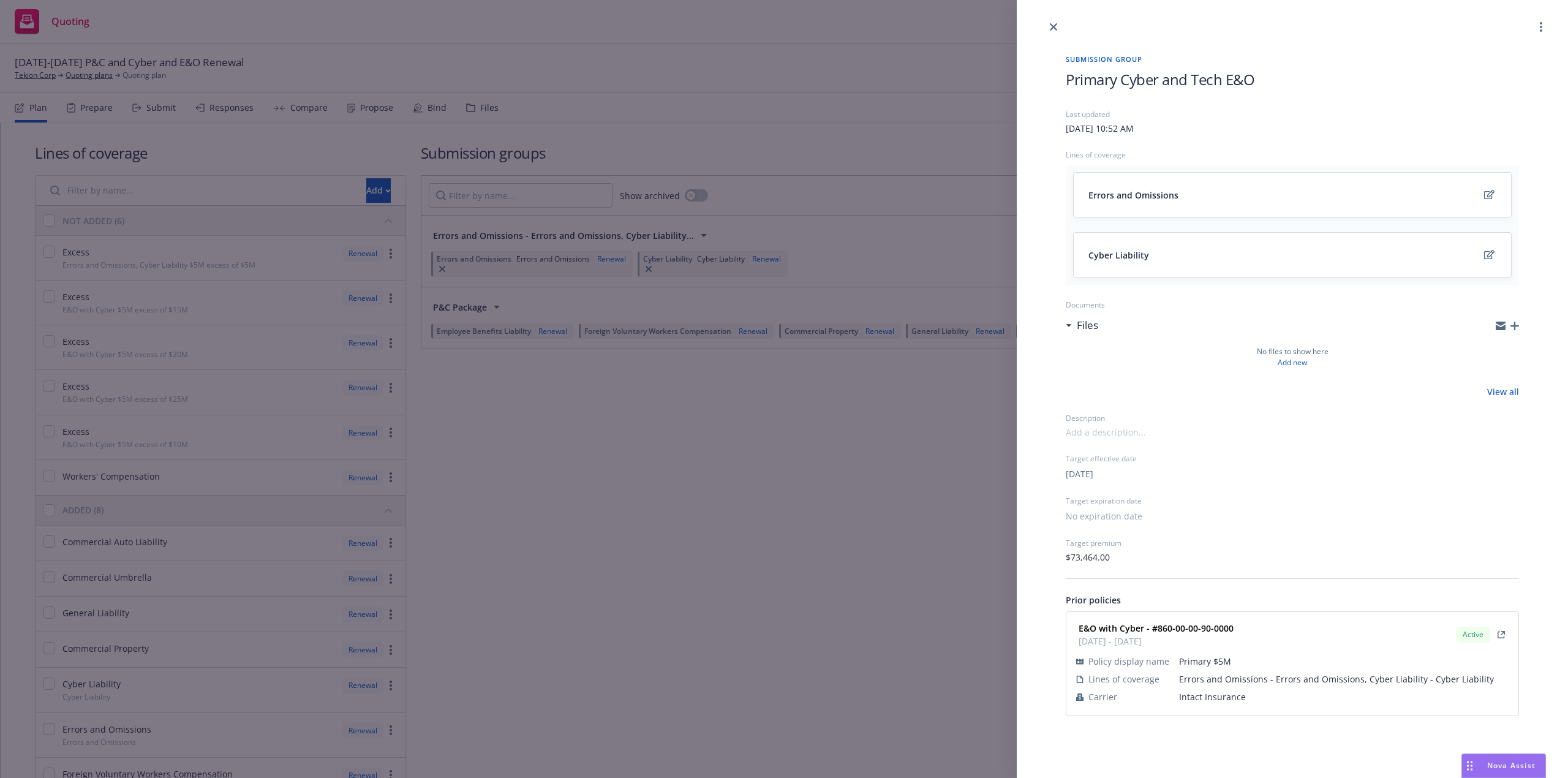
click at [1056, 30] on icon "close" at bounding box center [1054, 27] width 7 height 7
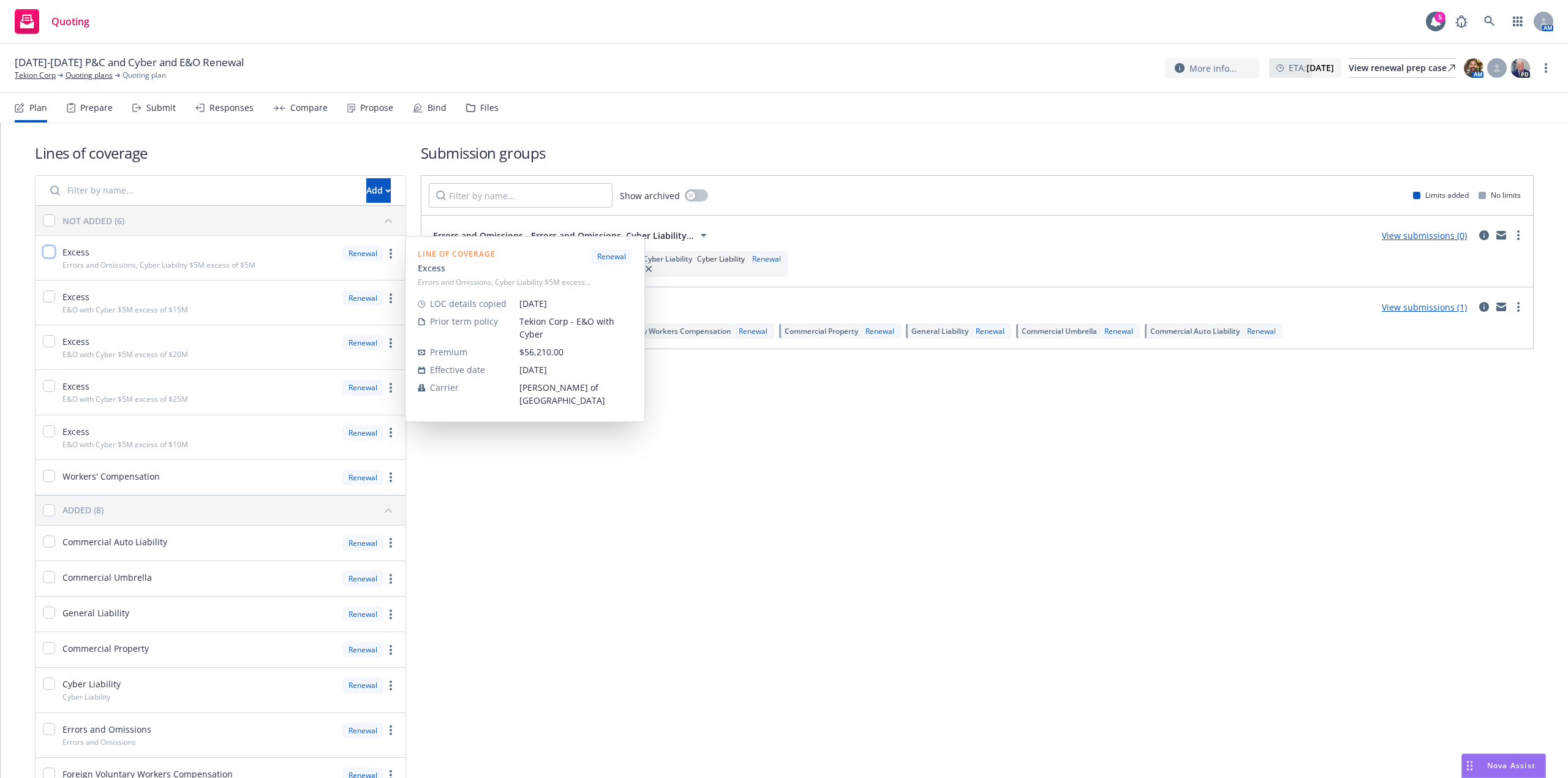
click at [48, 254] on input "checkbox" at bounding box center [49, 252] width 12 height 12
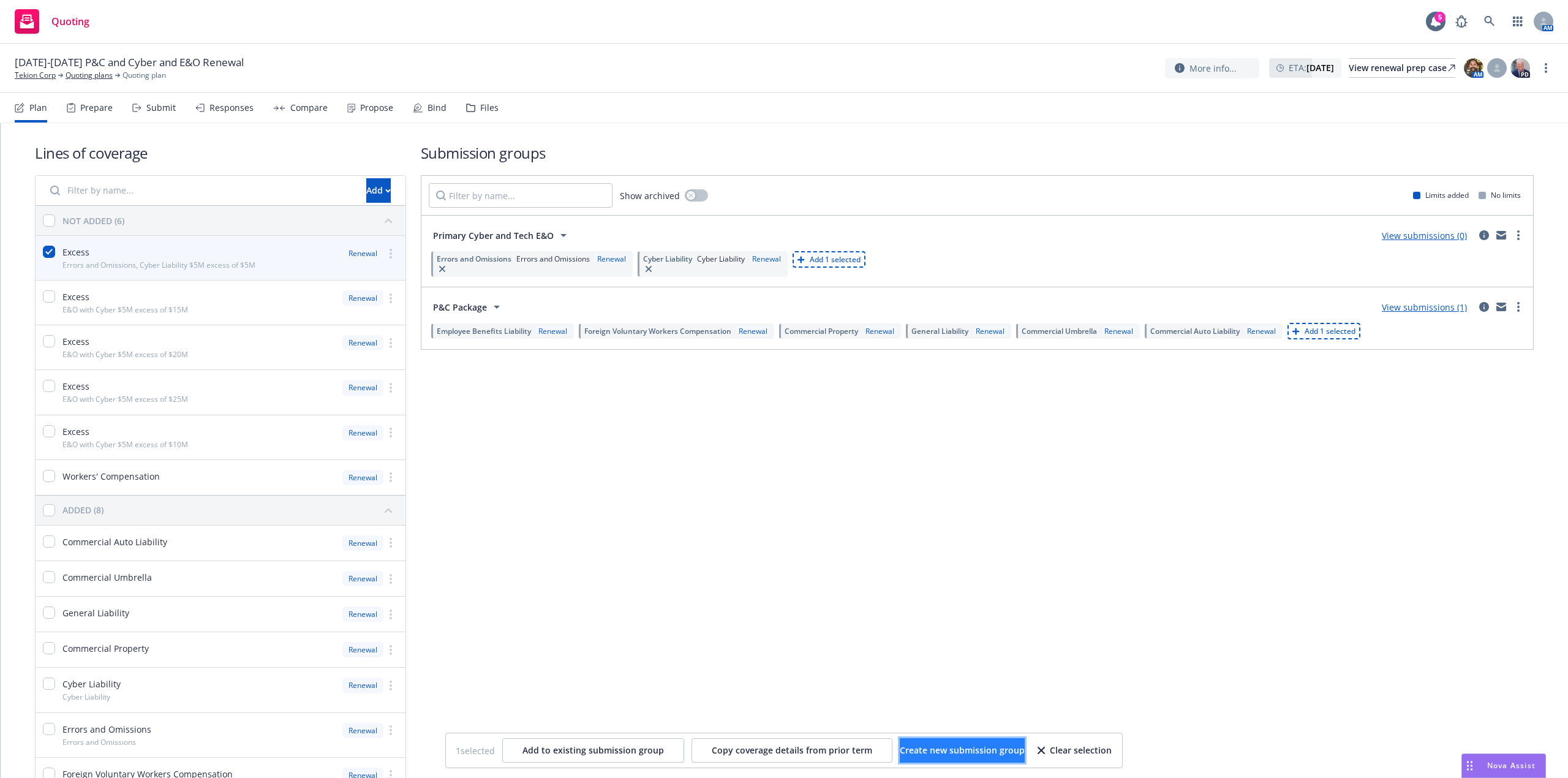
click at [986, 748] on span "Create new submission group" at bounding box center [962, 751] width 125 height 12
checkbox input "false"
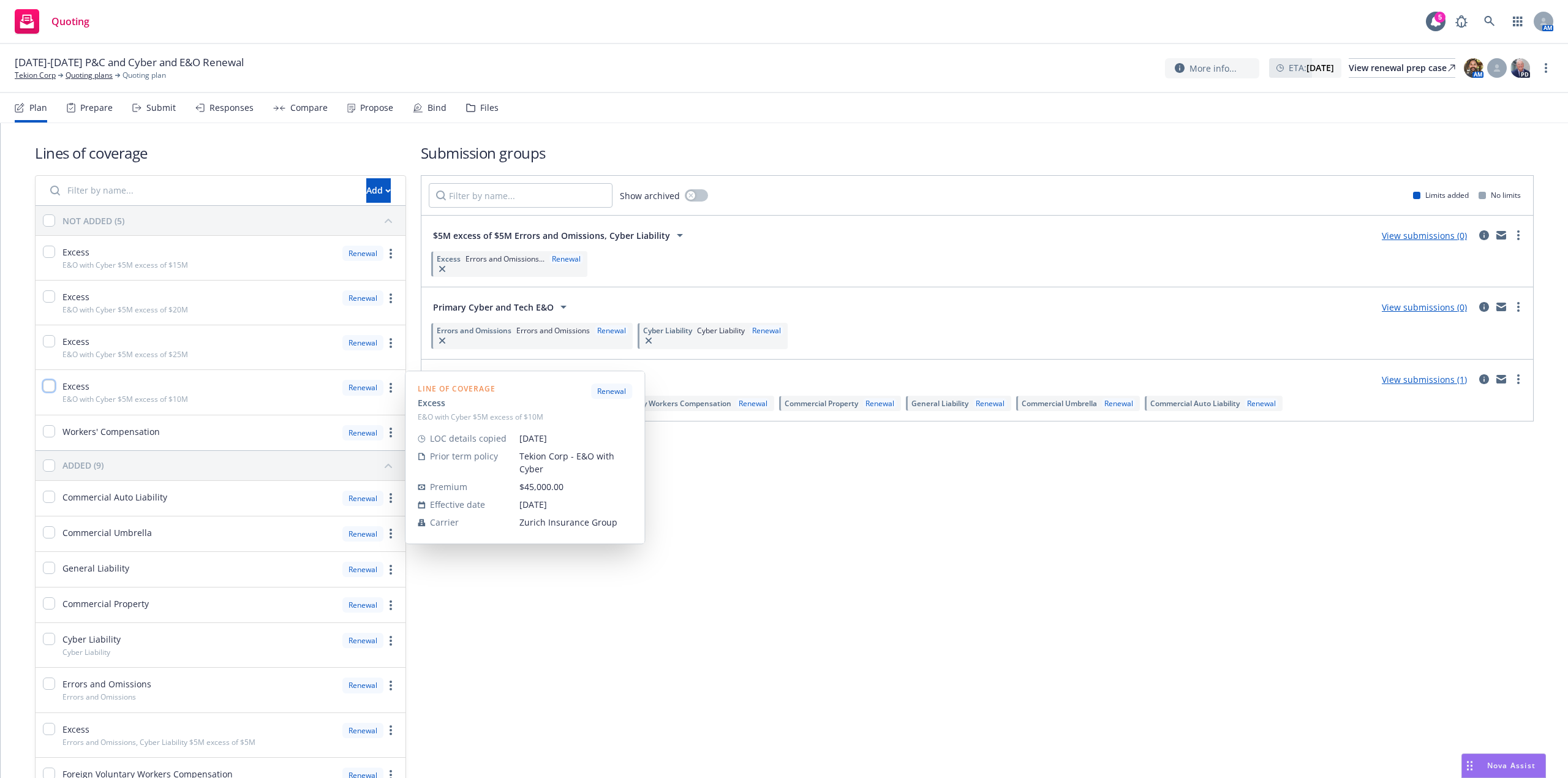
click at [53, 390] on input "checkbox" at bounding box center [49, 385] width 12 height 12
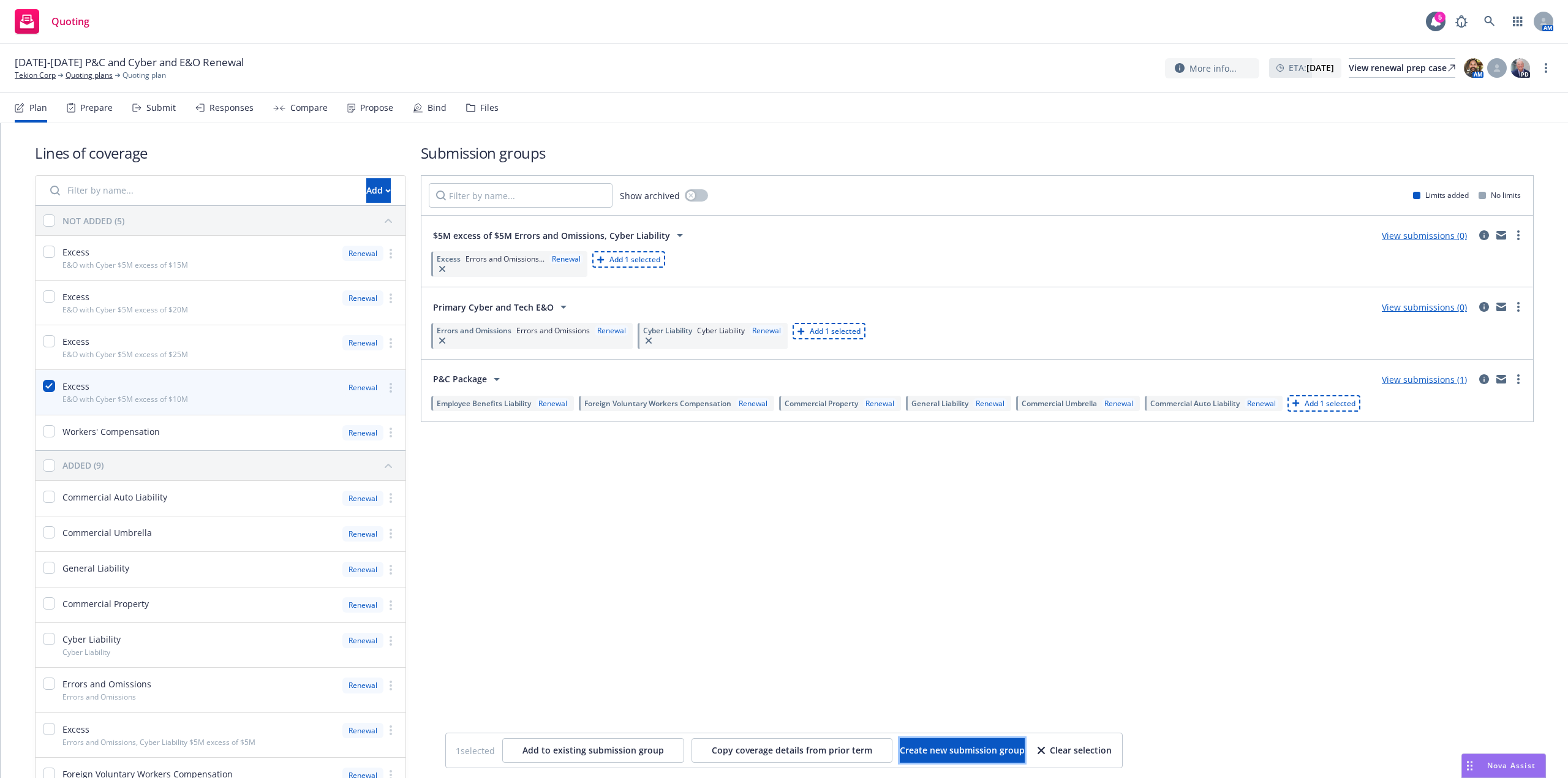
drag, startPoint x: 973, startPoint y: 755, endPoint x: 535, endPoint y: 584, distance: 470.2
click at [973, 754] on span "Create new submission group" at bounding box center [962, 751] width 125 height 12
checkbox input "false"
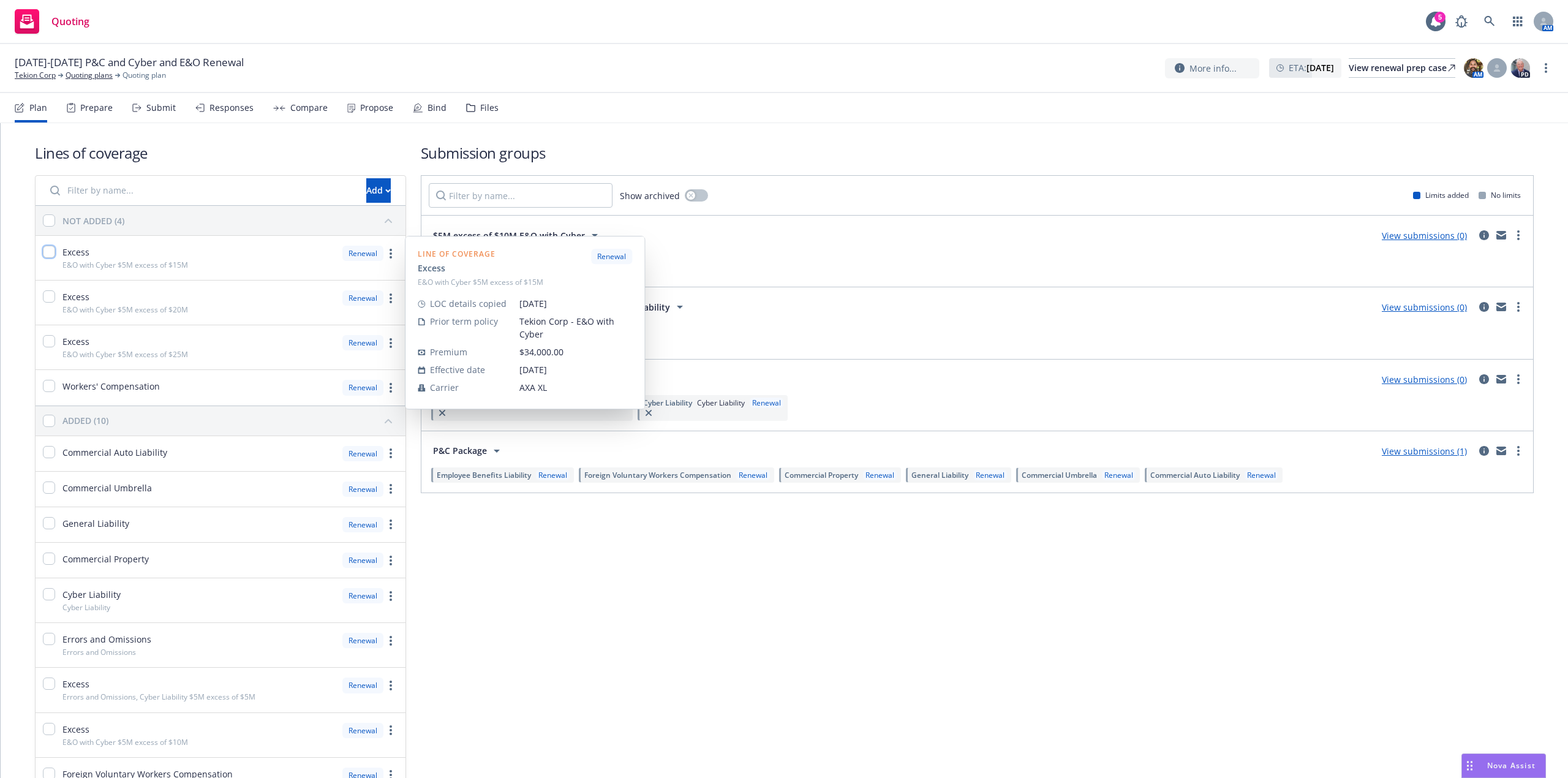
click at [53, 252] on input "checkbox" at bounding box center [49, 252] width 12 height 12
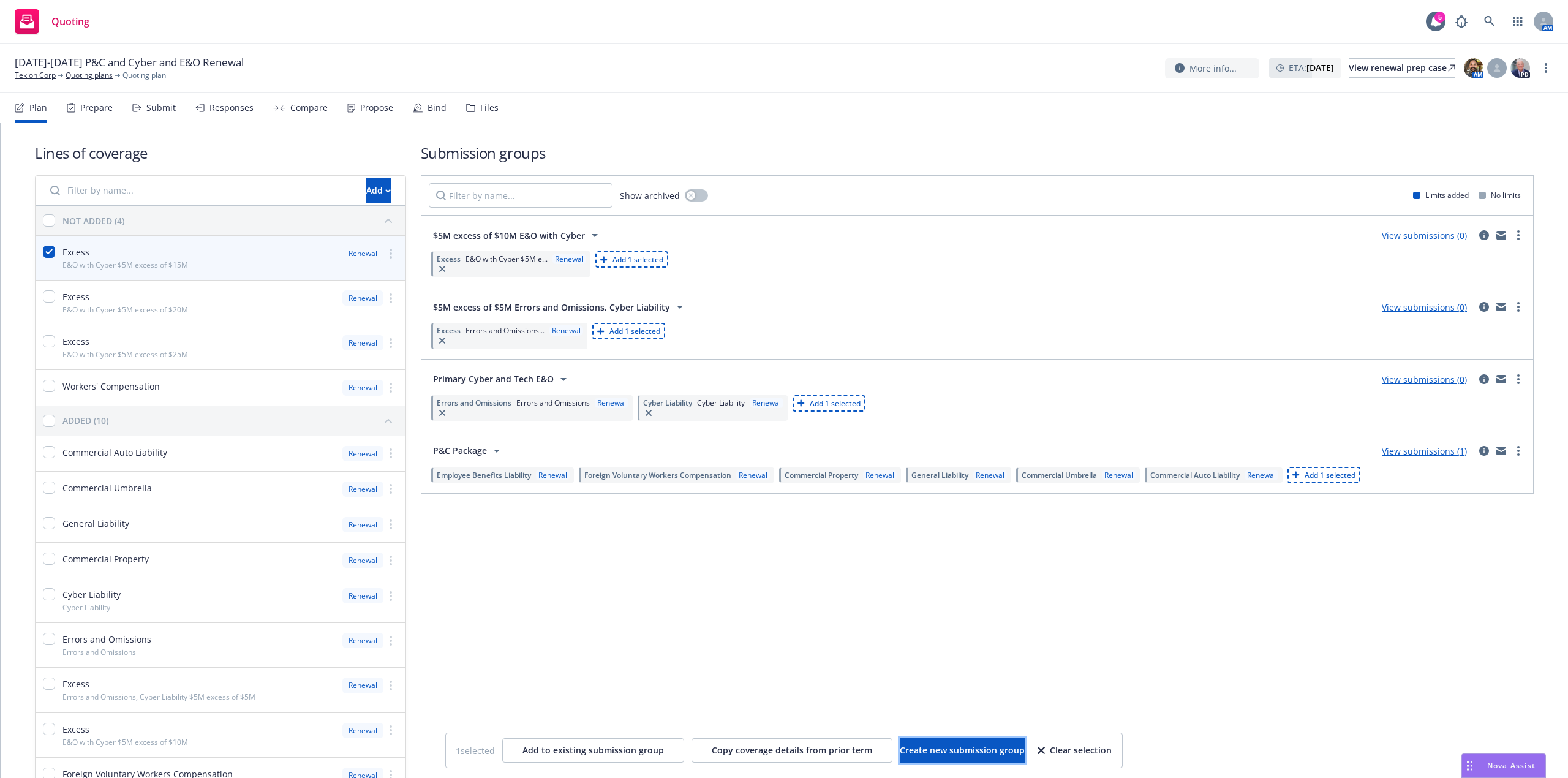
drag, startPoint x: 971, startPoint y: 754, endPoint x: 452, endPoint y: 541, distance: 561.0
click at [966, 746] on span "Create new submission group" at bounding box center [962, 751] width 125 height 12
checkbox input "false"
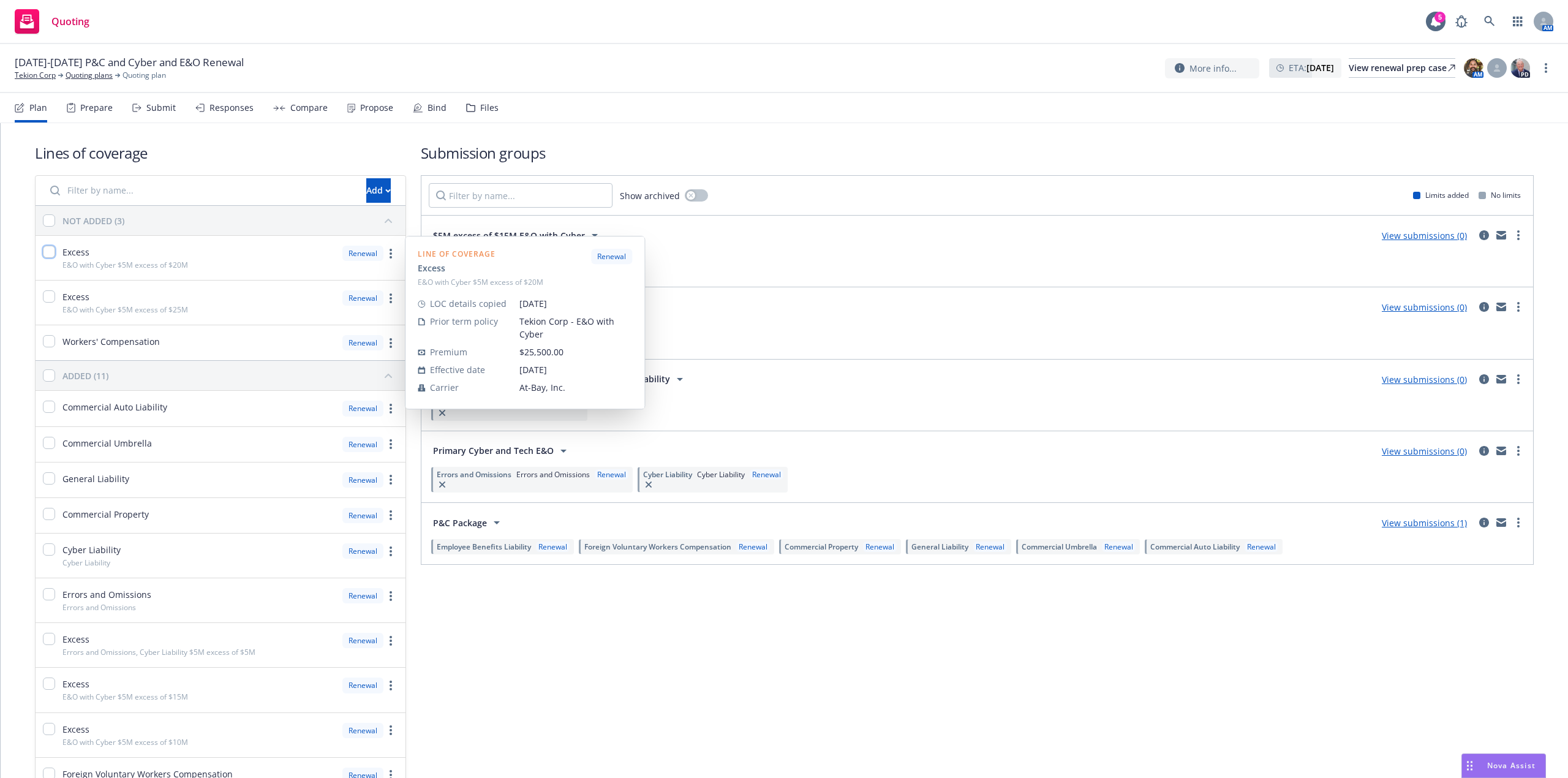
click at [54, 252] on input "checkbox" at bounding box center [49, 252] width 12 height 12
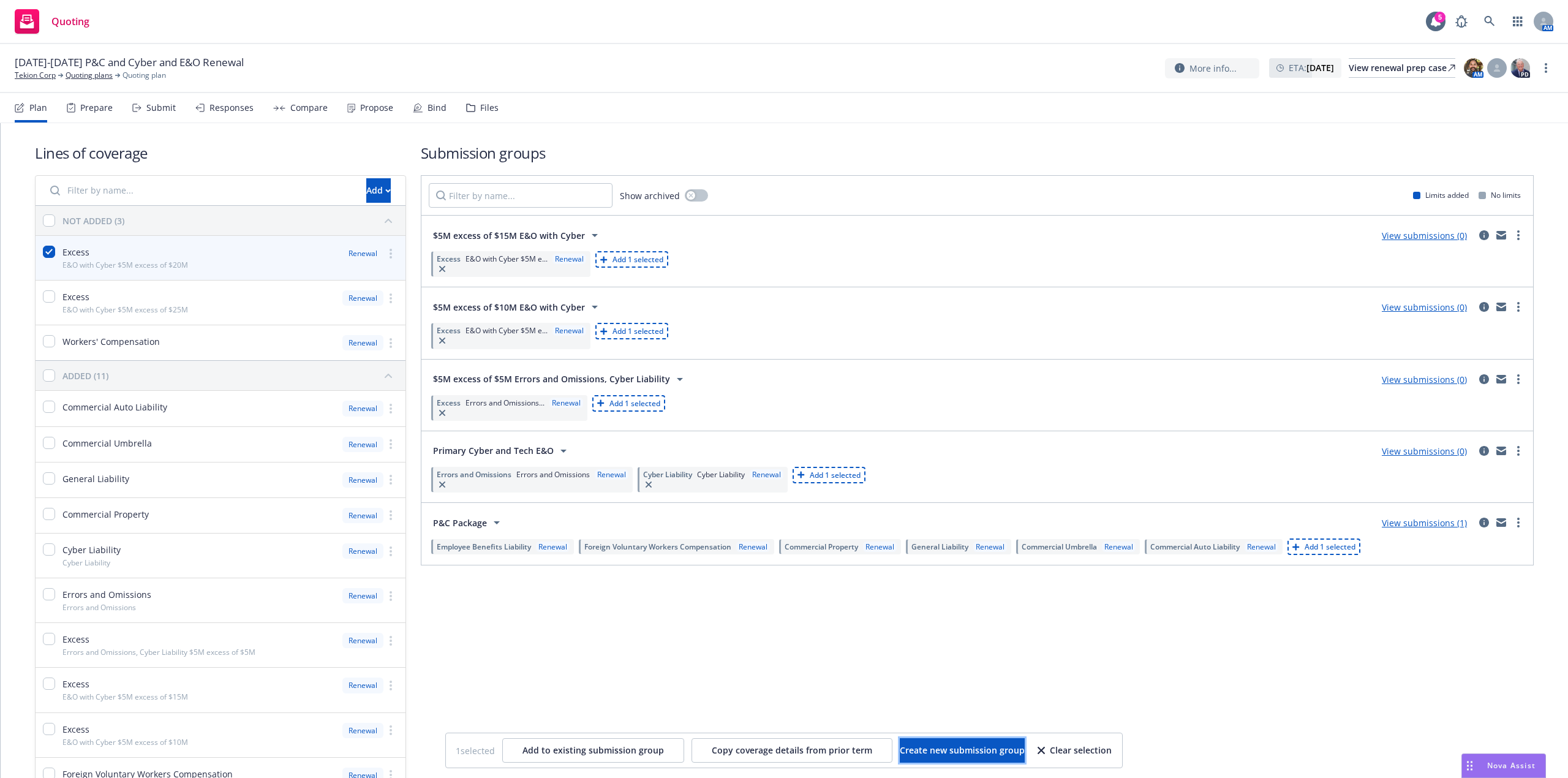
click at [948, 753] on span "Create new submission group" at bounding box center [962, 751] width 125 height 12
checkbox input "false"
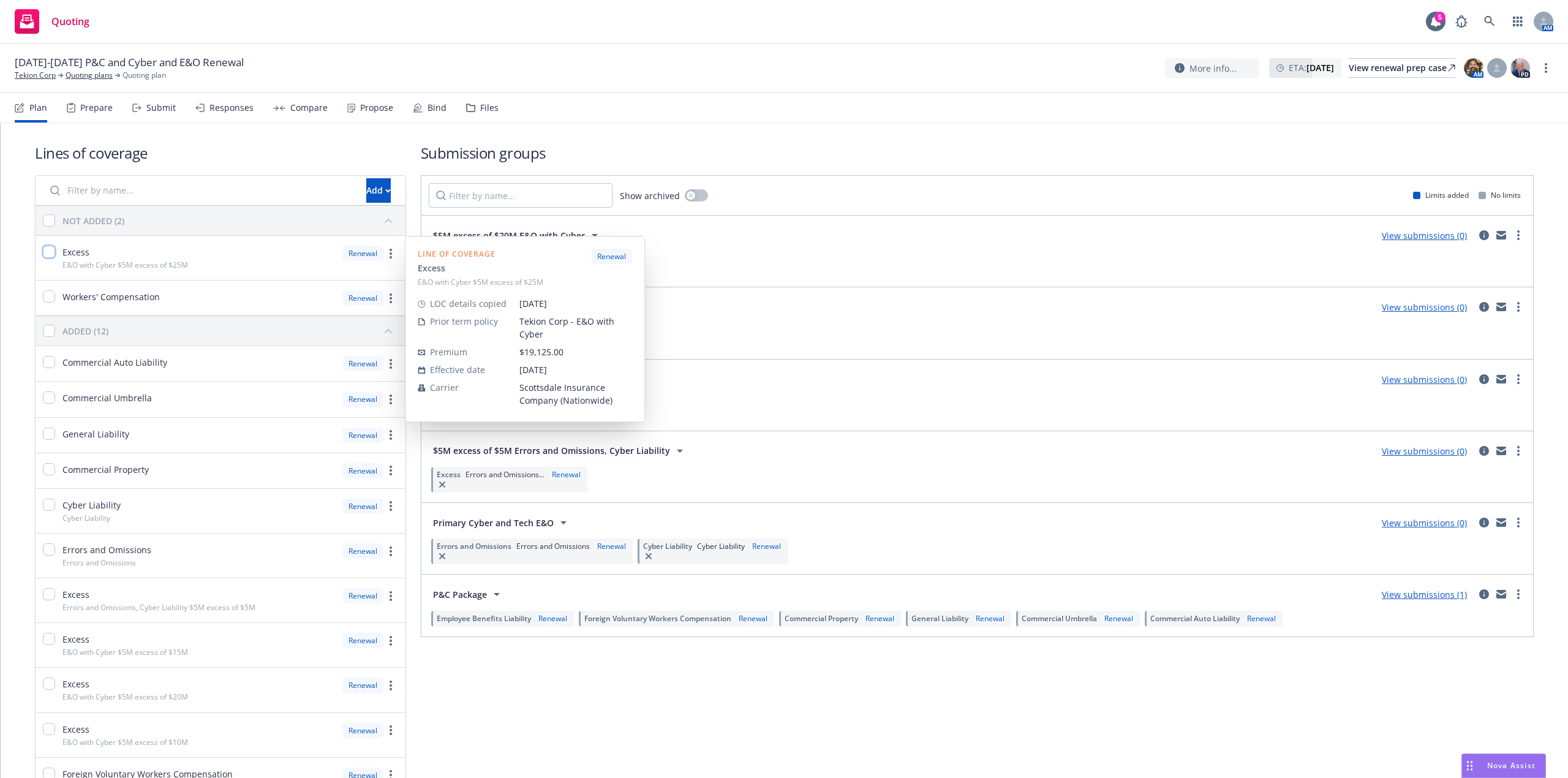
click at [54, 256] on input "checkbox" at bounding box center [49, 252] width 12 height 12
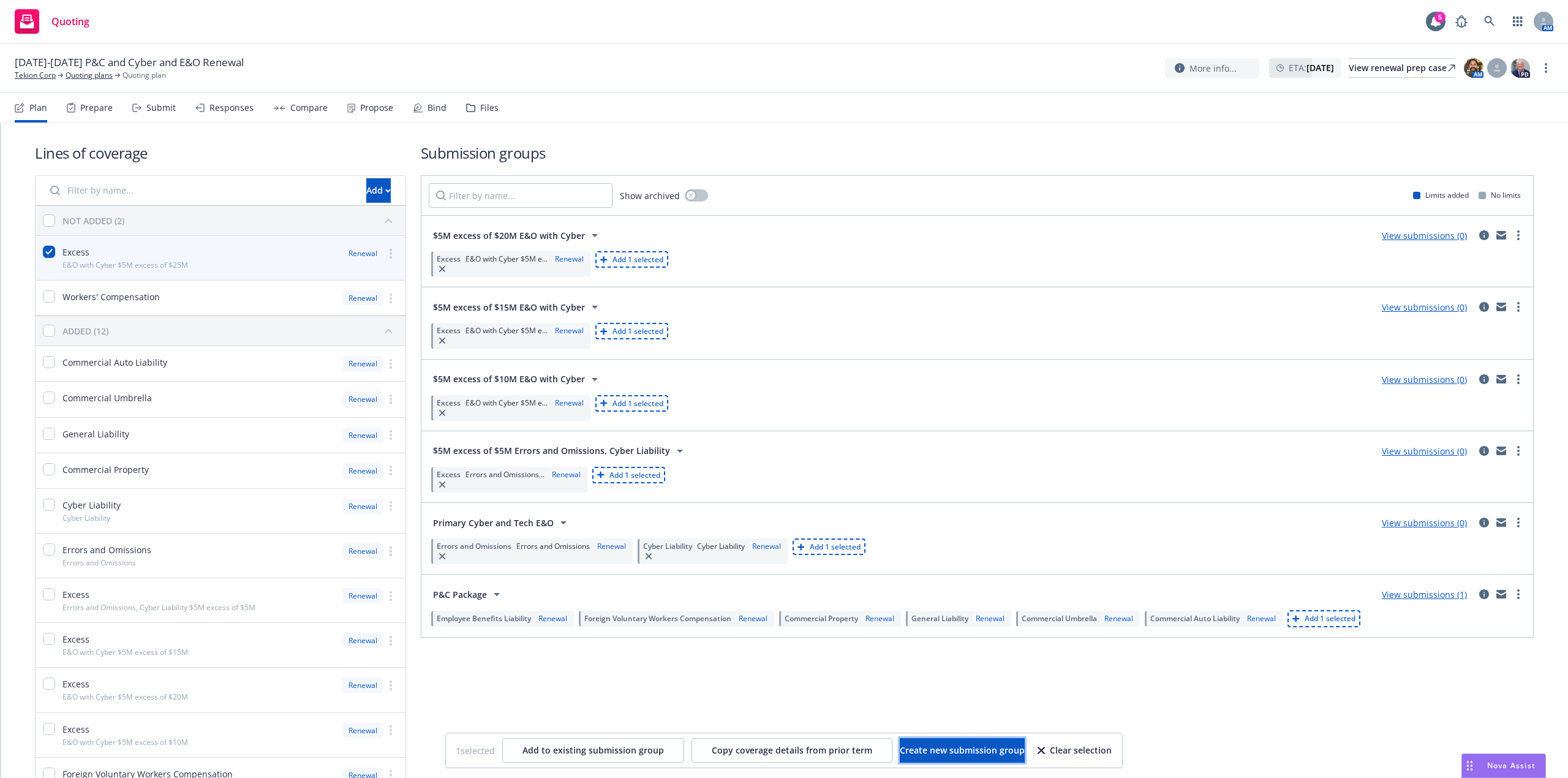
drag, startPoint x: 976, startPoint y: 746, endPoint x: 907, endPoint y: 776, distance: 75.2
click at [978, 748] on span "Create new submission group" at bounding box center [962, 751] width 125 height 12
checkbox input "false"
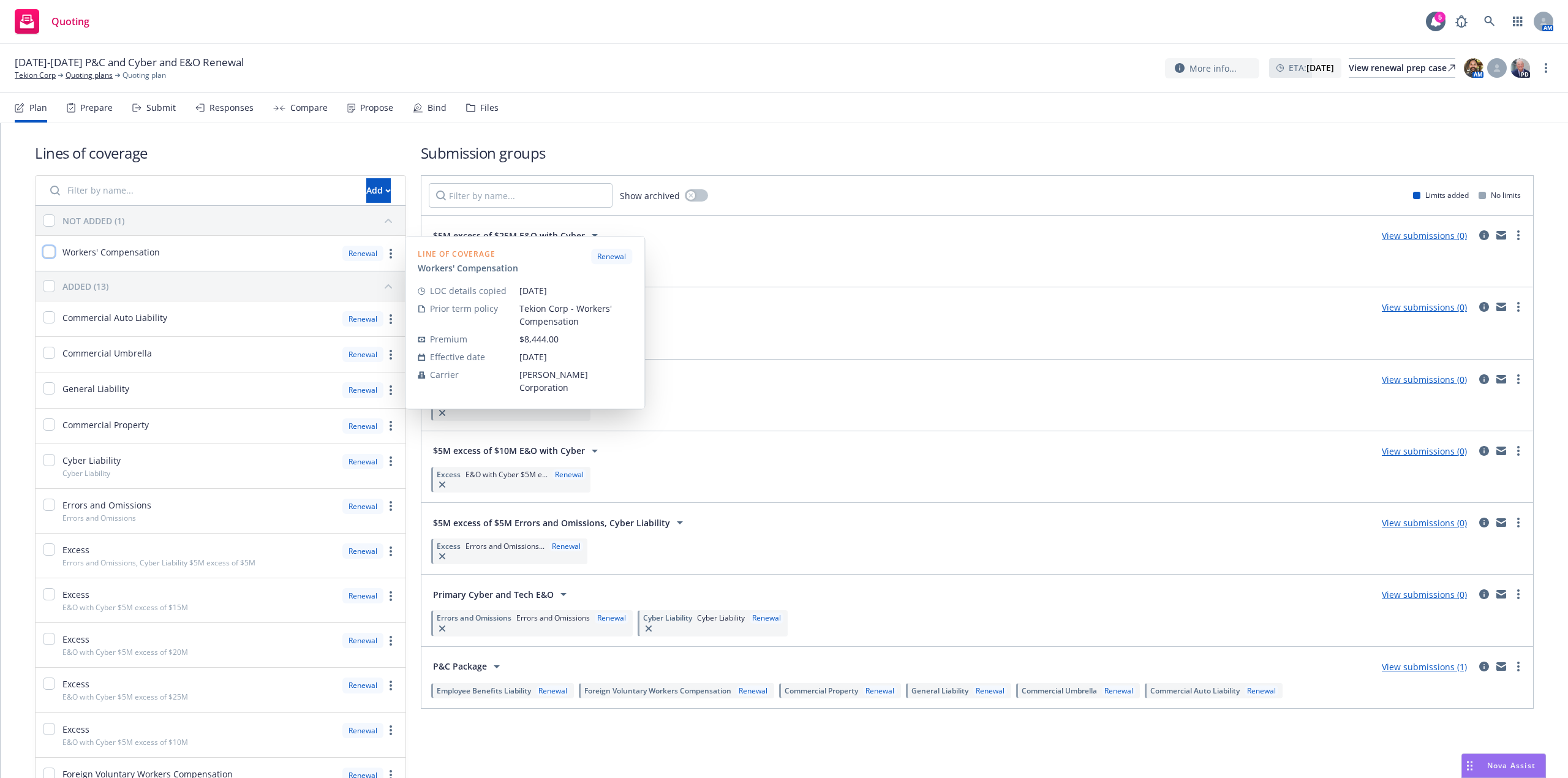
click at [49, 250] on input "checkbox" at bounding box center [49, 252] width 12 height 12
checkbox input "true"
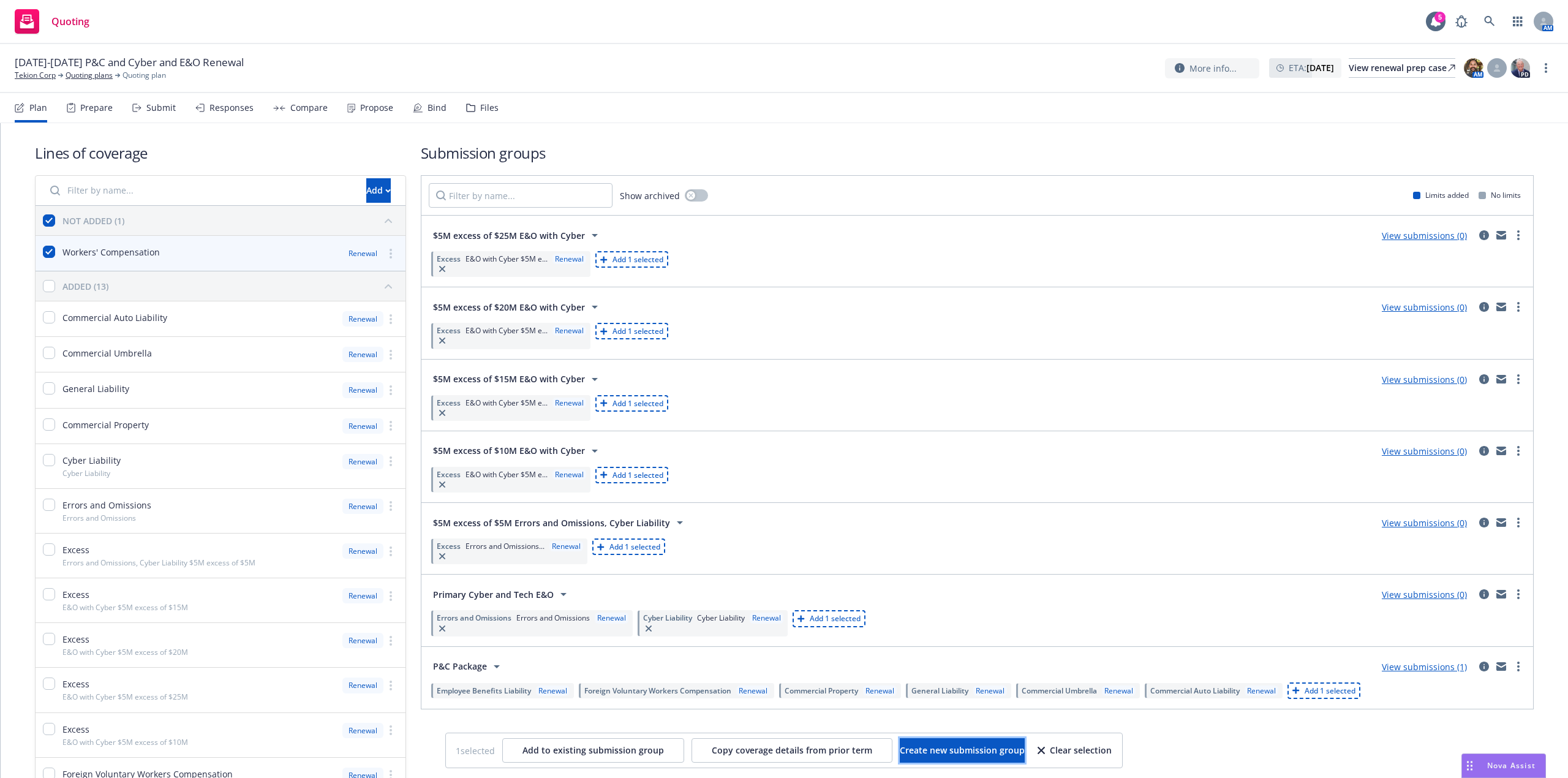
click at [985, 754] on span "Create new submission group" at bounding box center [962, 751] width 125 height 12
checkbox input "false"
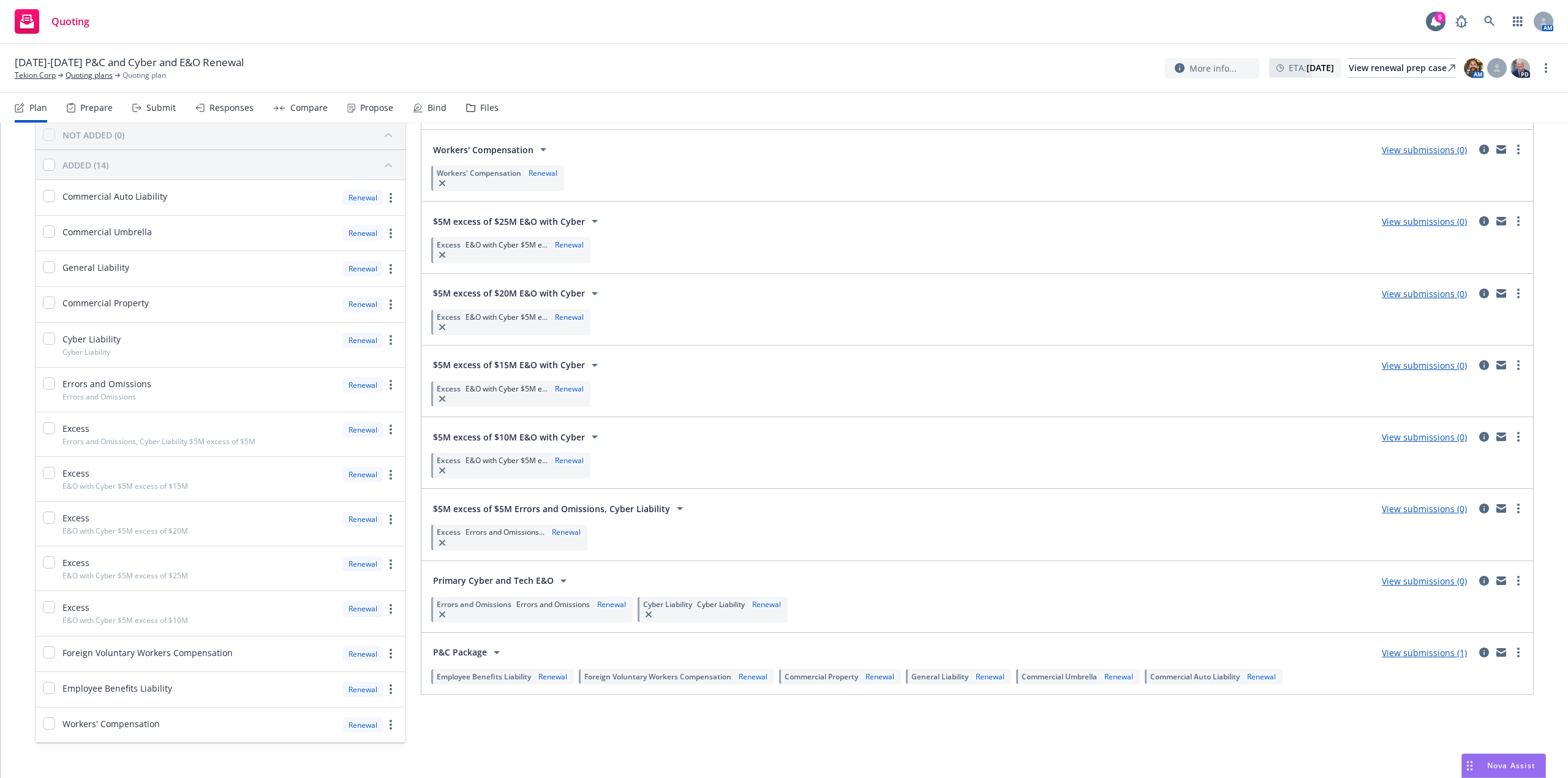
scroll to position [109, 0]
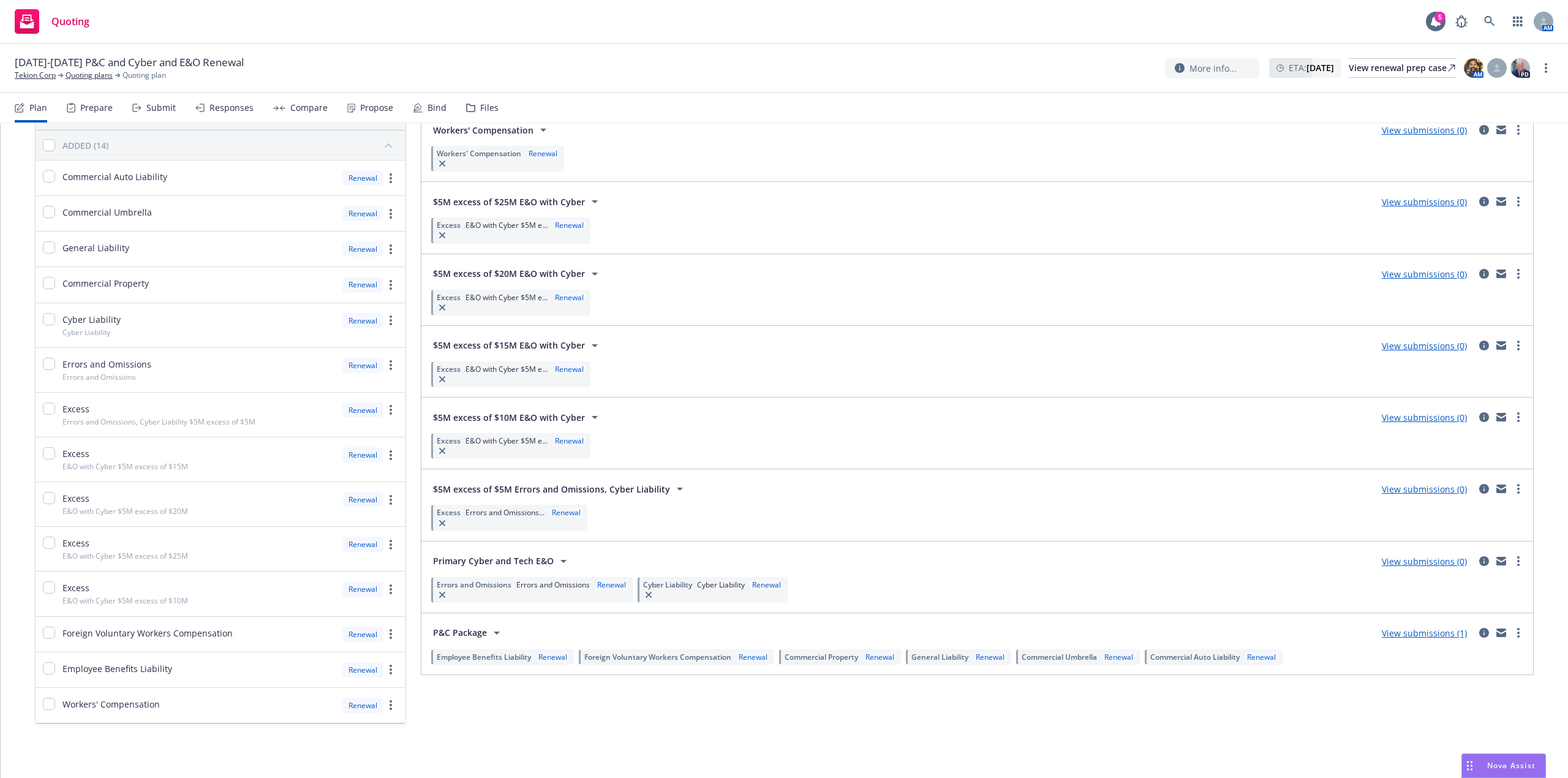
click at [493, 380] on div "Excess E&O with Cyber $5M e... Renewal" at bounding box center [511, 374] width 159 height 26
click at [494, 366] on span "E&O with Cyber $5M e..." at bounding box center [506, 369] width 82 height 11
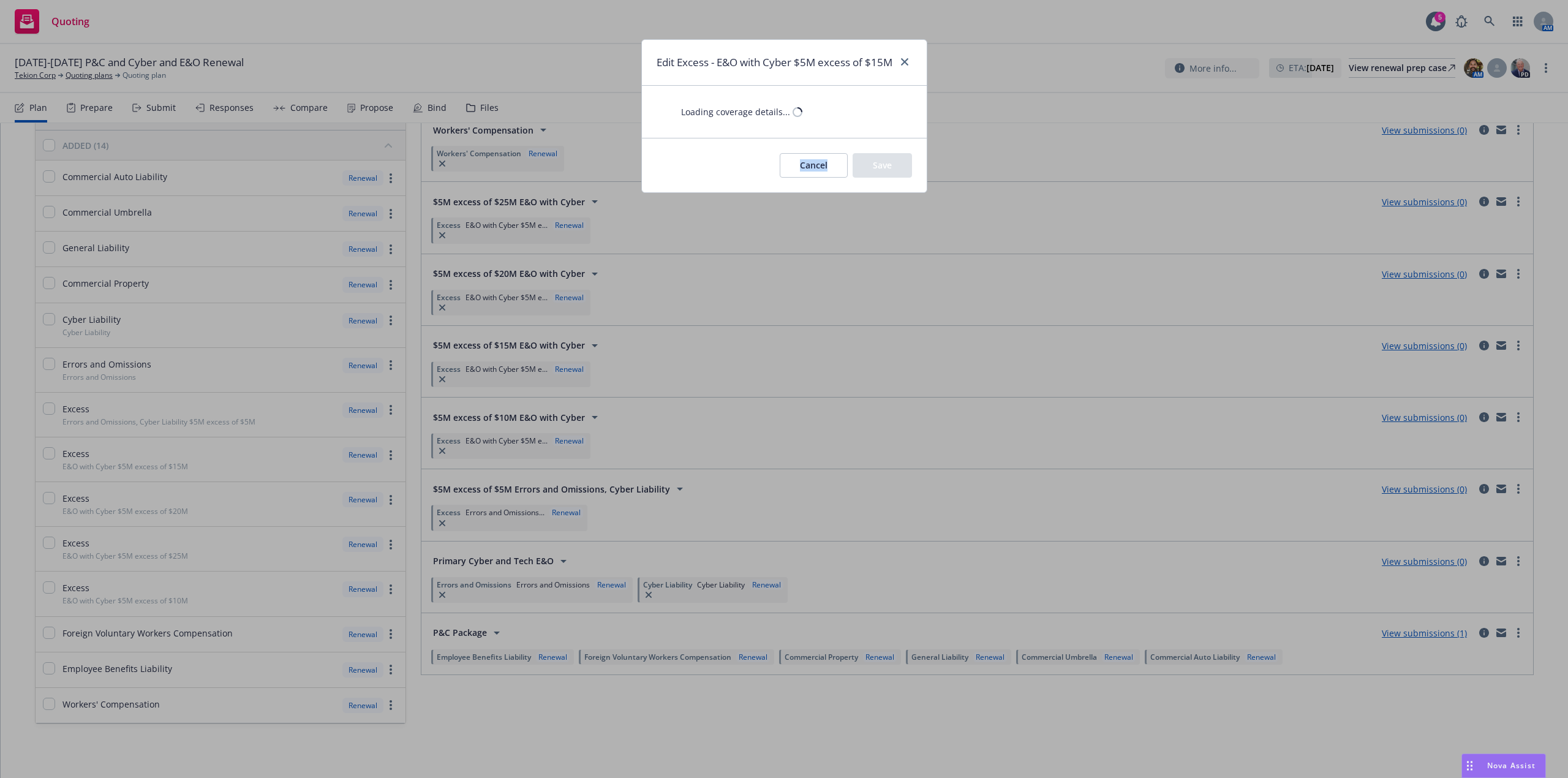
click at [494, 366] on div "Edit Excess - E&O with Cyber $5M excess of $15M Loading coverage details... Can…" at bounding box center [784, 389] width 1568 height 778
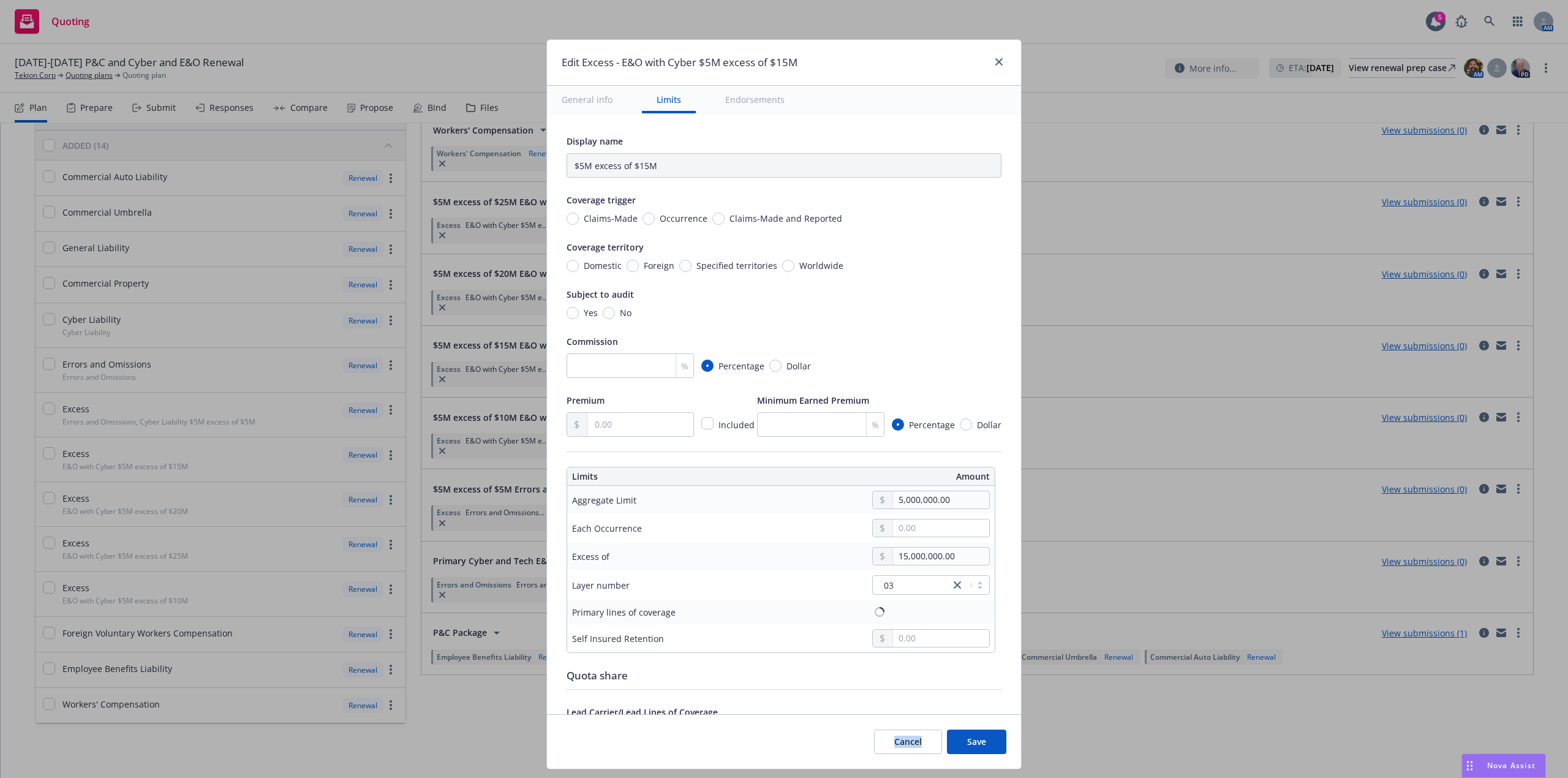
type input "E&O with Cyber $5M excess of $15M"
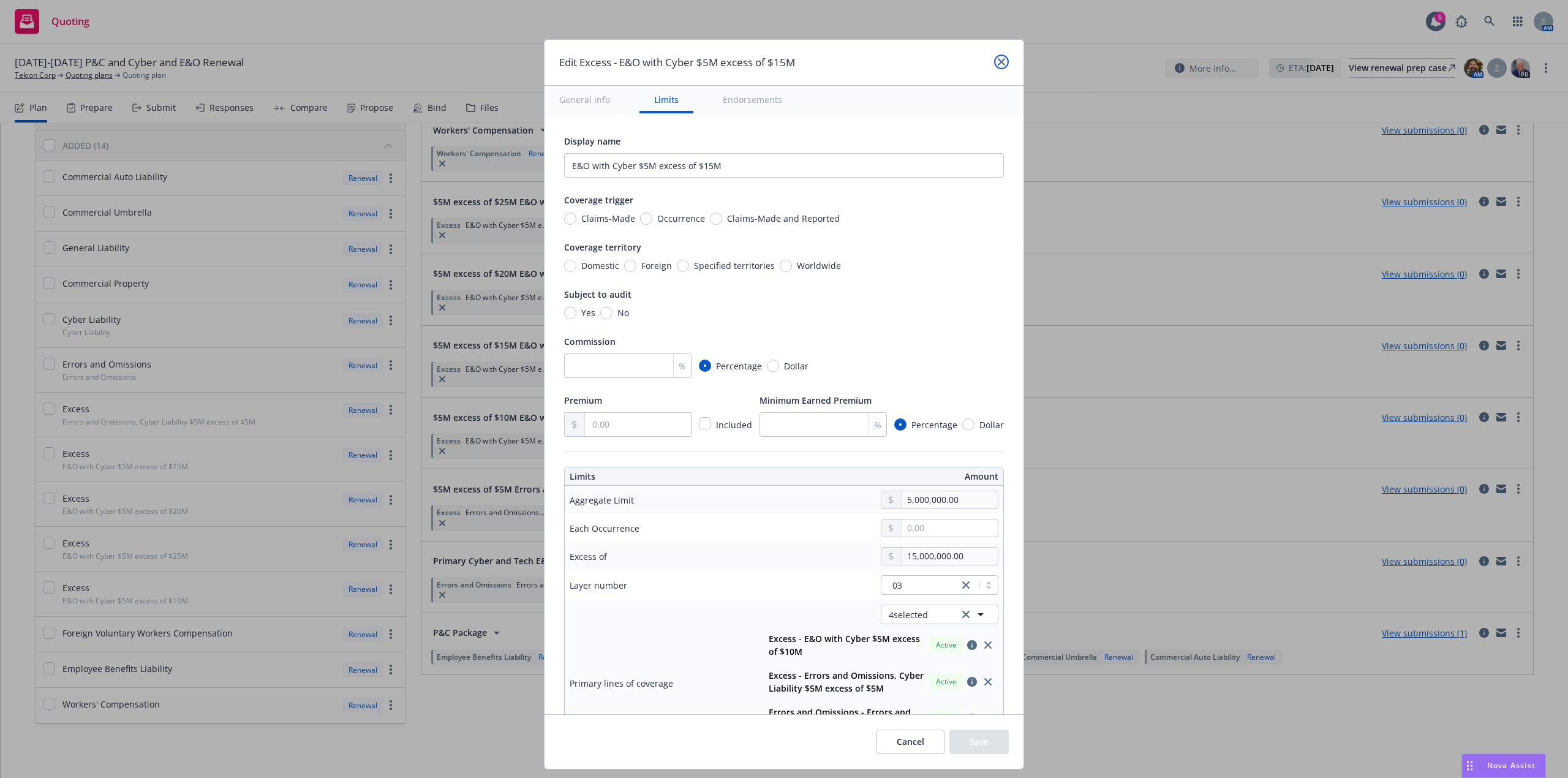
click at [1000, 59] on icon "close" at bounding box center [1002, 62] width 7 height 7
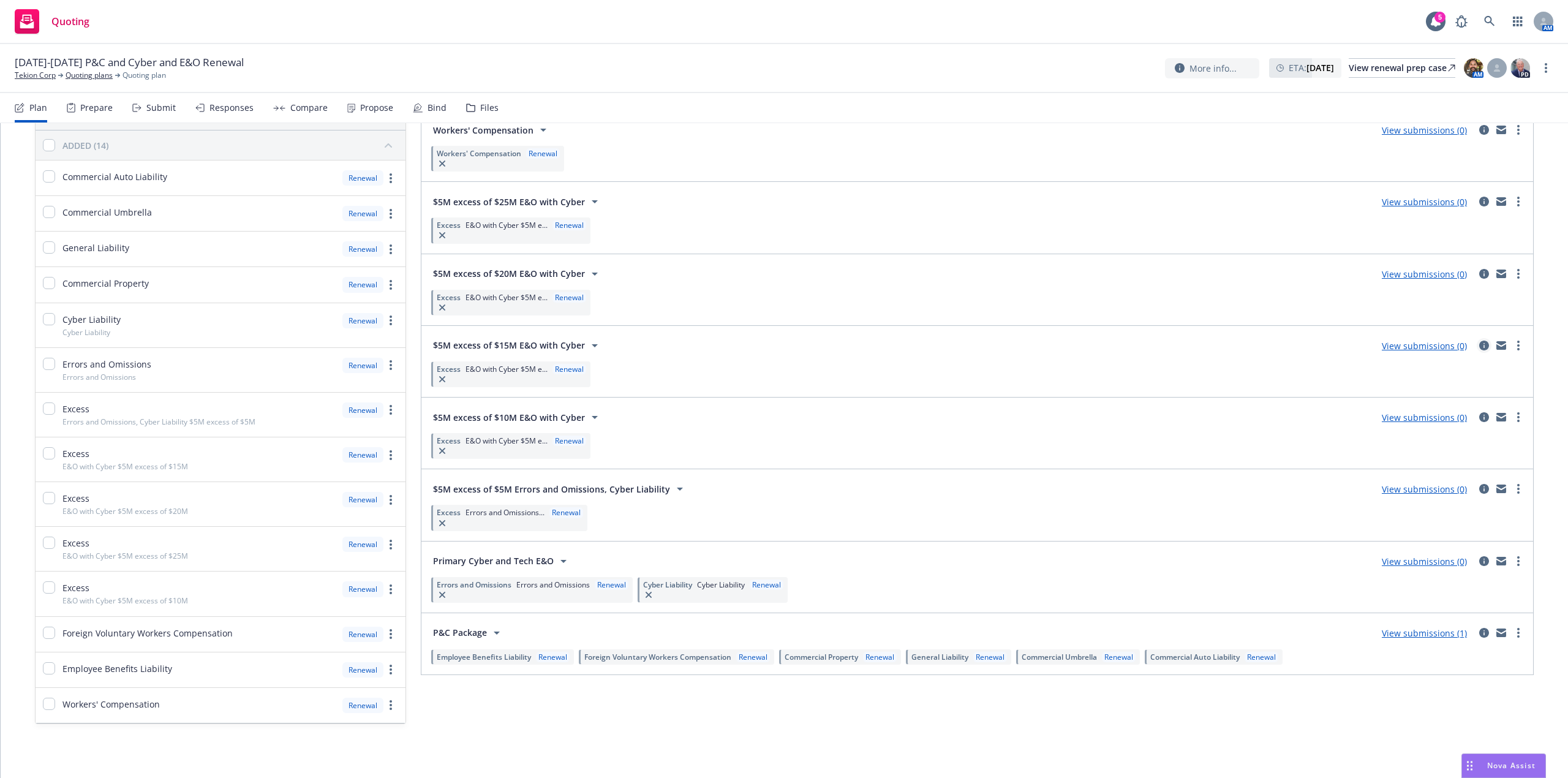
click at [1479, 345] on icon "circleInformation" at bounding box center [1484, 346] width 10 height 10
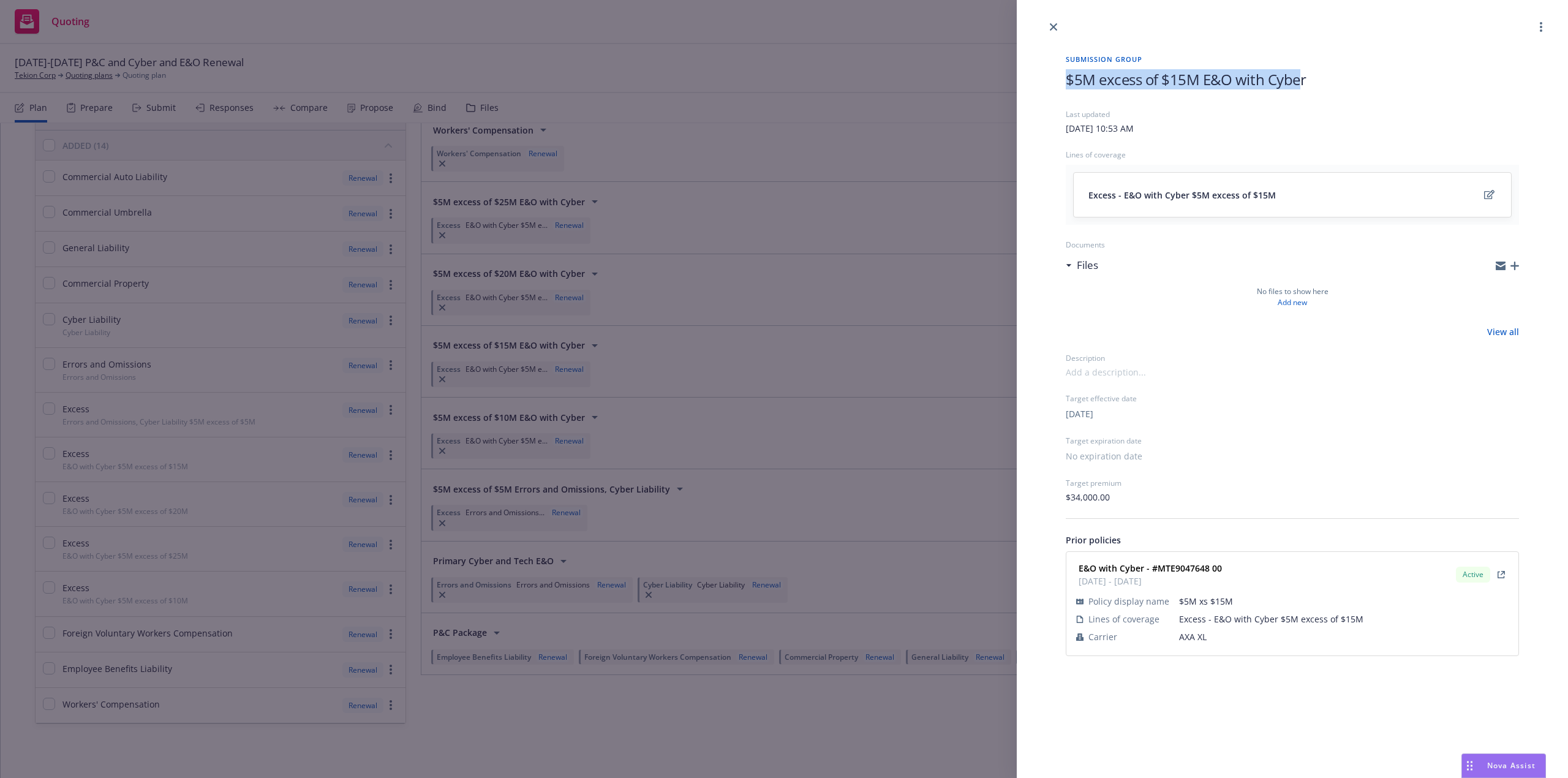
drag, startPoint x: 1066, startPoint y: 82, endPoint x: 1300, endPoint y: 78, distance: 234.0
click at [1300, 78] on span "$5M excess of $15M E&O with Cyber" at bounding box center [1186, 79] width 240 height 20
click at [1323, 73] on h1 "$5M excess of $15M E&O with Cyber" at bounding box center [1293, 79] width 454 height 20
click at [1492, 192] on icon "edit" at bounding box center [1489, 195] width 11 height 10
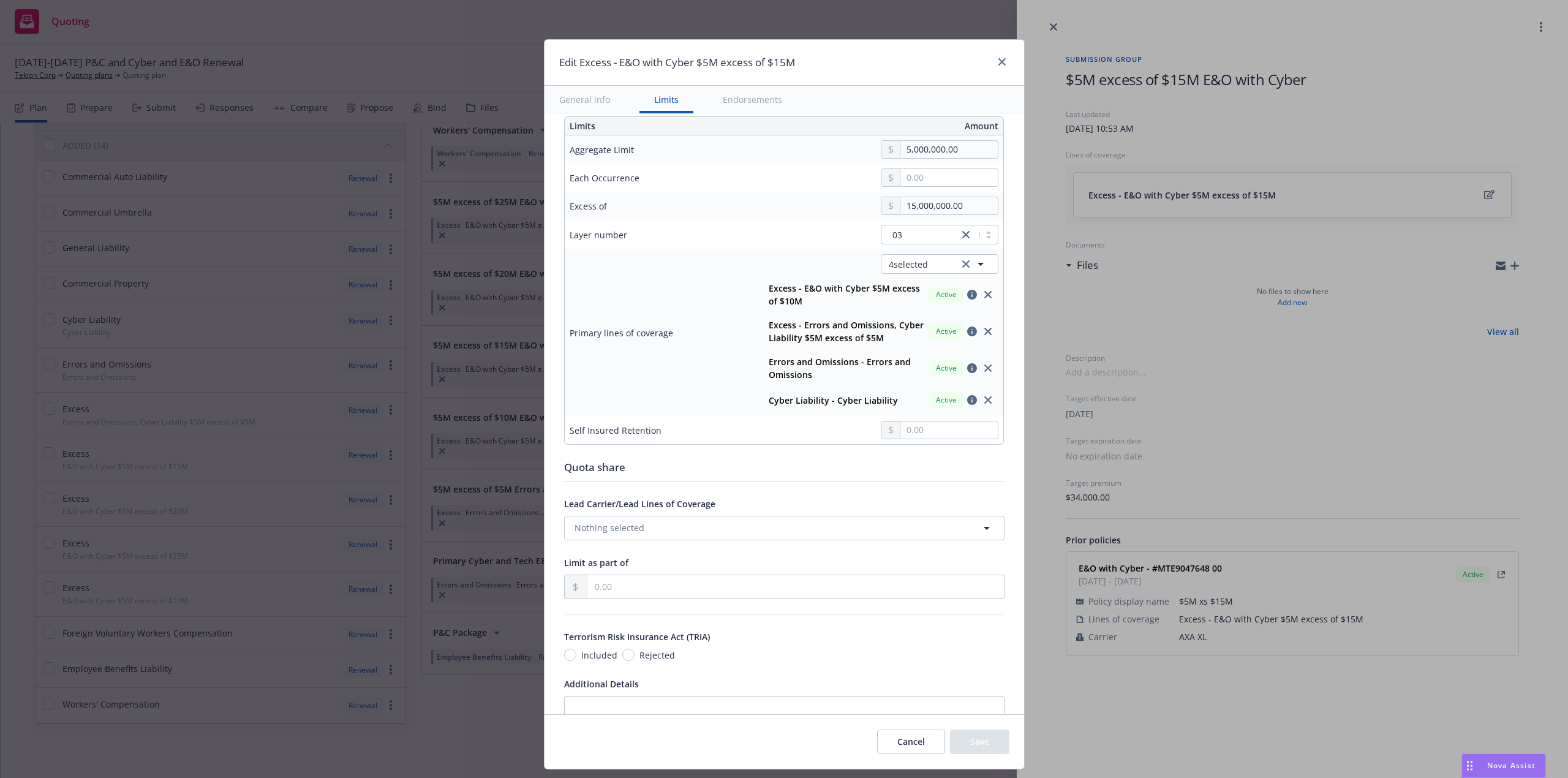
scroll to position [340, 0]
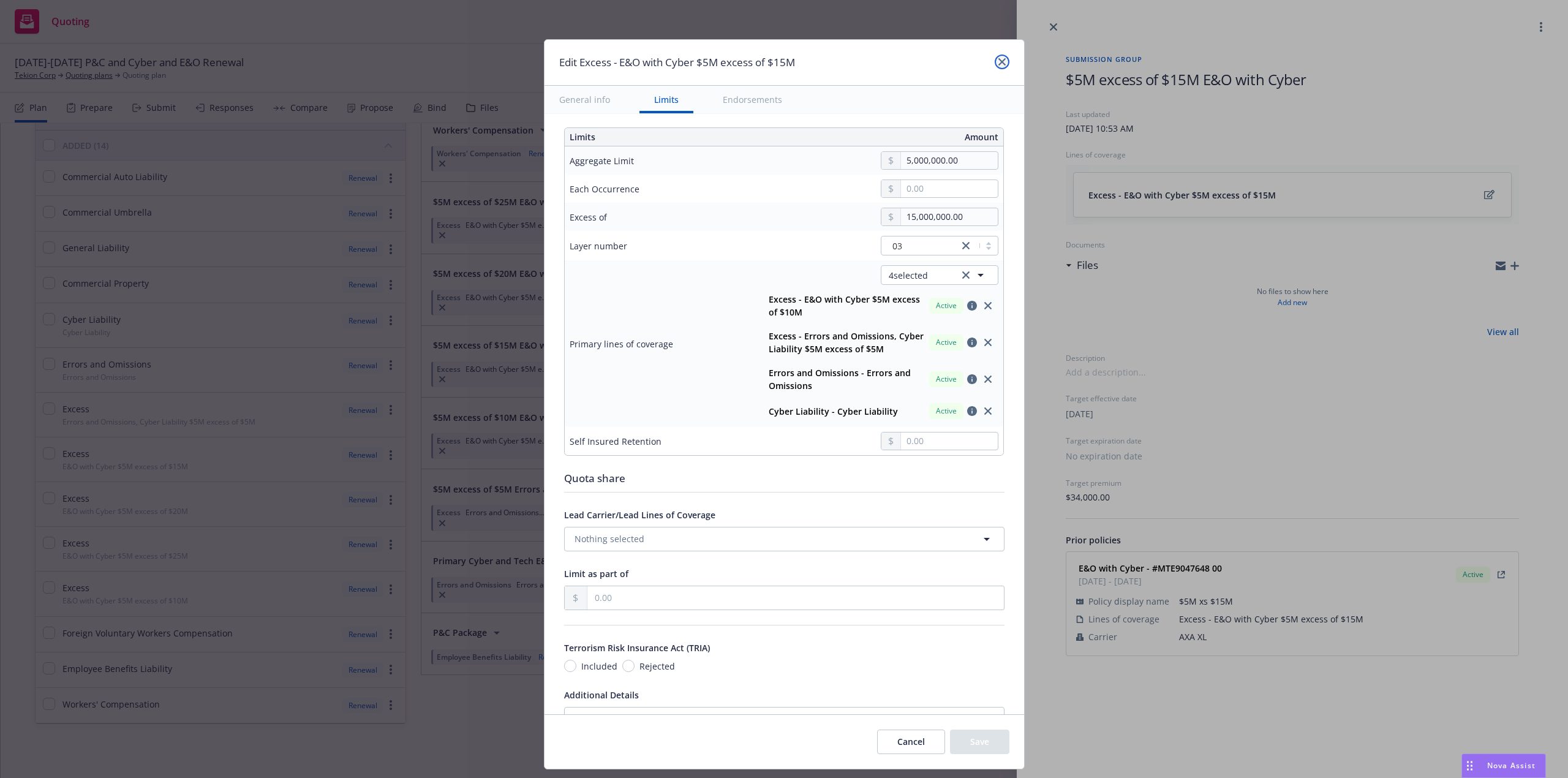
click at [1004, 59] on icon "close" at bounding box center [1002, 62] width 7 height 7
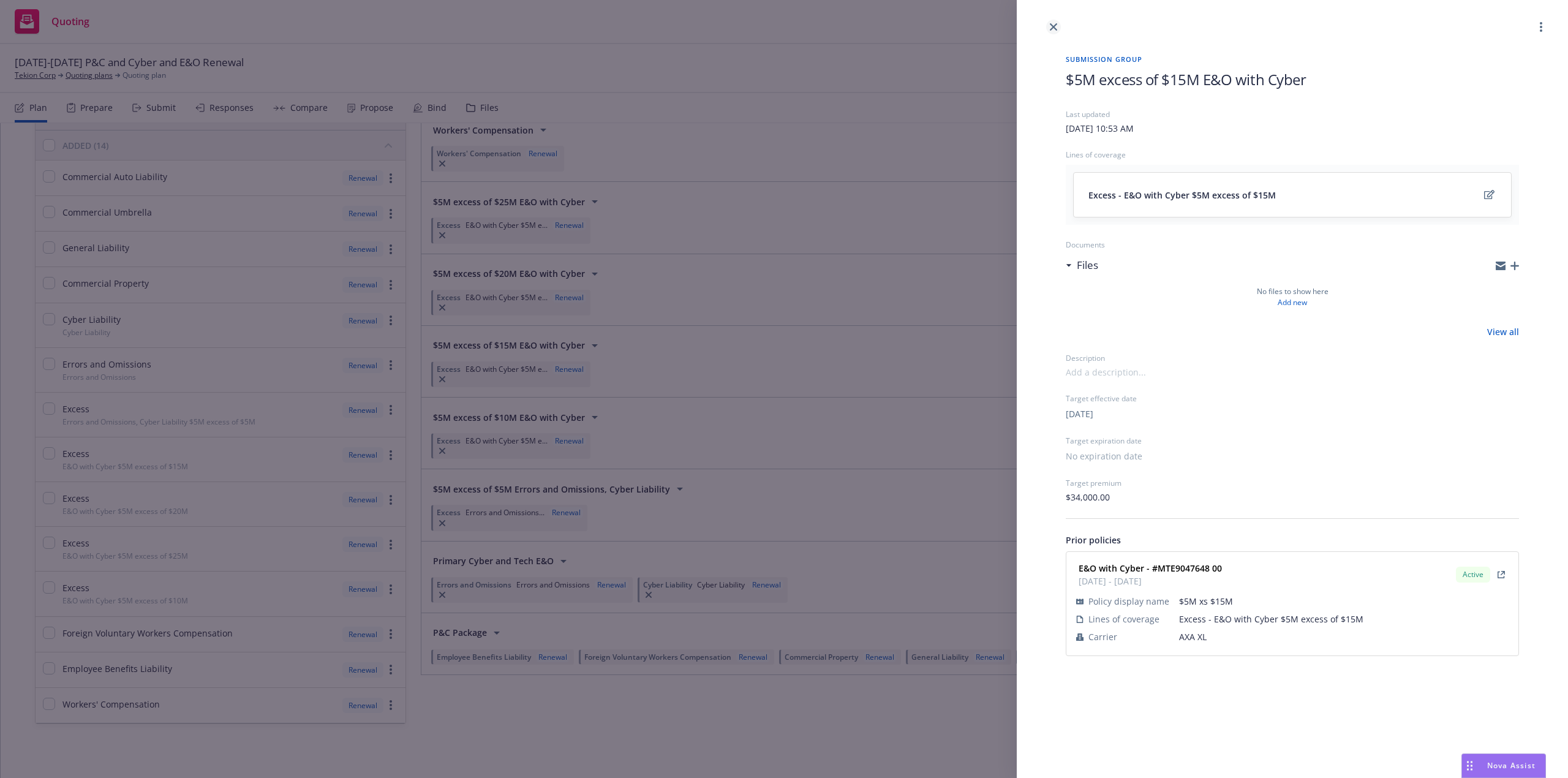
click at [1054, 23] on icon "close" at bounding box center [1054, 27] width 7 height 7
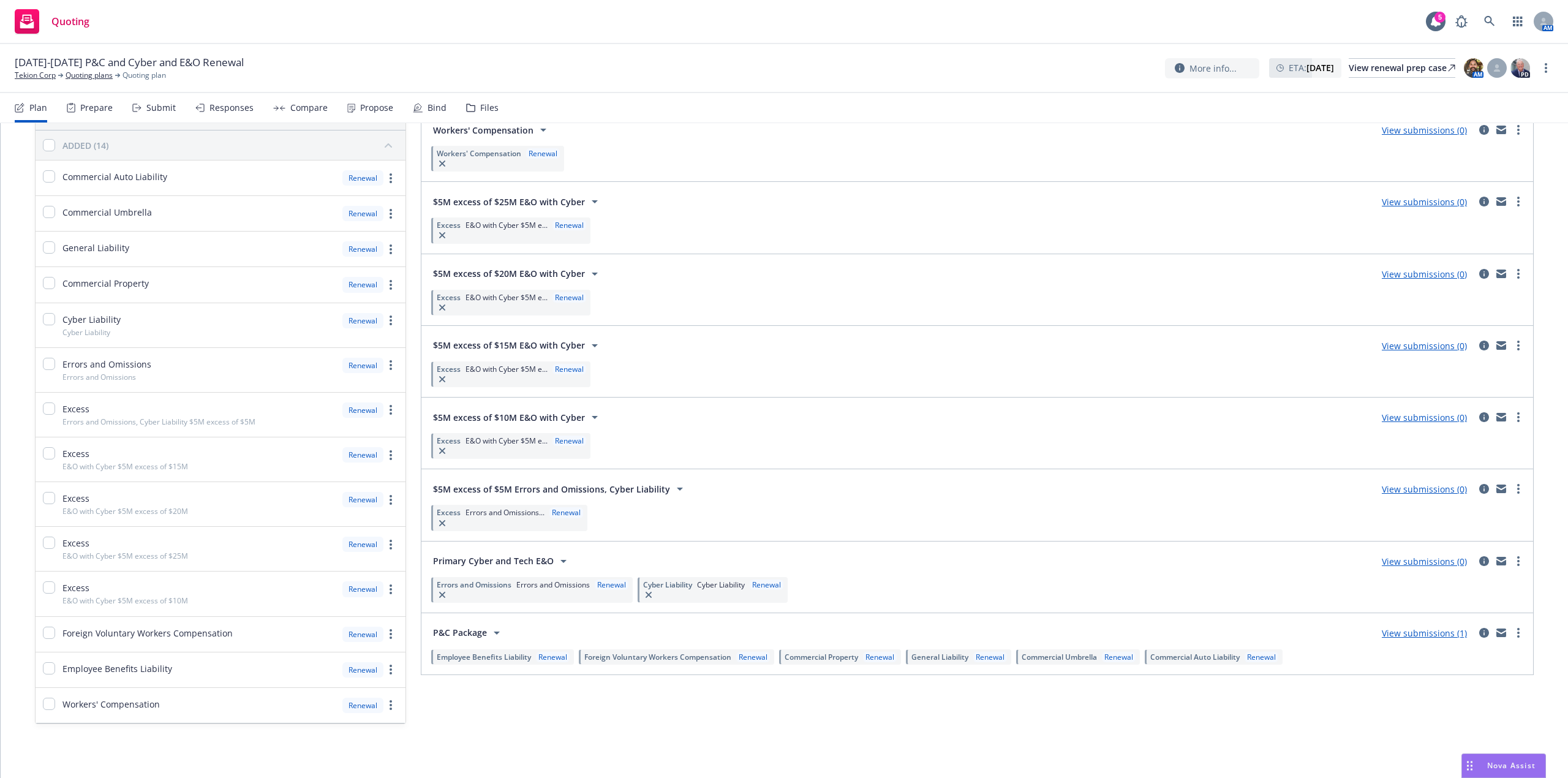
click at [457, 557] on span "Primary Cyber and Tech E&O" at bounding box center [493, 561] width 120 height 13
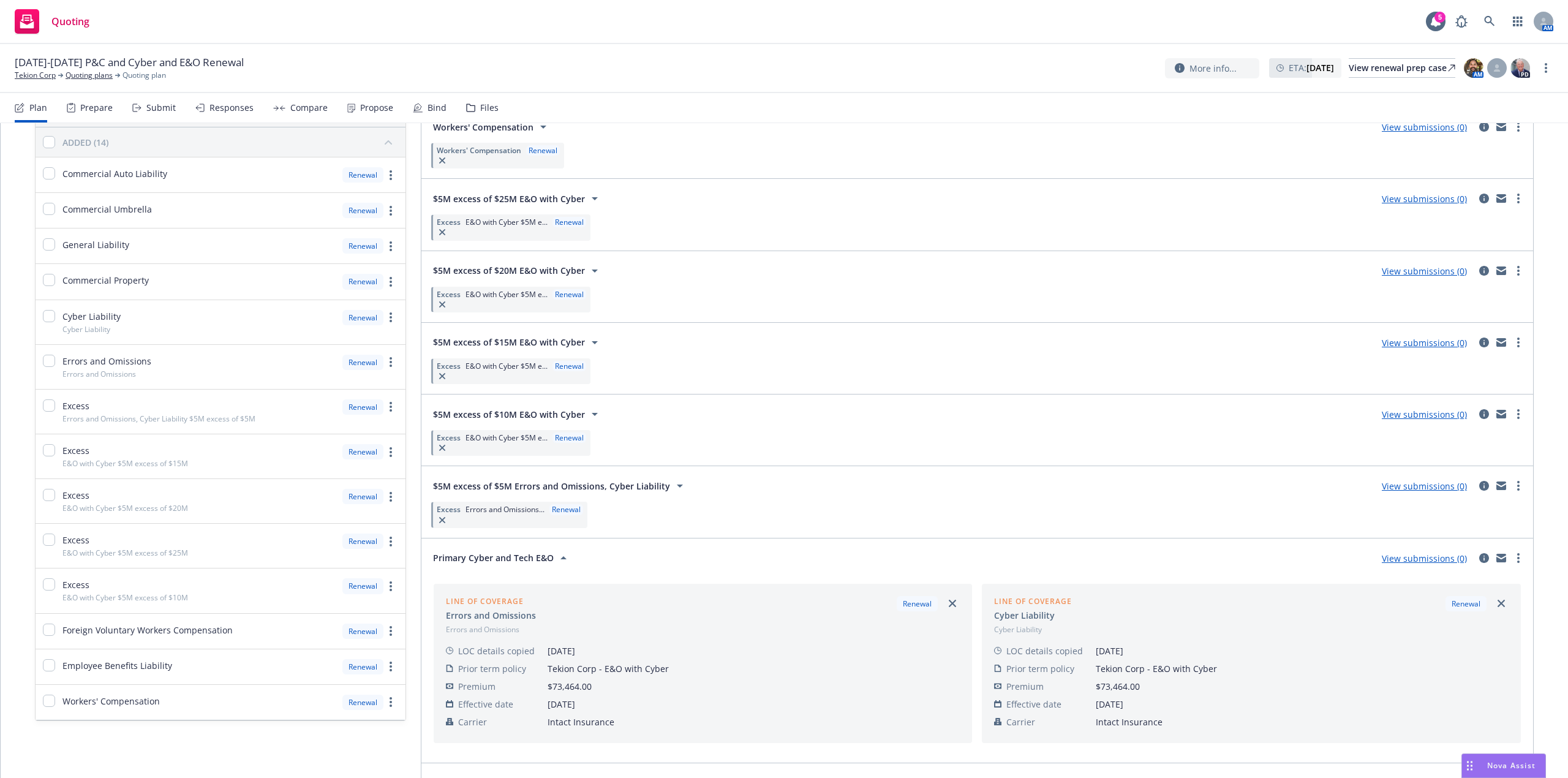
click at [457, 557] on span "Primary Cyber and Tech E&O" at bounding box center [493, 558] width 120 height 13
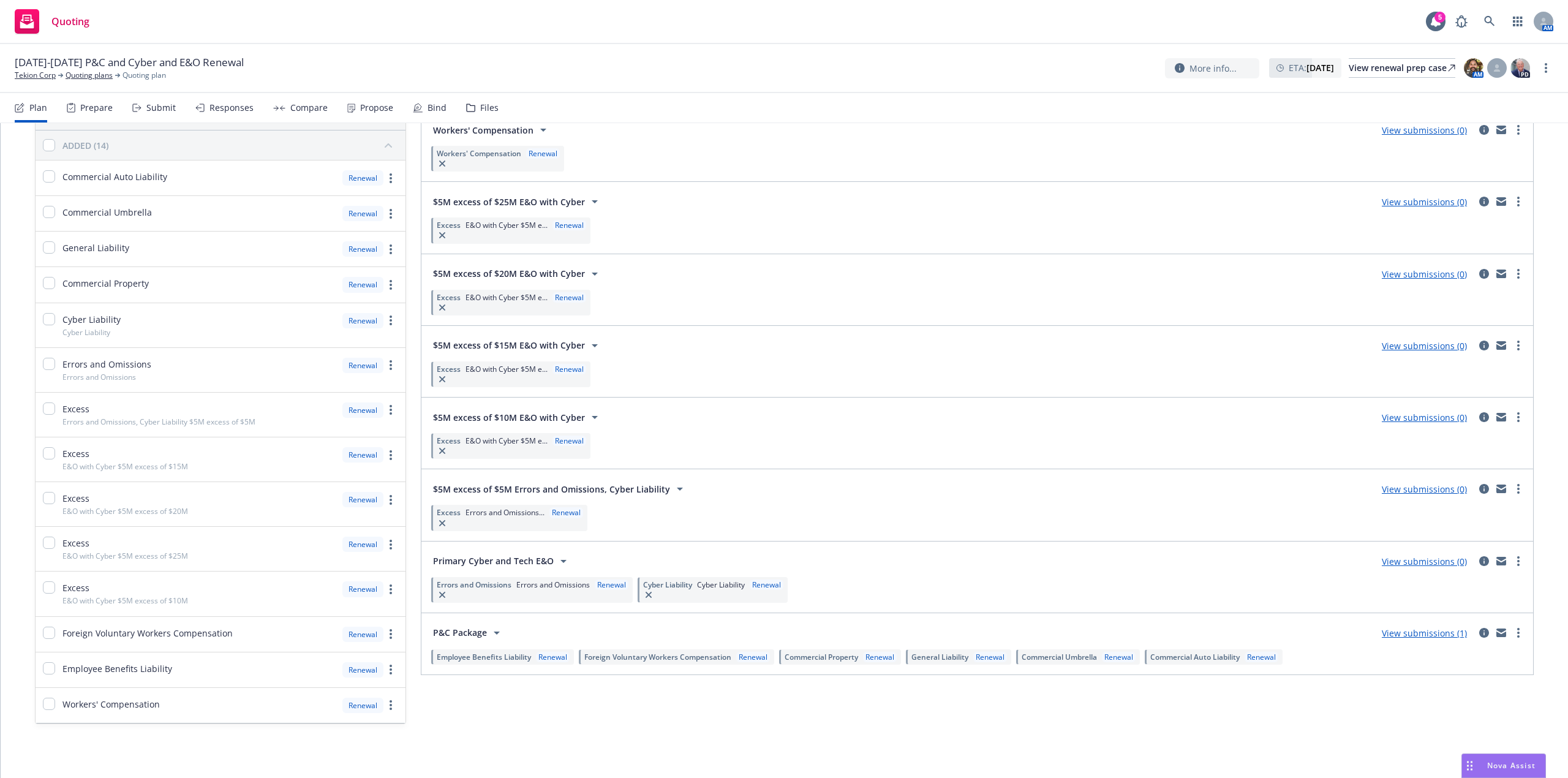
click at [1415, 557] on link "View submissions (0)" at bounding box center [1424, 562] width 85 height 12
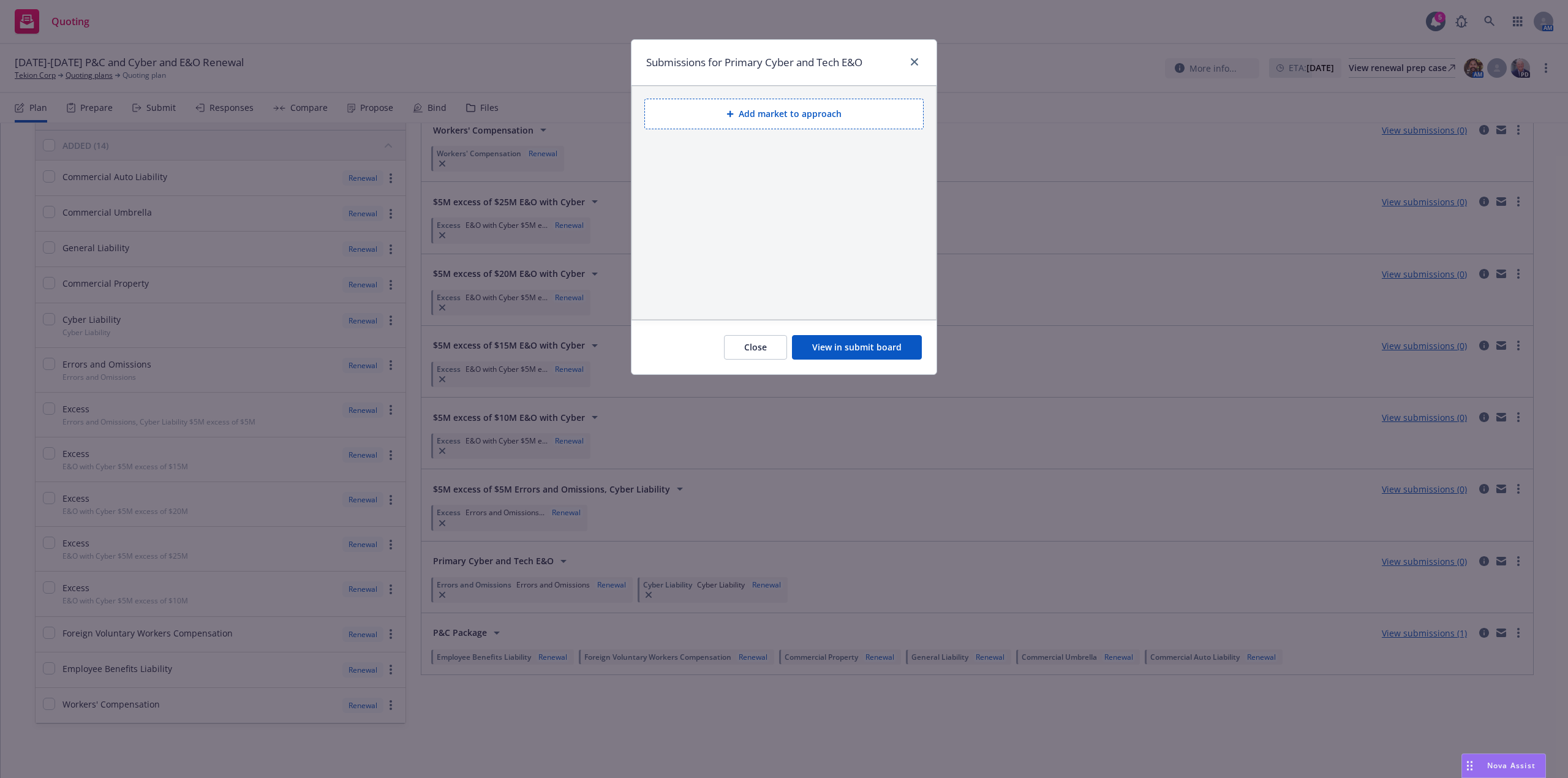
click at [769, 118] on button "Add market to approach" at bounding box center [784, 113] width 280 height 30
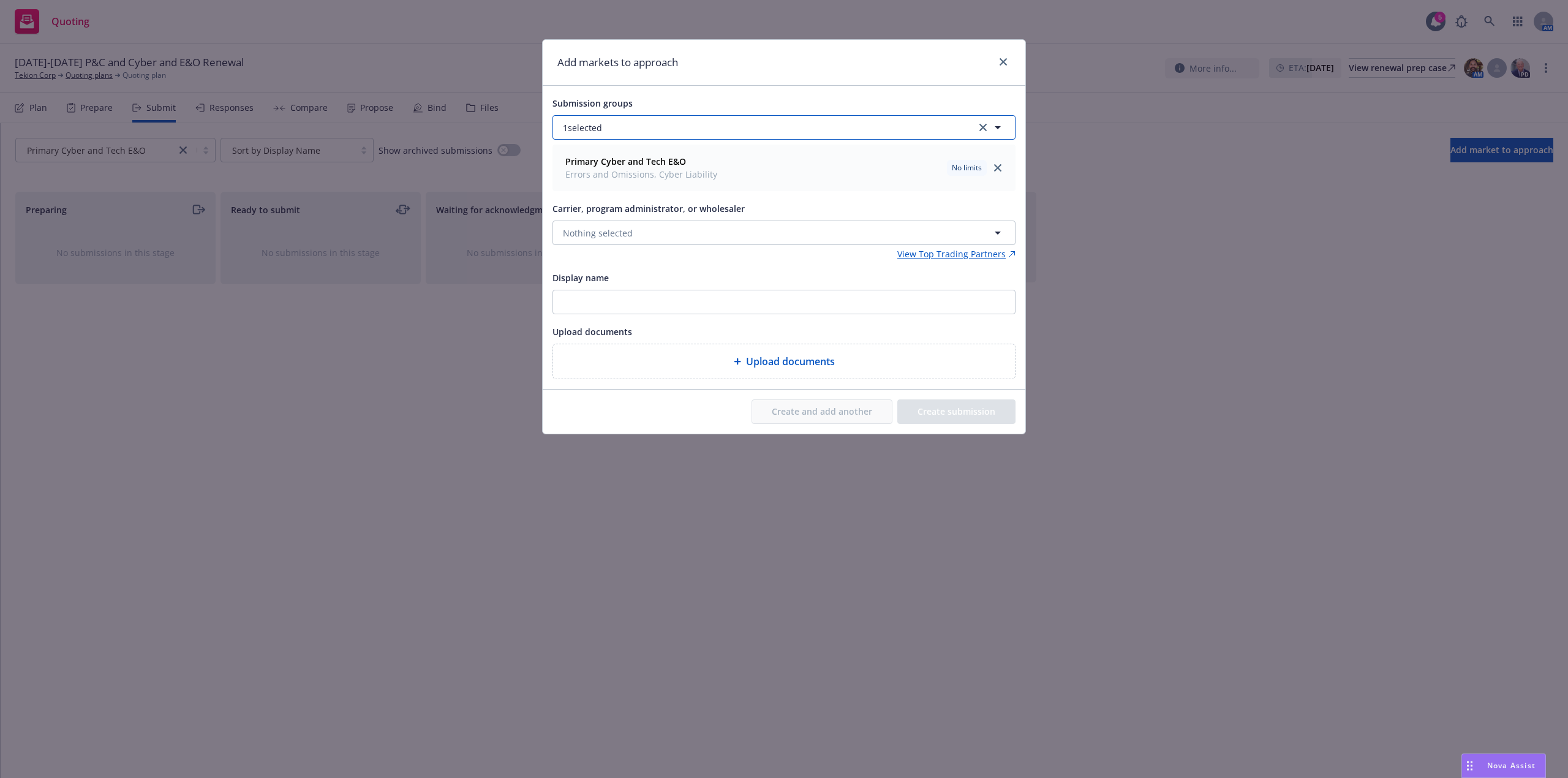
click at [785, 125] on button "1 selected" at bounding box center [783, 127] width 463 height 25
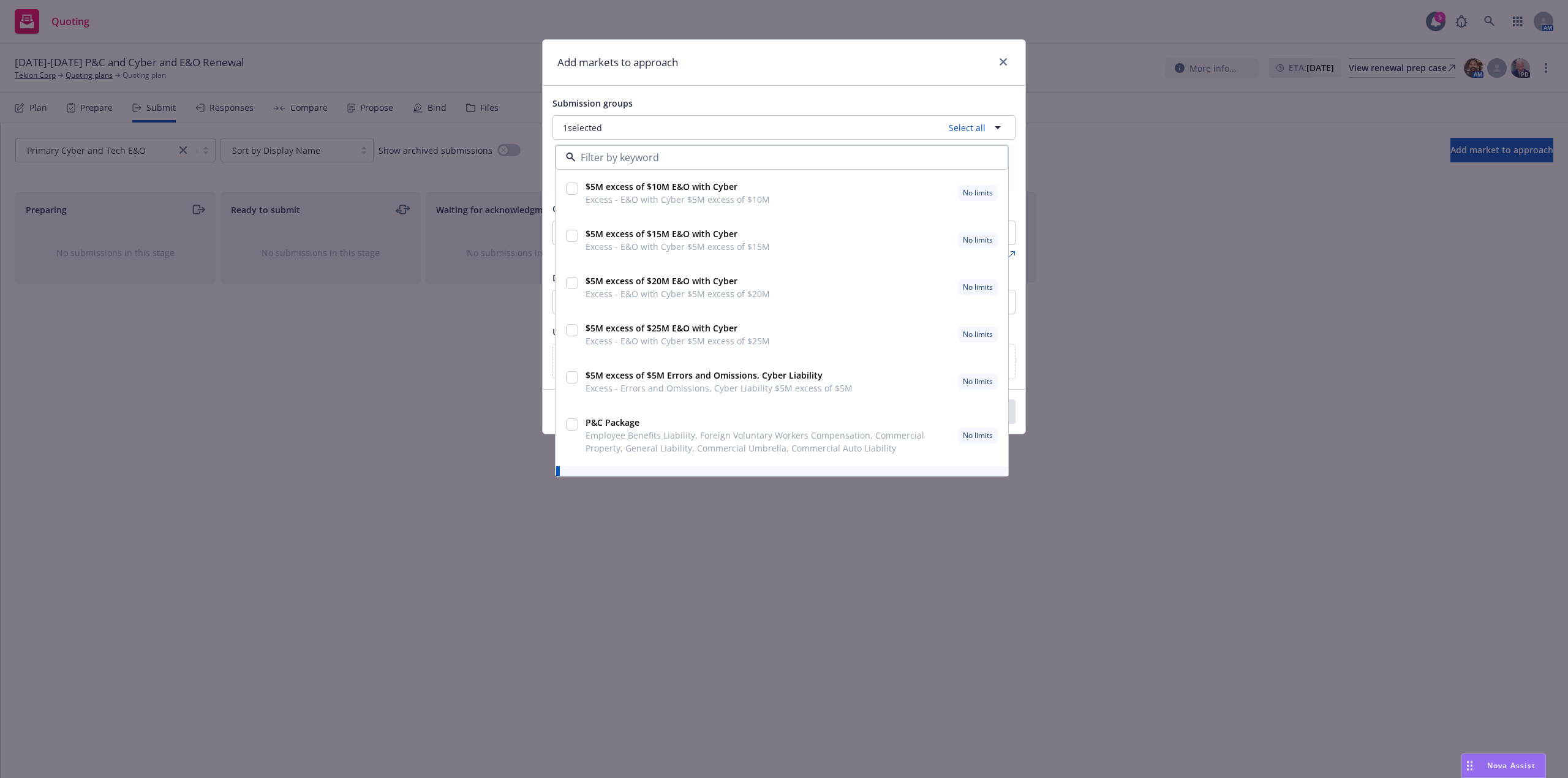
click at [577, 185] on input "checkbox" at bounding box center [572, 188] width 12 height 12
checkbox input "true"
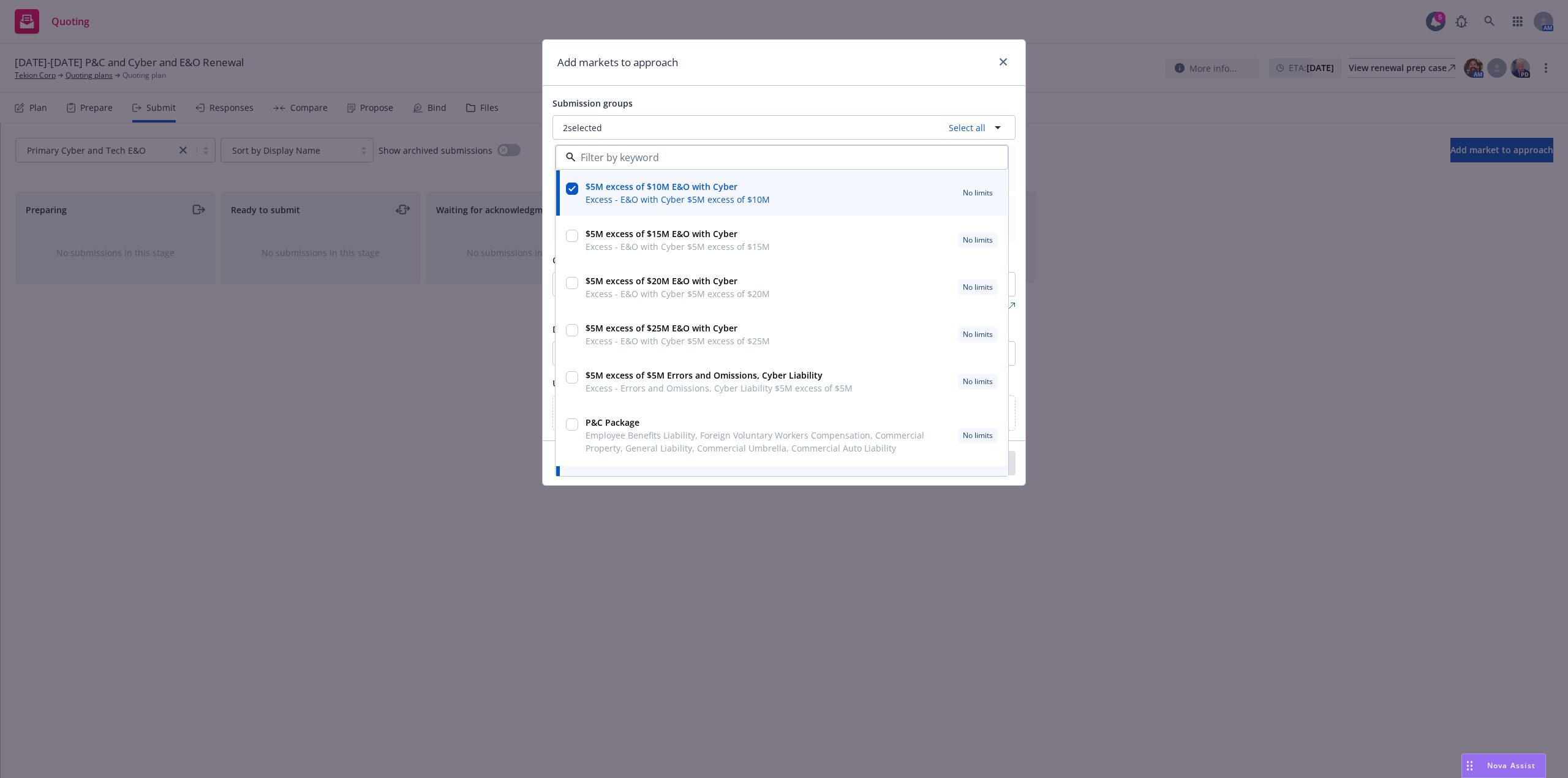
click at [574, 241] on input "checkbox" at bounding box center [572, 235] width 12 height 12
checkbox input "true"
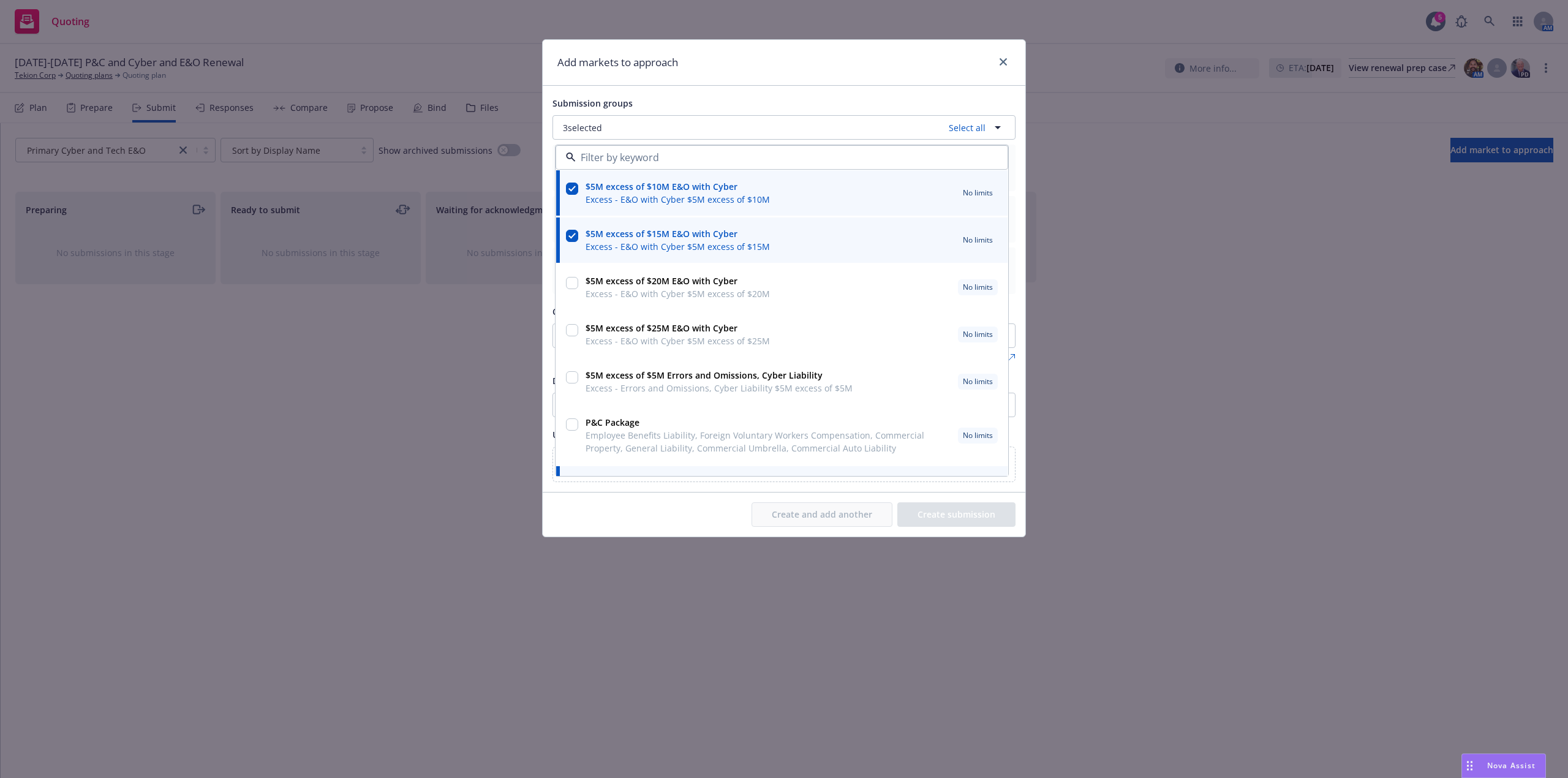
click at [569, 287] on input "checkbox" at bounding box center [572, 283] width 12 height 12
checkbox input "true"
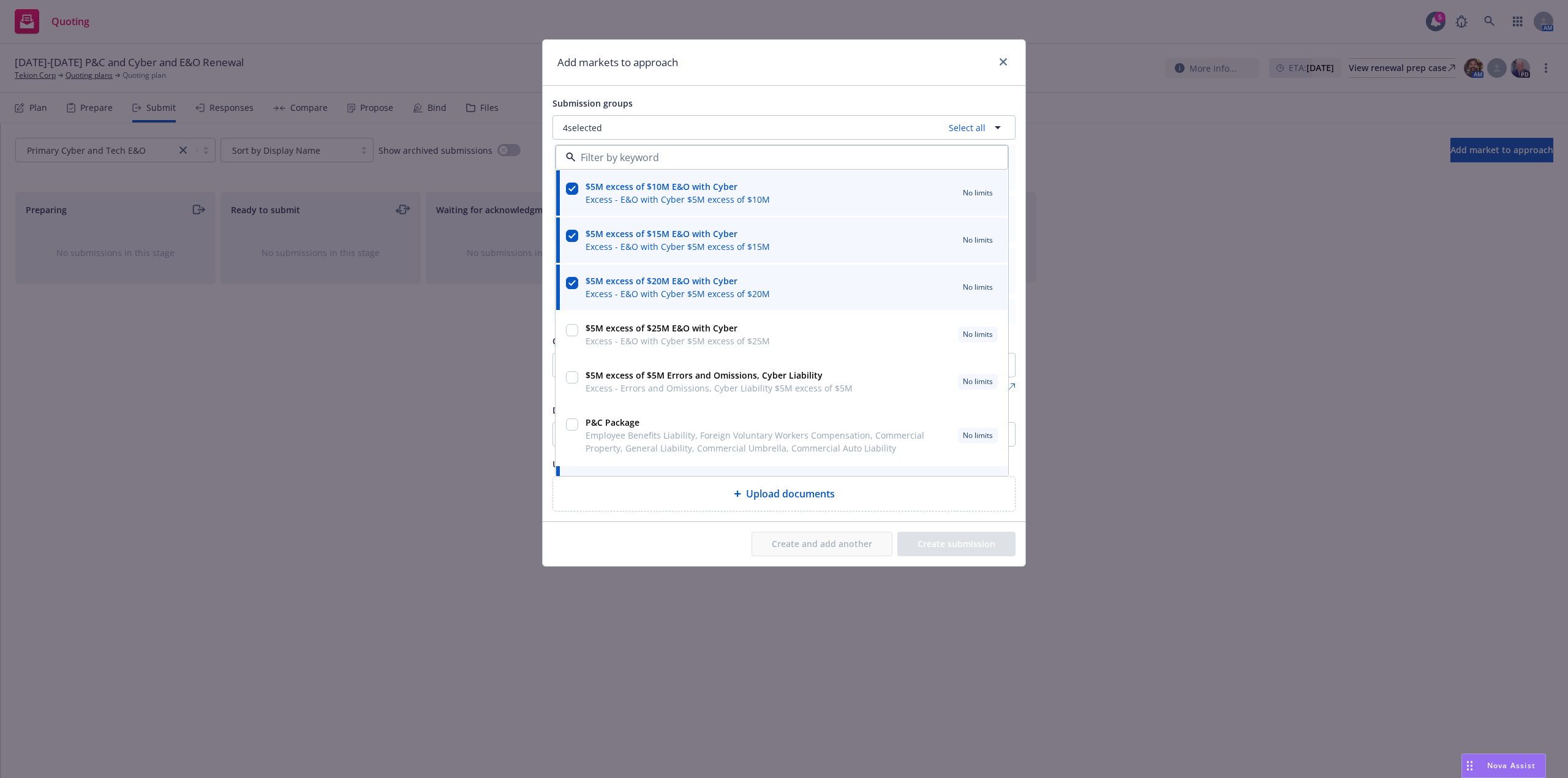
click at [572, 328] on input "checkbox" at bounding box center [572, 330] width 12 height 12
checkbox input "true"
click at [575, 378] on input "checkbox" at bounding box center [572, 377] width 12 height 12
checkbox input "true"
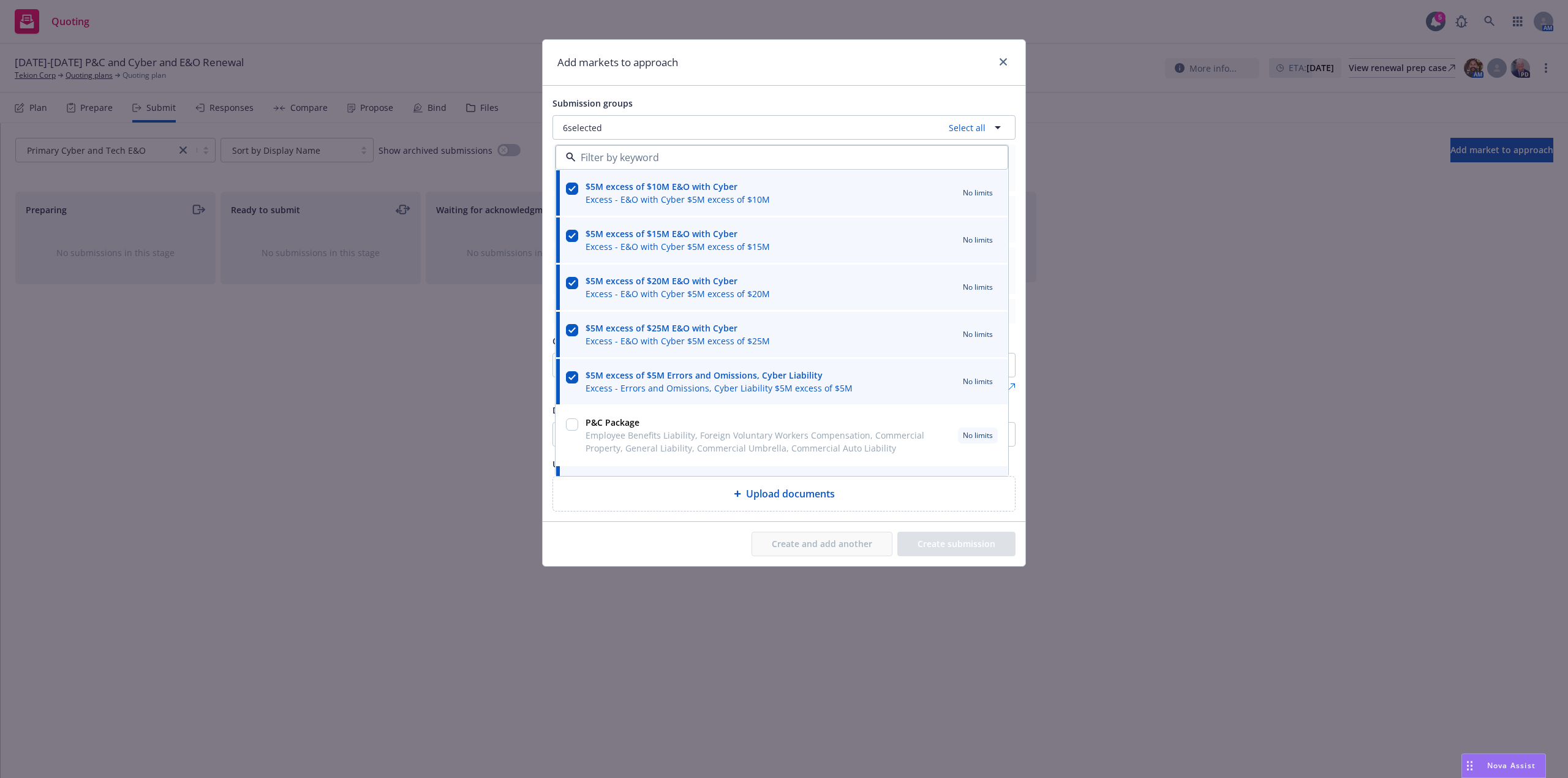
click at [785, 97] on div "Submission groups" at bounding box center [783, 103] width 463 height 15
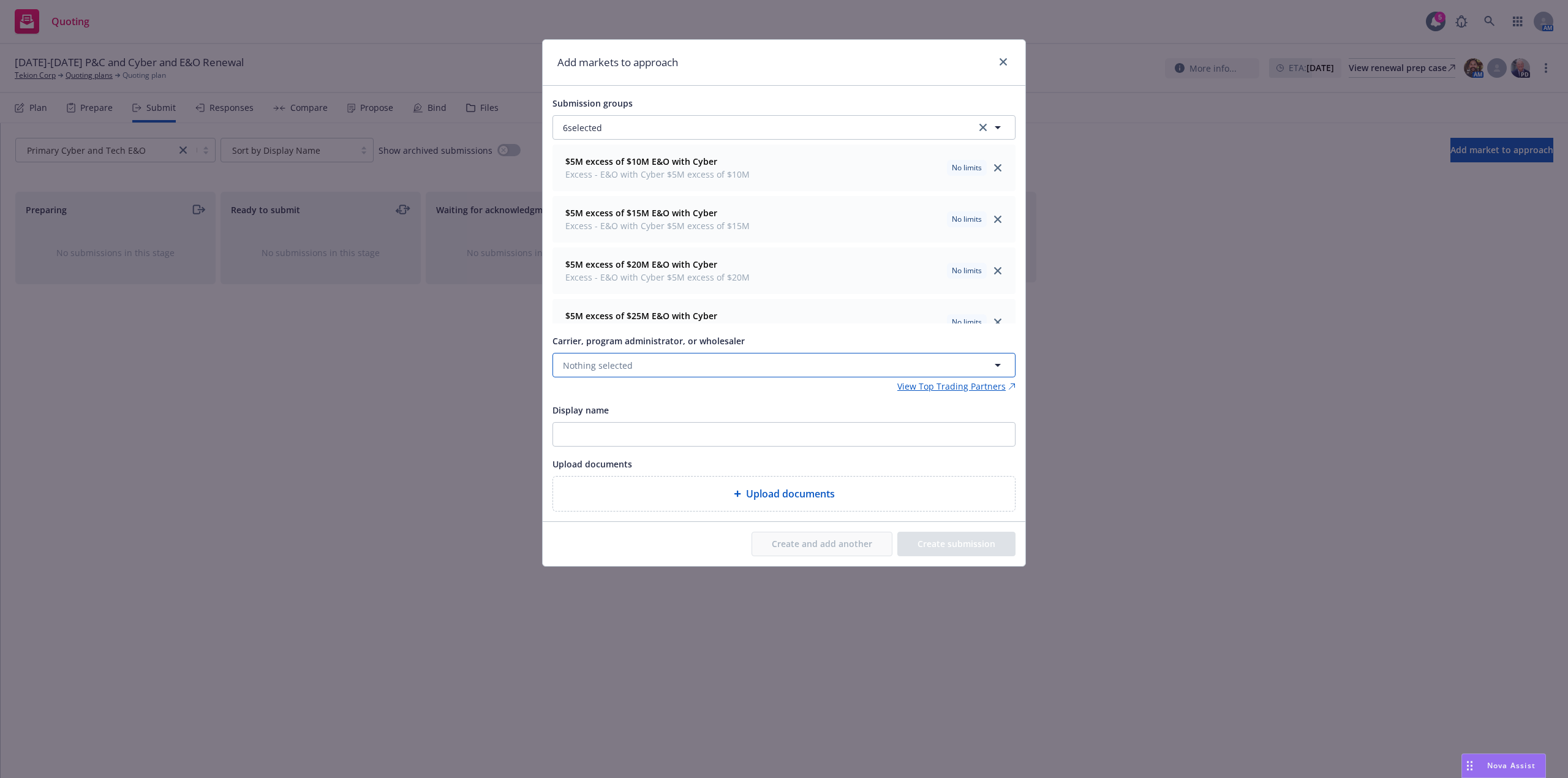
click at [677, 373] on button "Nothing selected" at bounding box center [783, 365] width 463 height 25
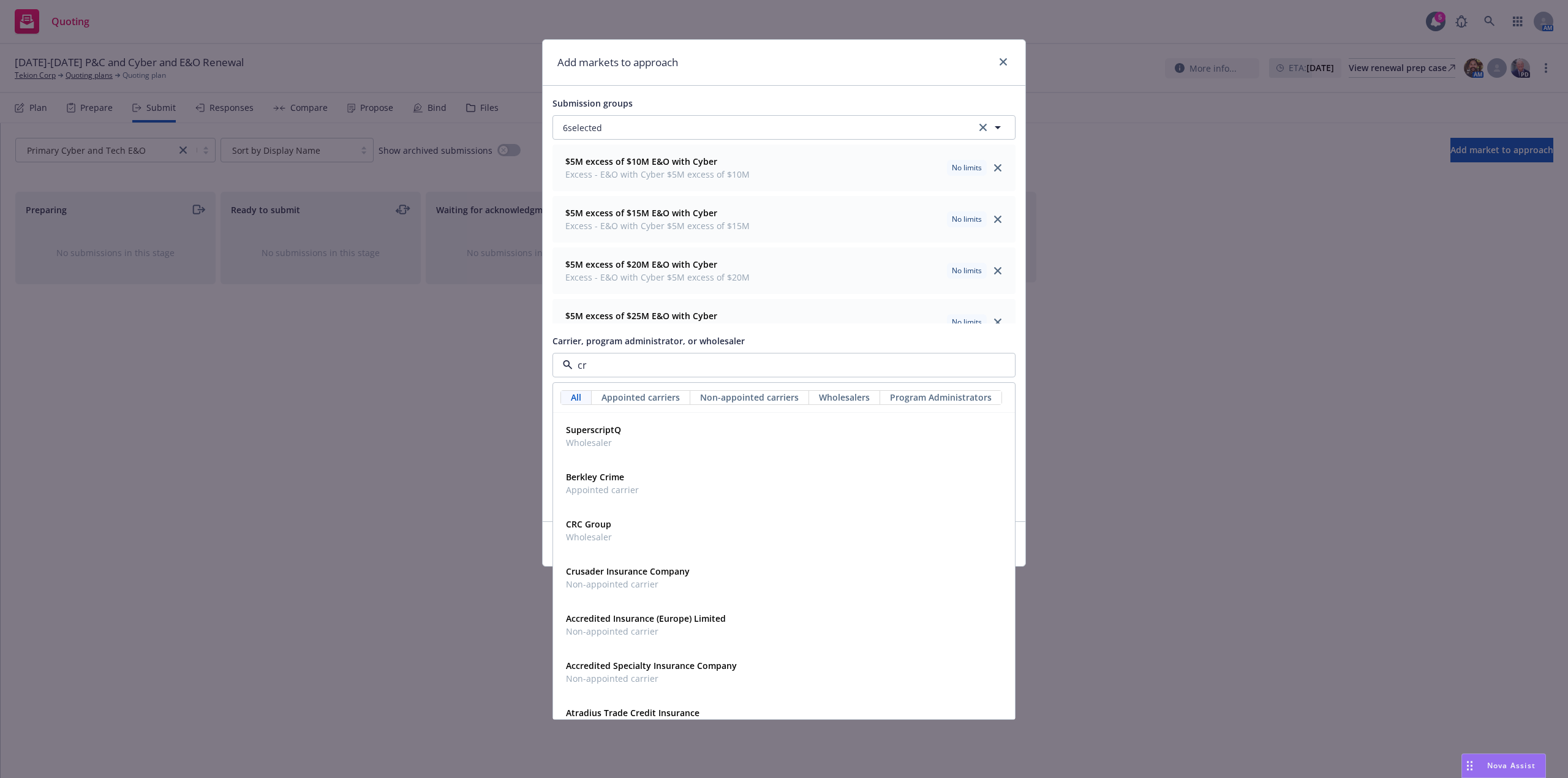
type input "c"
click at [1000, 63] on icon "close" at bounding box center [1003, 62] width 7 height 7
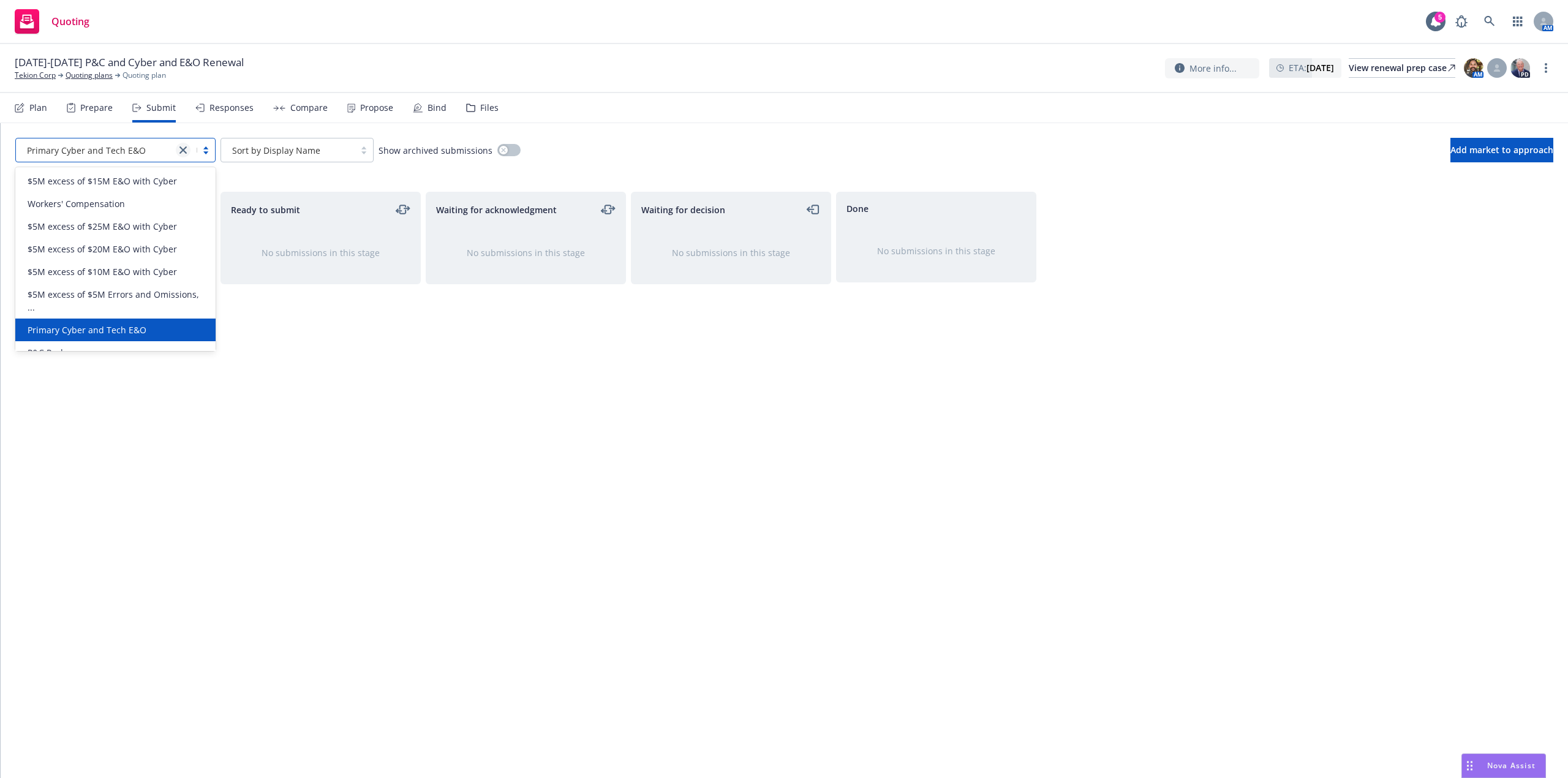
click at [182, 152] on icon "close" at bounding box center [183, 150] width 7 height 7
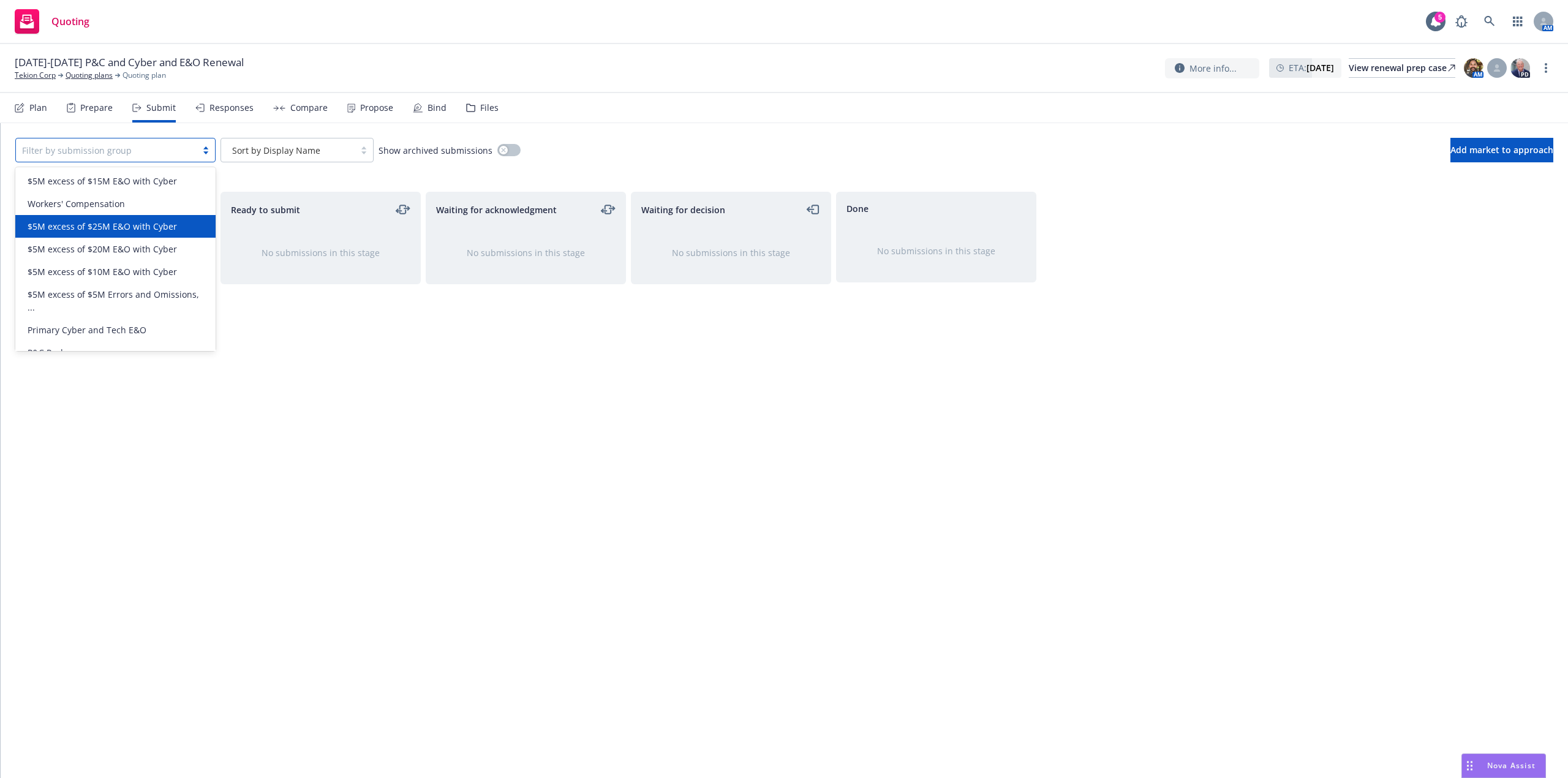
click at [405, 421] on div "Ready to submit No submissions in this stage" at bounding box center [321, 472] width 200 height 561
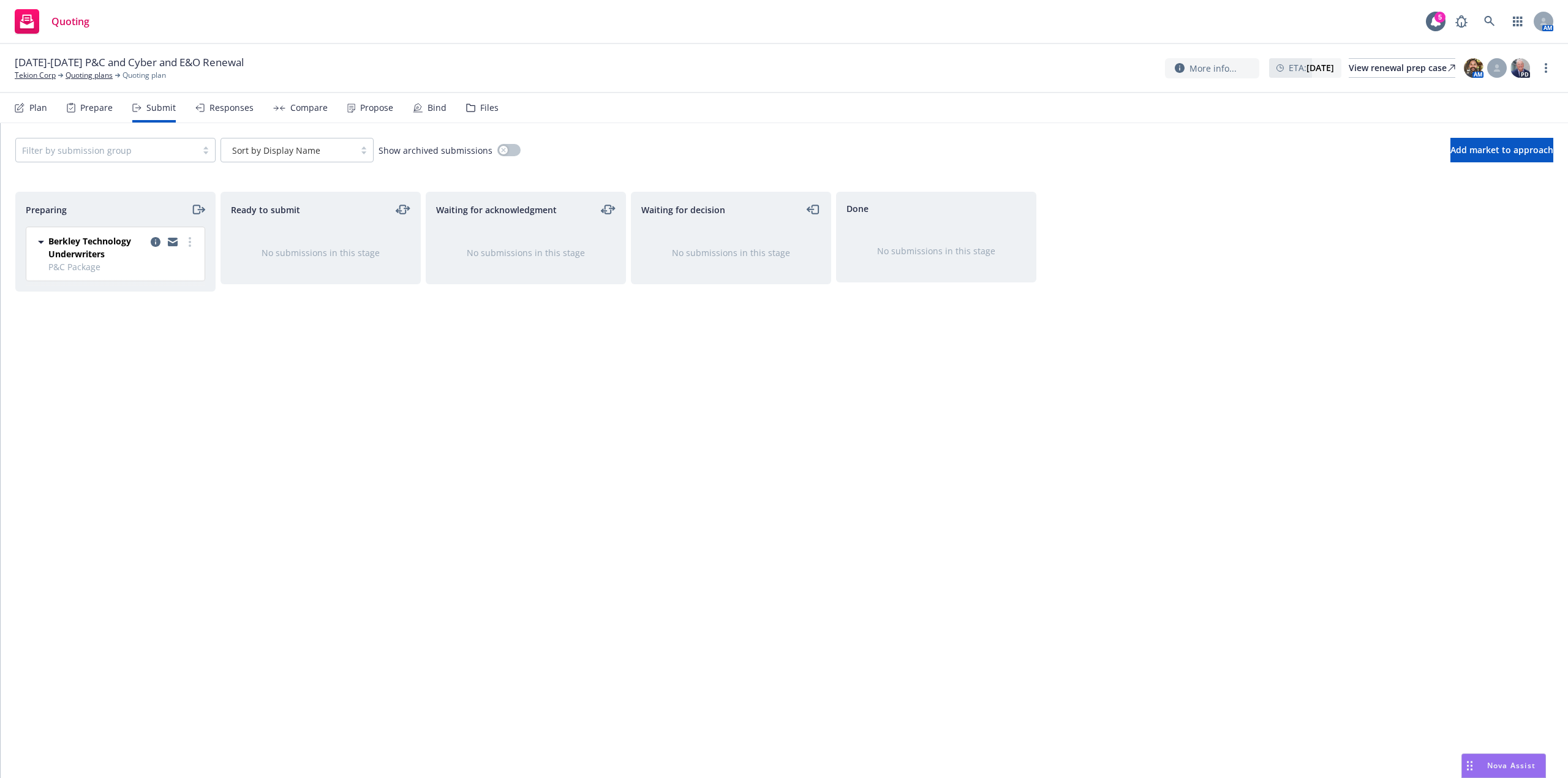
click at [87, 111] on div "Prepare" at bounding box center [97, 108] width 32 height 10
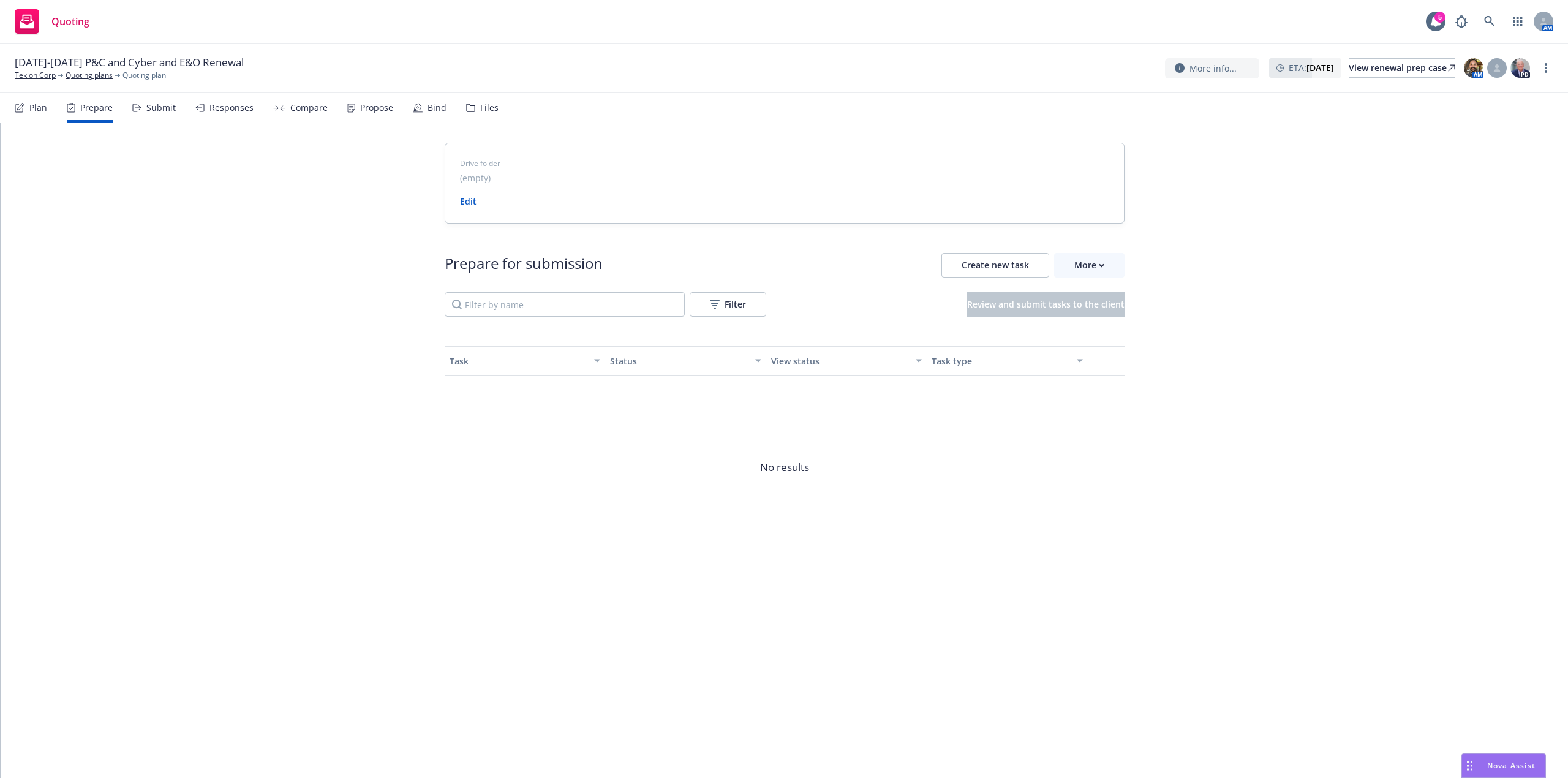
click at [40, 111] on div "Plan" at bounding box center [38, 108] width 18 height 10
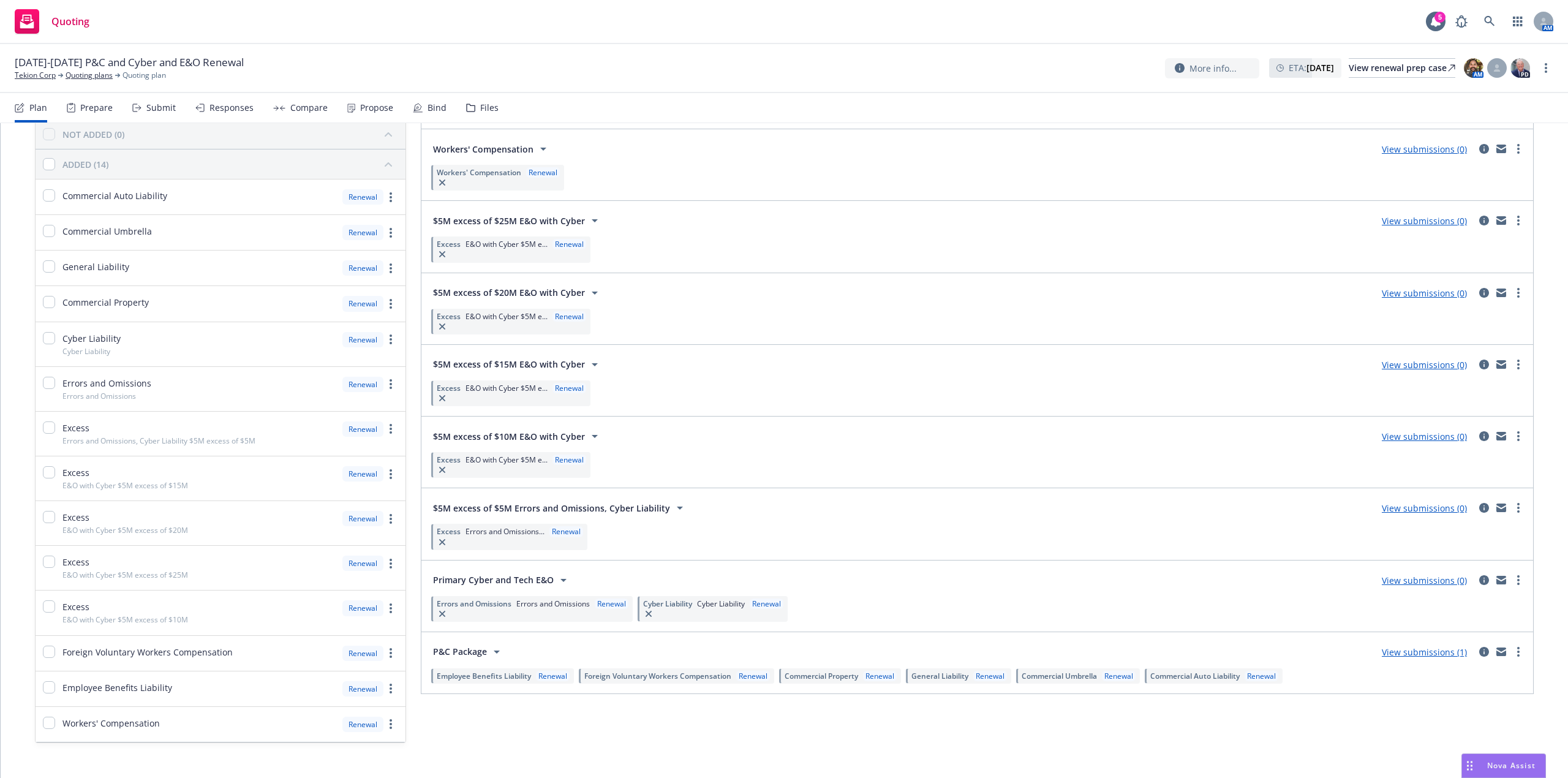
scroll to position [109, 0]
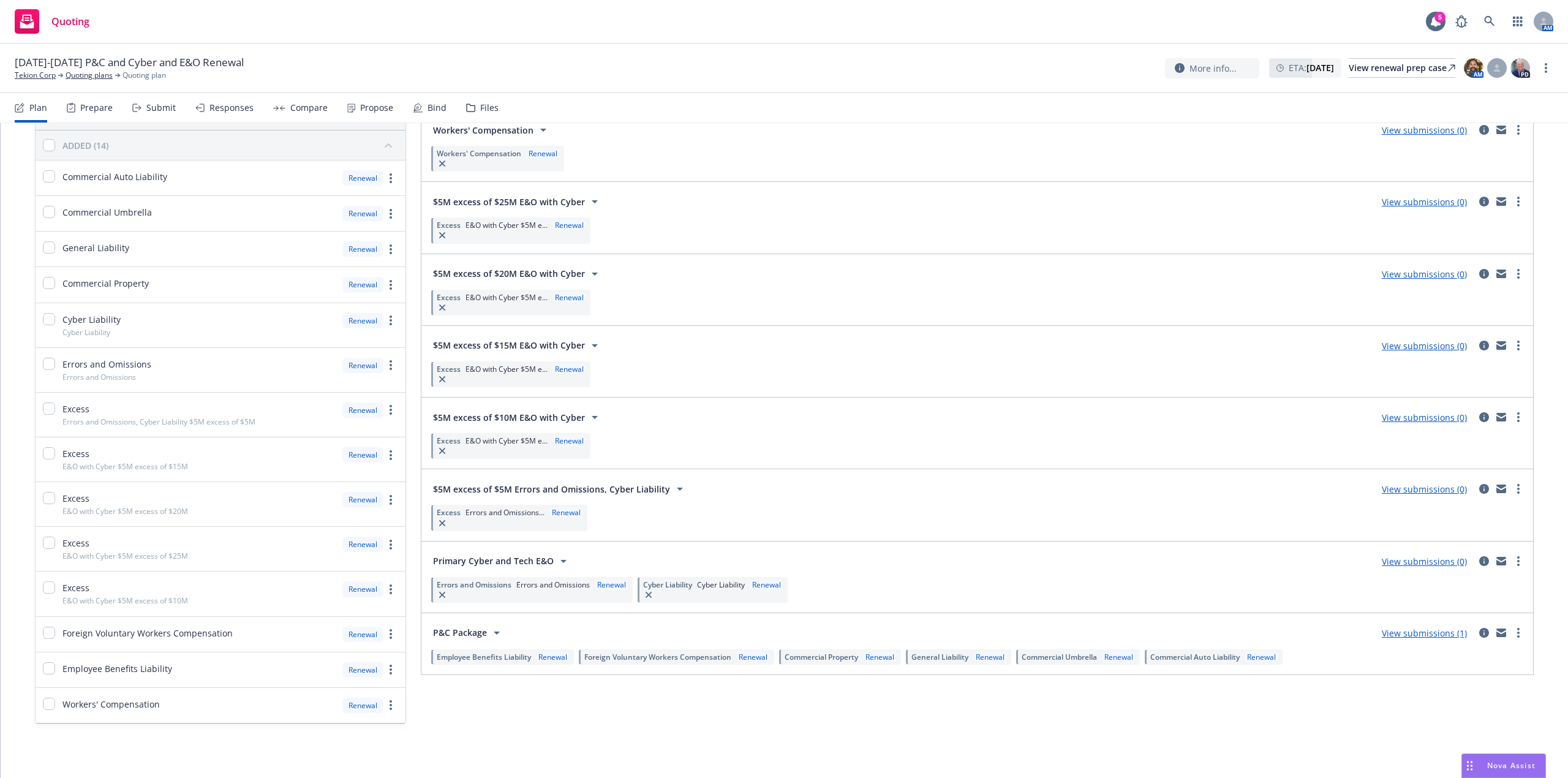
click at [1393, 637] on link "View submissions (1)" at bounding box center [1424, 633] width 85 height 12
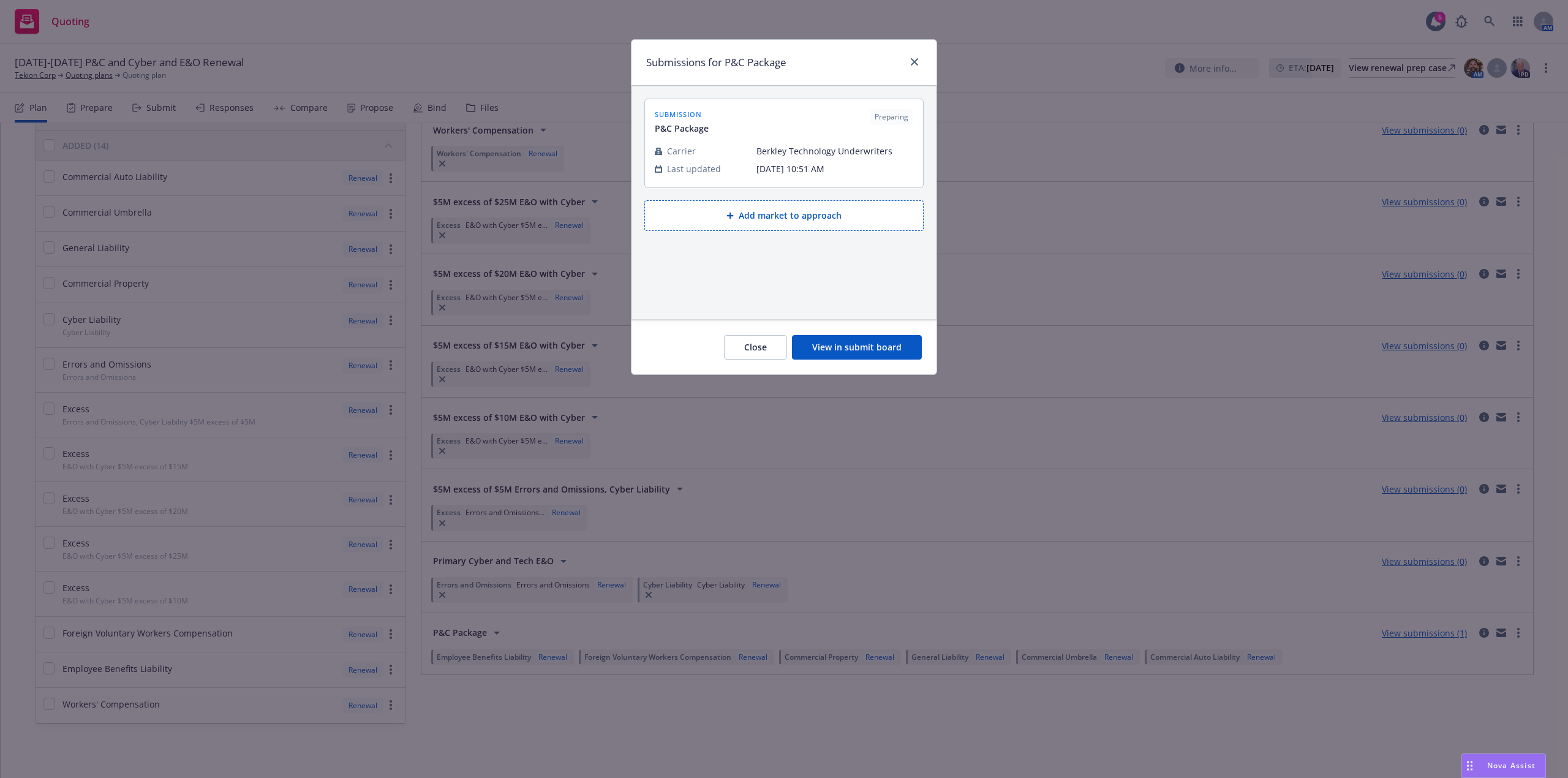
click at [769, 216] on button "Add market to approach" at bounding box center [784, 215] width 280 height 30
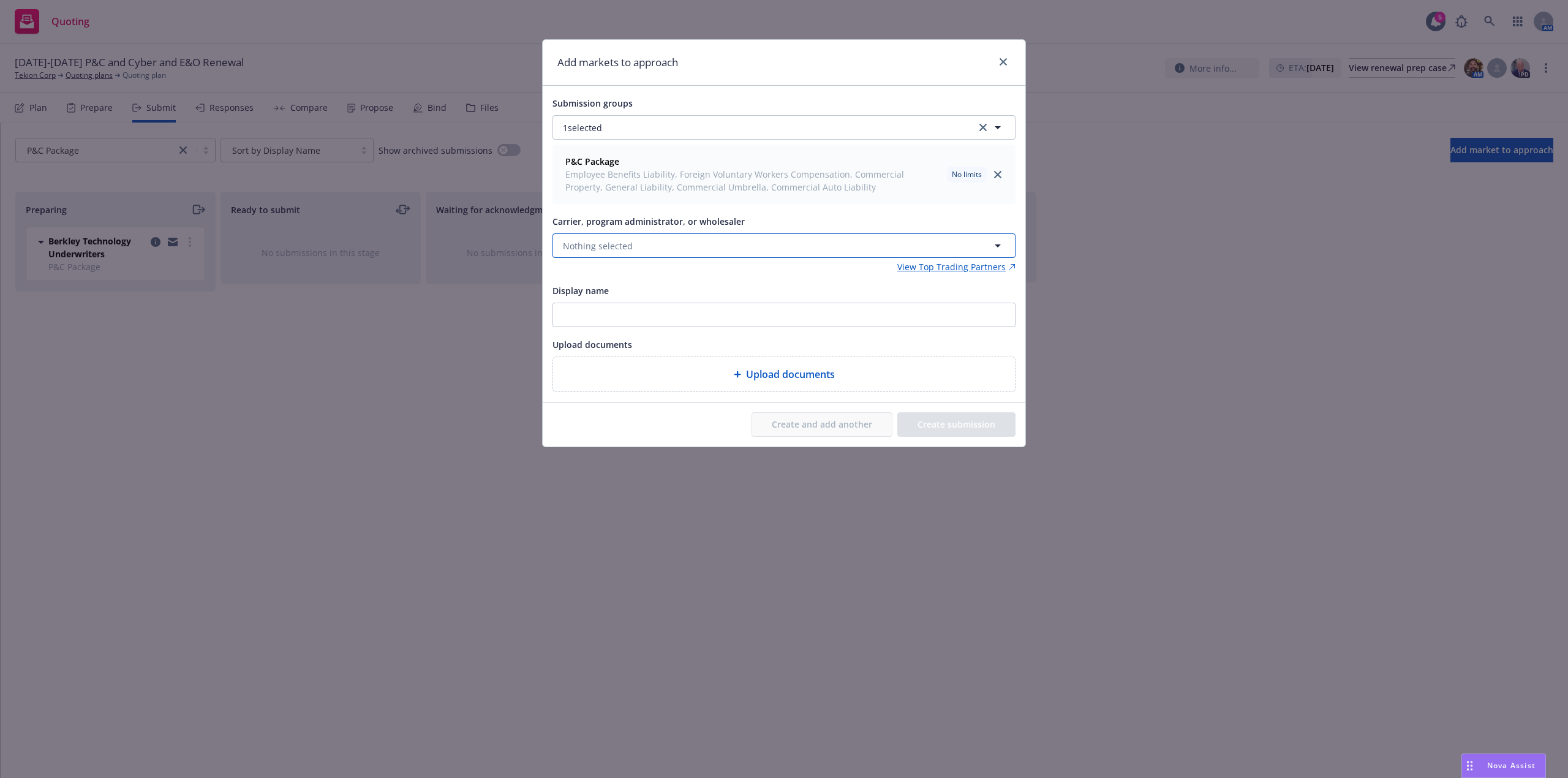
click at [716, 243] on button "Nothing selected" at bounding box center [783, 245] width 463 height 25
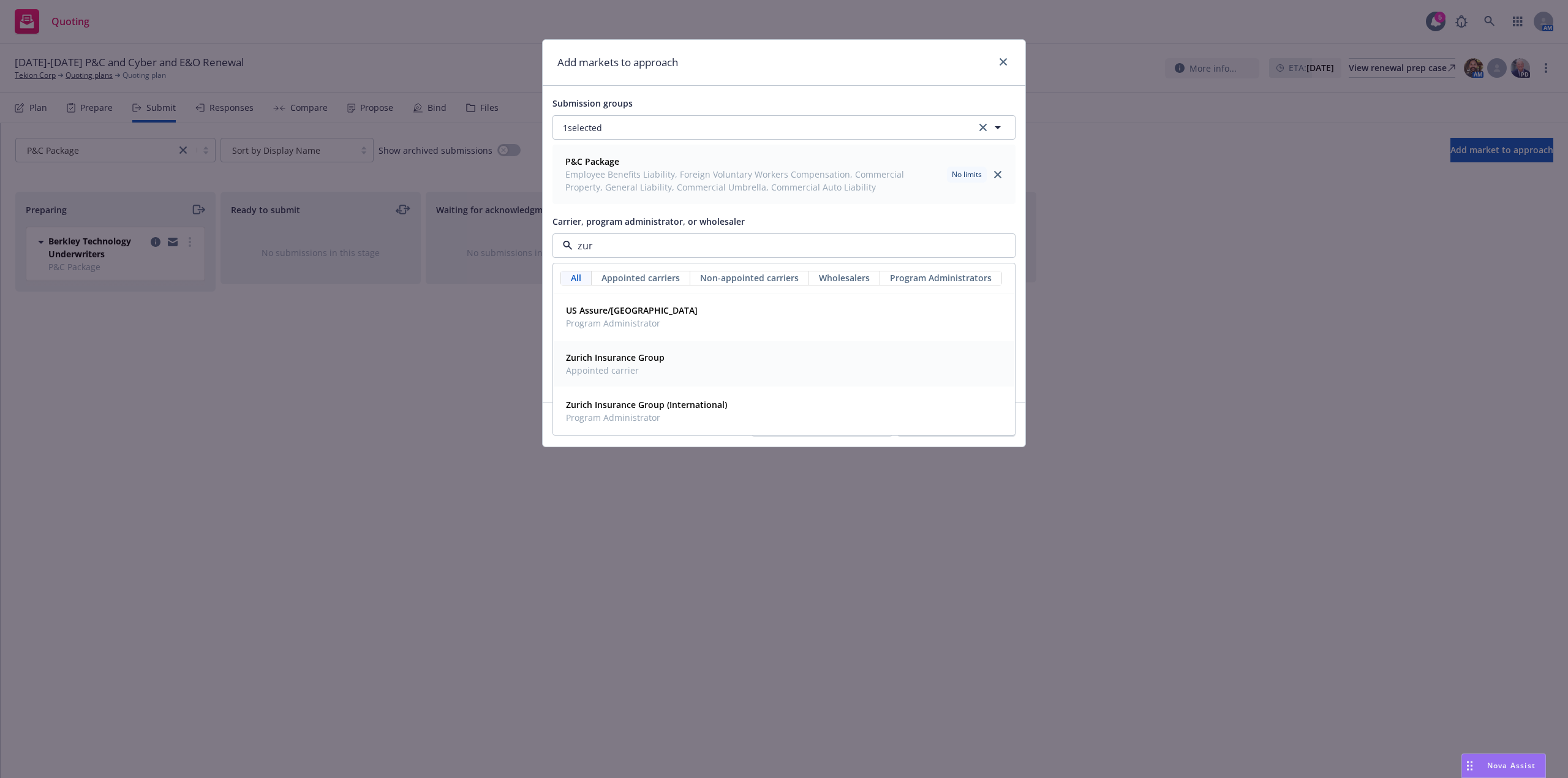
click at [628, 362] on strong "Zurich Insurance Group" at bounding box center [616, 357] width 99 height 12
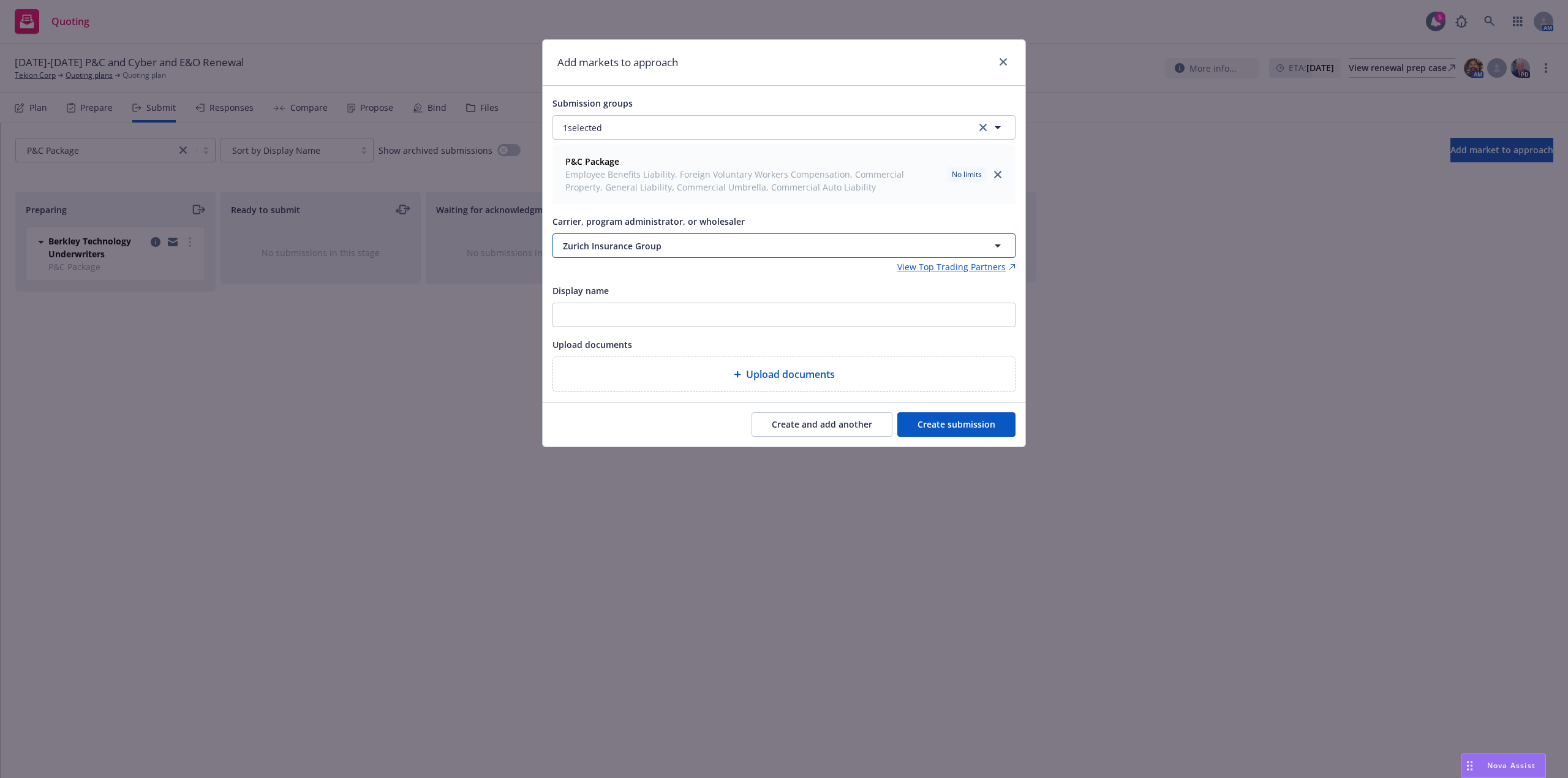
click at [753, 247] on span "Zurich Insurance Group" at bounding box center [755, 246] width 385 height 13
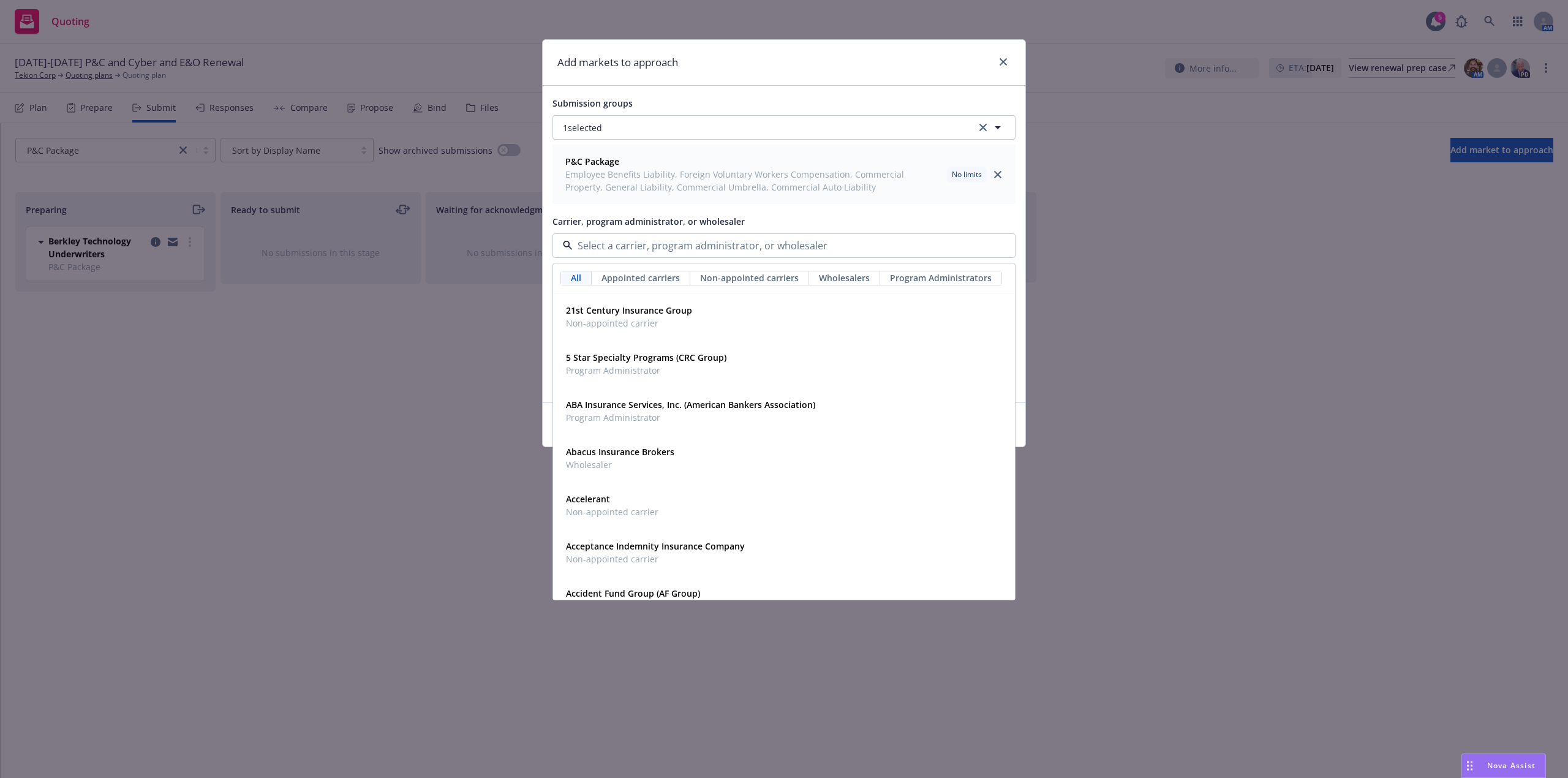
click at [866, 211] on div "Submission groups 1 selected P&C Package Employee Benefits Liability, Foreign V…" at bounding box center [783, 244] width 463 height 297
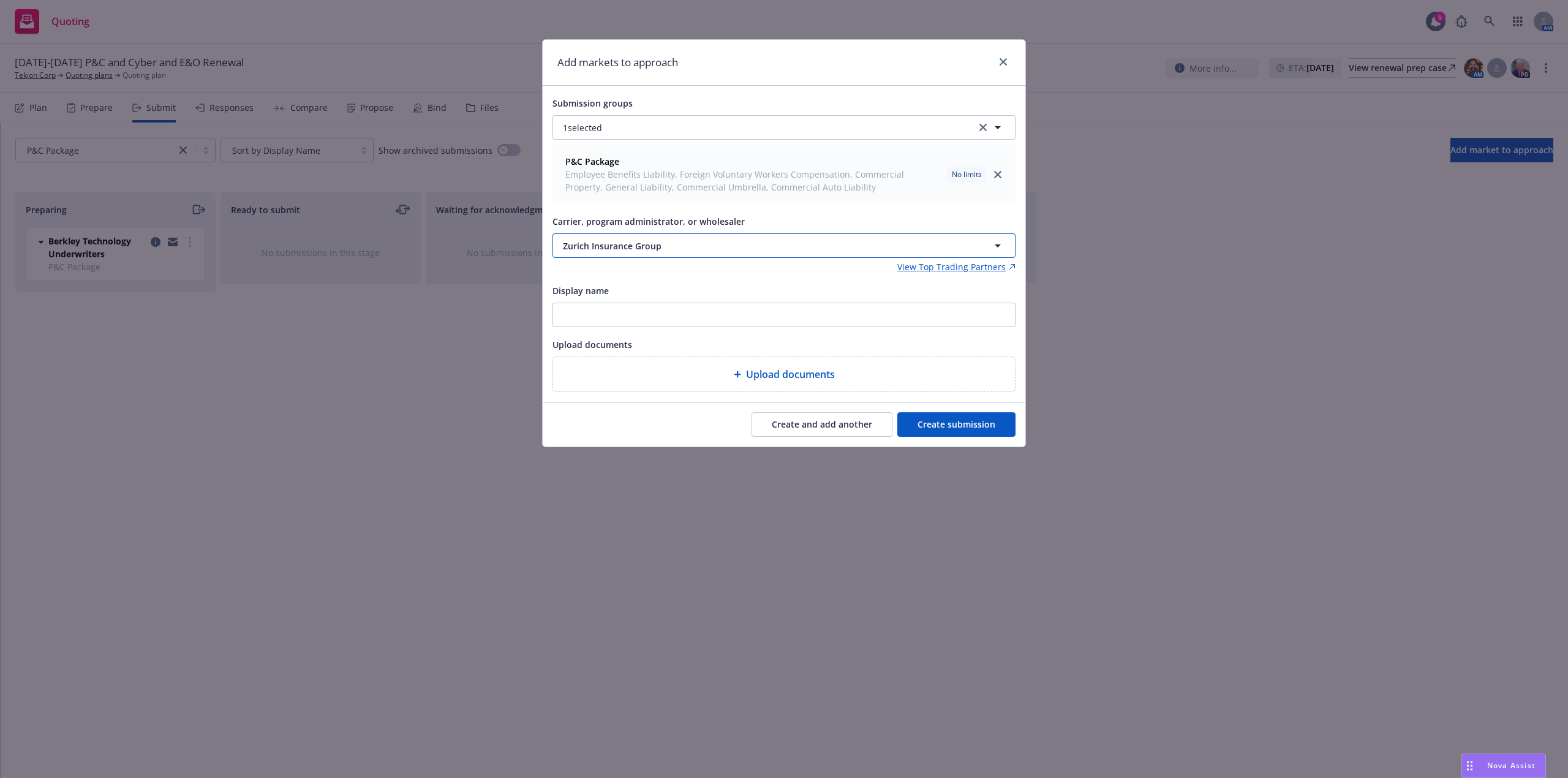
click at [799, 247] on span "Zurich Insurance Group" at bounding box center [755, 246] width 385 height 13
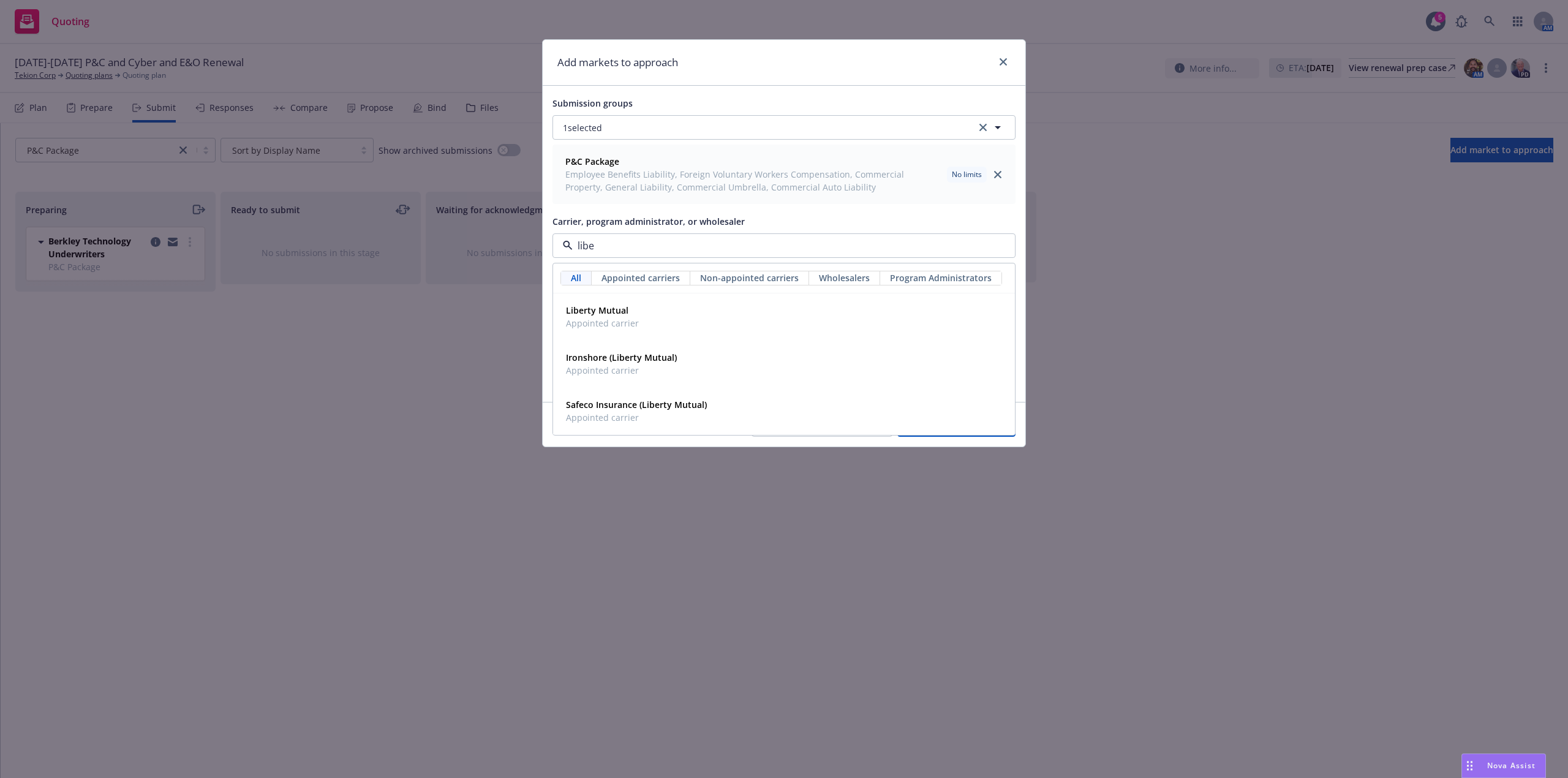
type input "liber"
click at [595, 319] on span "Appointed carrier" at bounding box center [602, 323] width 73 height 13
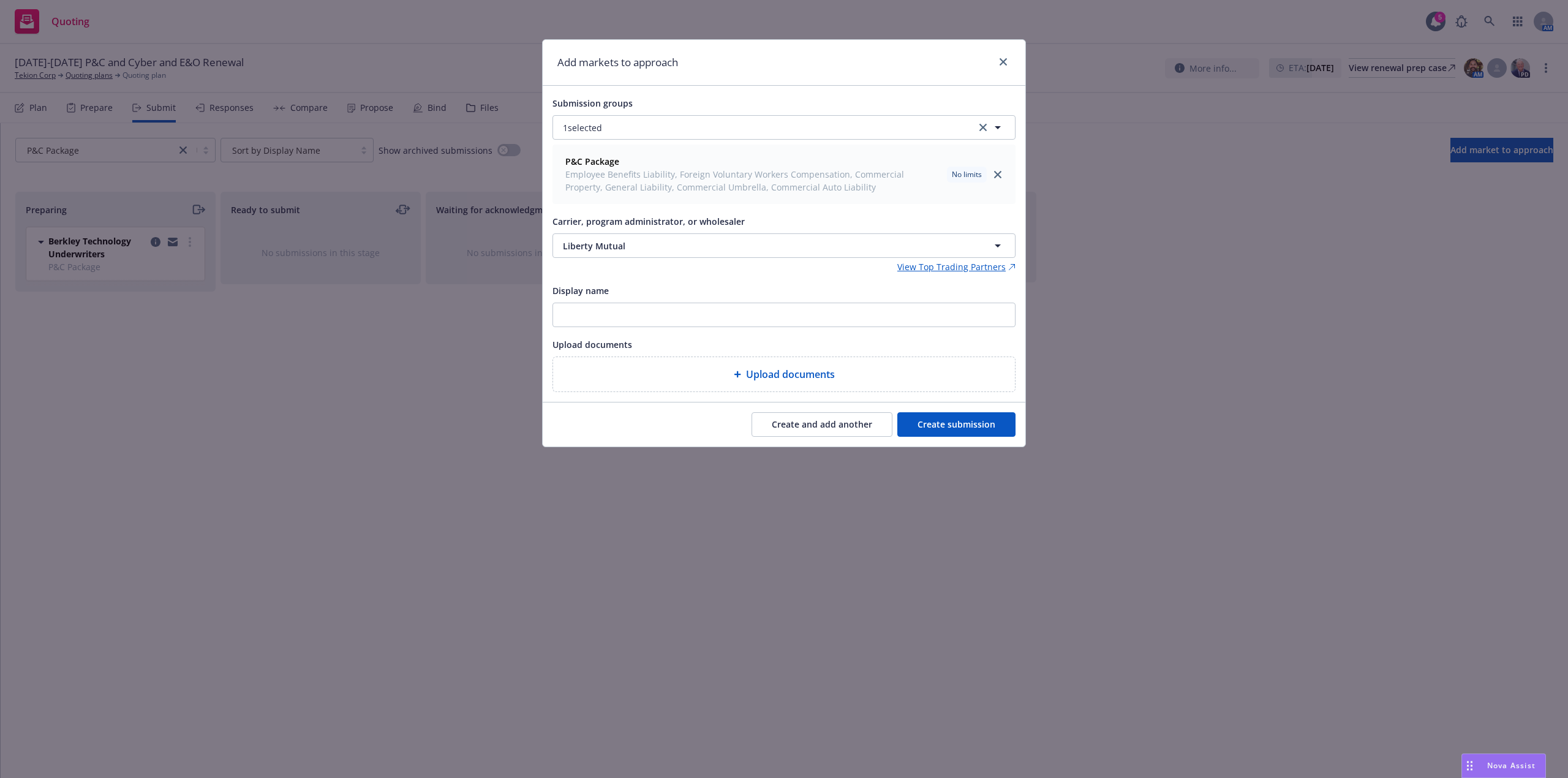
click at [940, 217] on div "Carrier, program administrator, or wholesaler" at bounding box center [783, 221] width 463 height 15
click at [674, 249] on span "Liberty Mutual" at bounding box center [755, 246] width 385 height 13
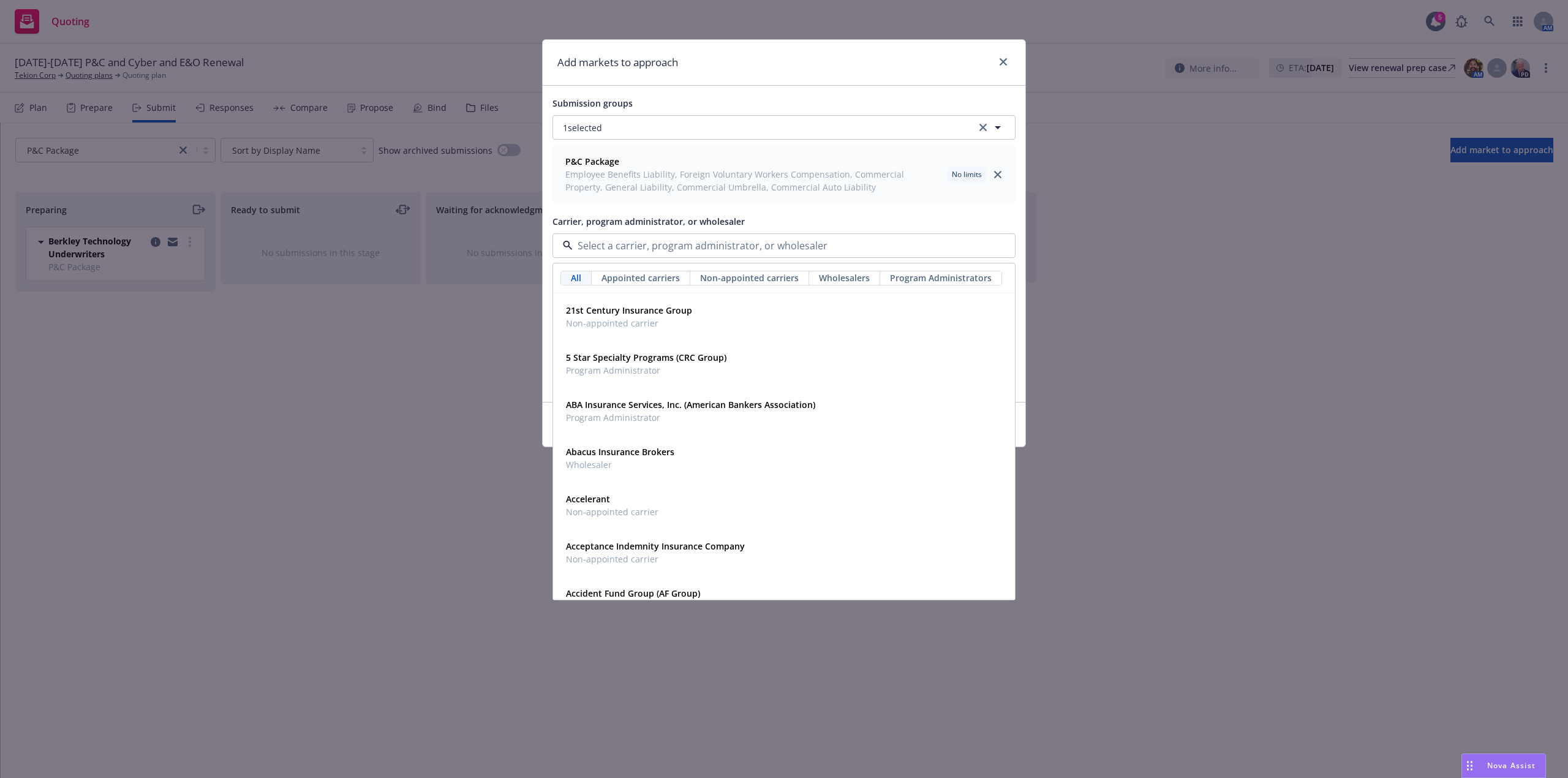
click at [897, 211] on div "Submission groups 1 selected P&C Package Employee Benefits Liability, Foreign V…" at bounding box center [783, 244] width 463 height 297
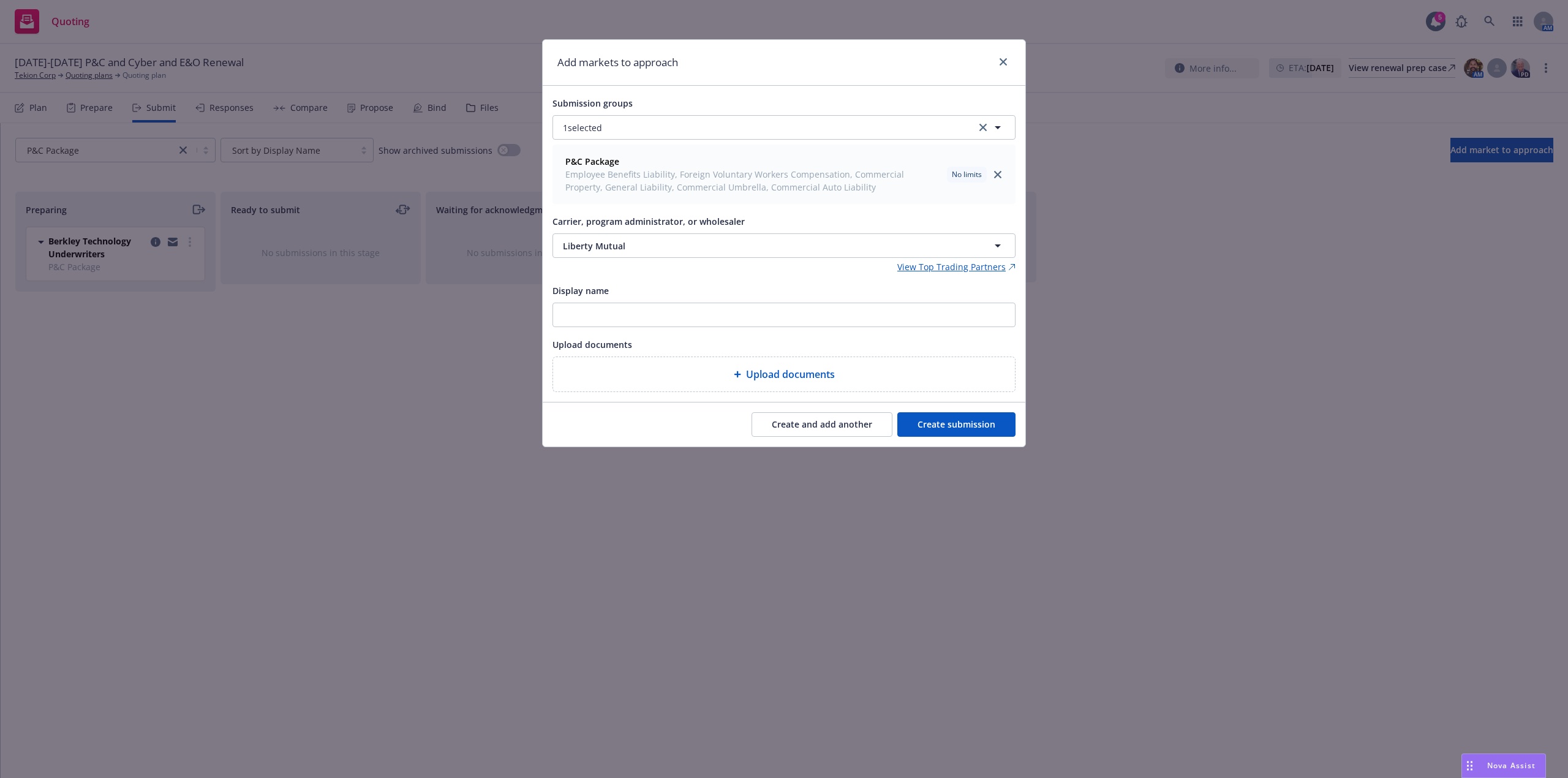
click at [919, 265] on link "View Top Trading Partners" at bounding box center [957, 267] width 118 height 13
click at [1002, 65] on icon "close" at bounding box center [1003, 62] width 7 height 7
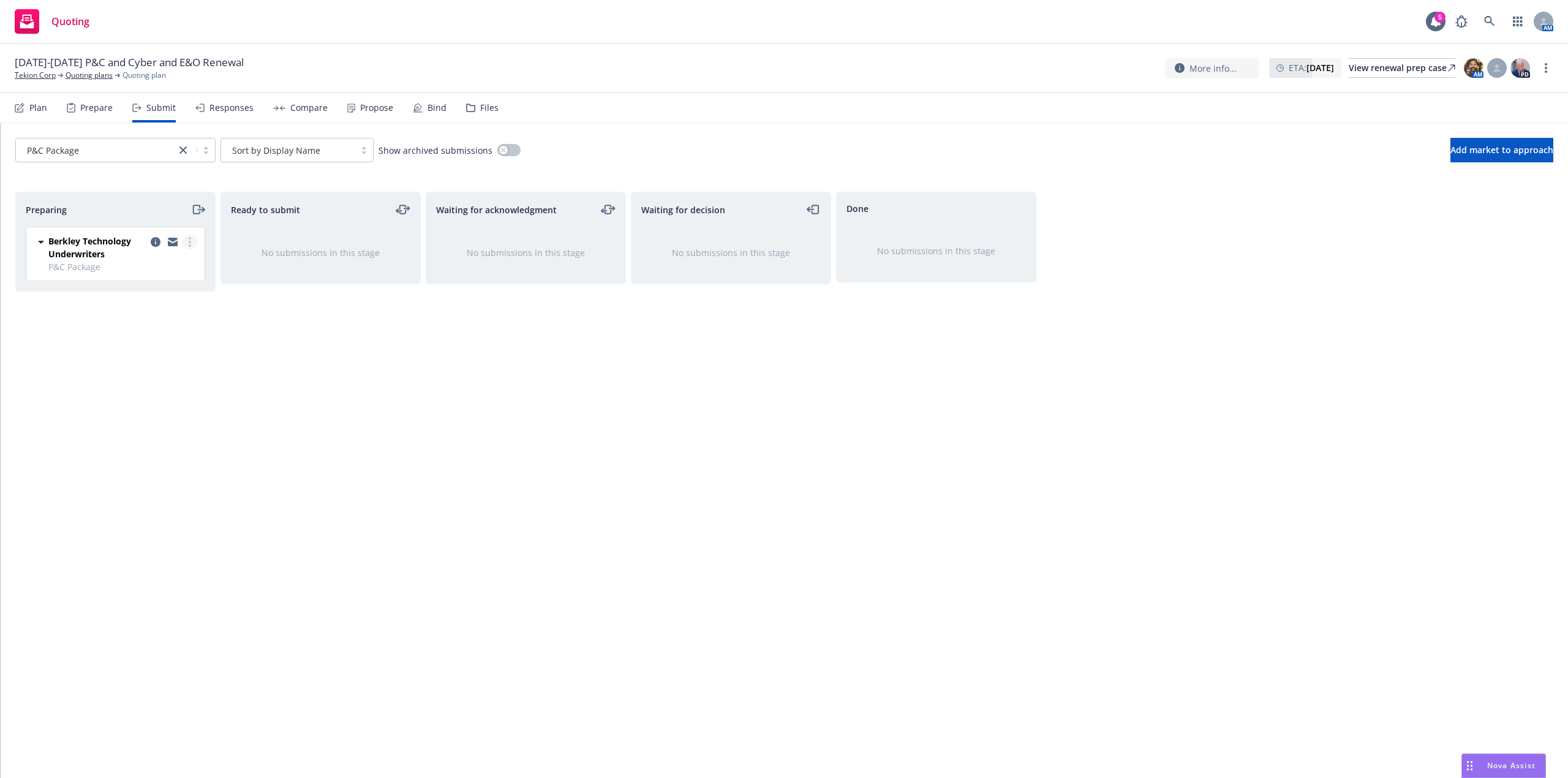
click at [186, 239] on link "more" at bounding box center [189, 242] width 15 height 15
click at [138, 410] on span "Copy logging email" at bounding box center [127, 414] width 107 height 12
